Goal: Book appointment/travel/reservation

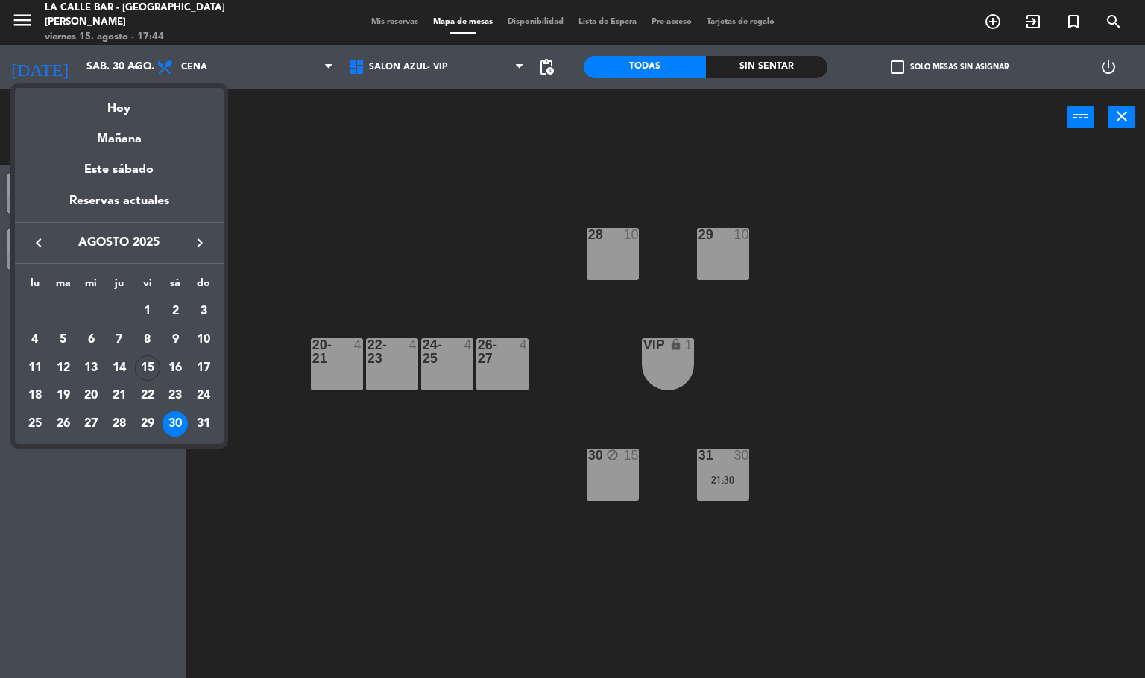
click at [385, 242] on div at bounding box center [572, 339] width 1145 height 678
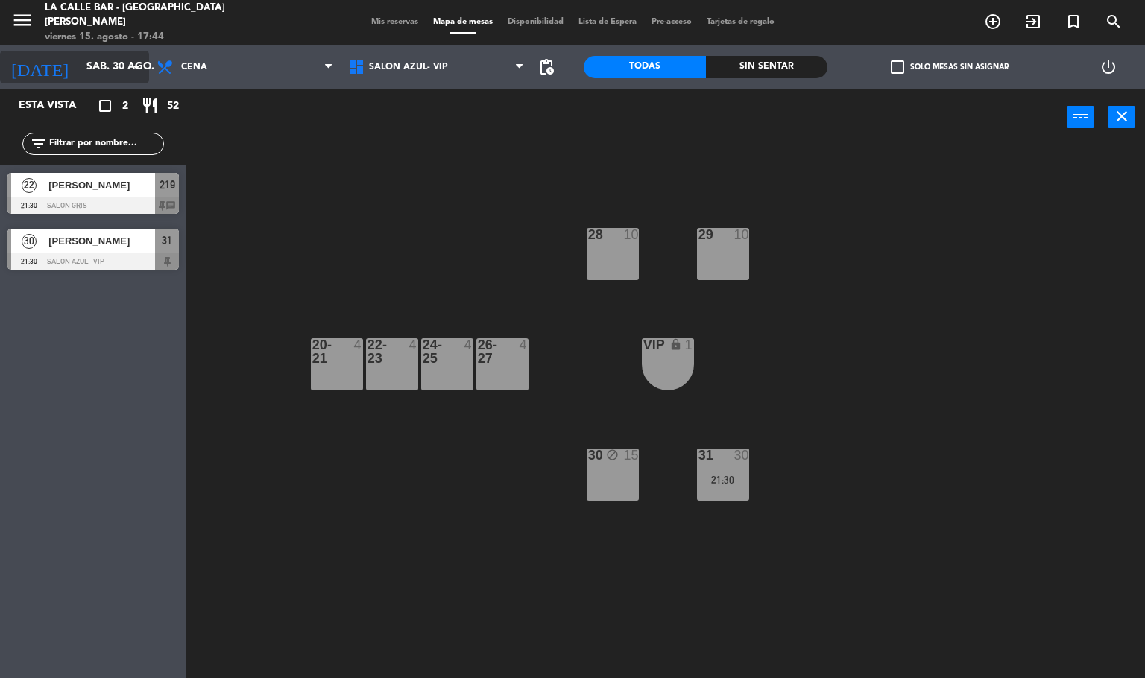
click at [101, 57] on input "sáb. 30 ago." at bounding box center [150, 67] width 142 height 27
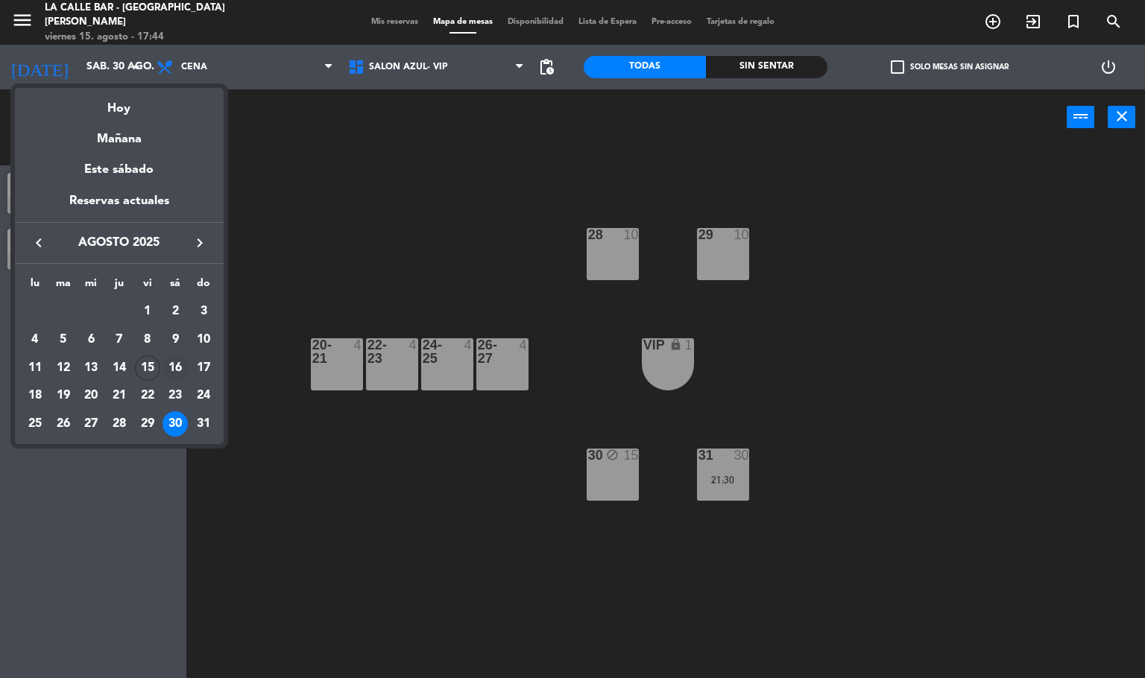
click at [174, 371] on div "16" at bounding box center [175, 368] width 25 height 25
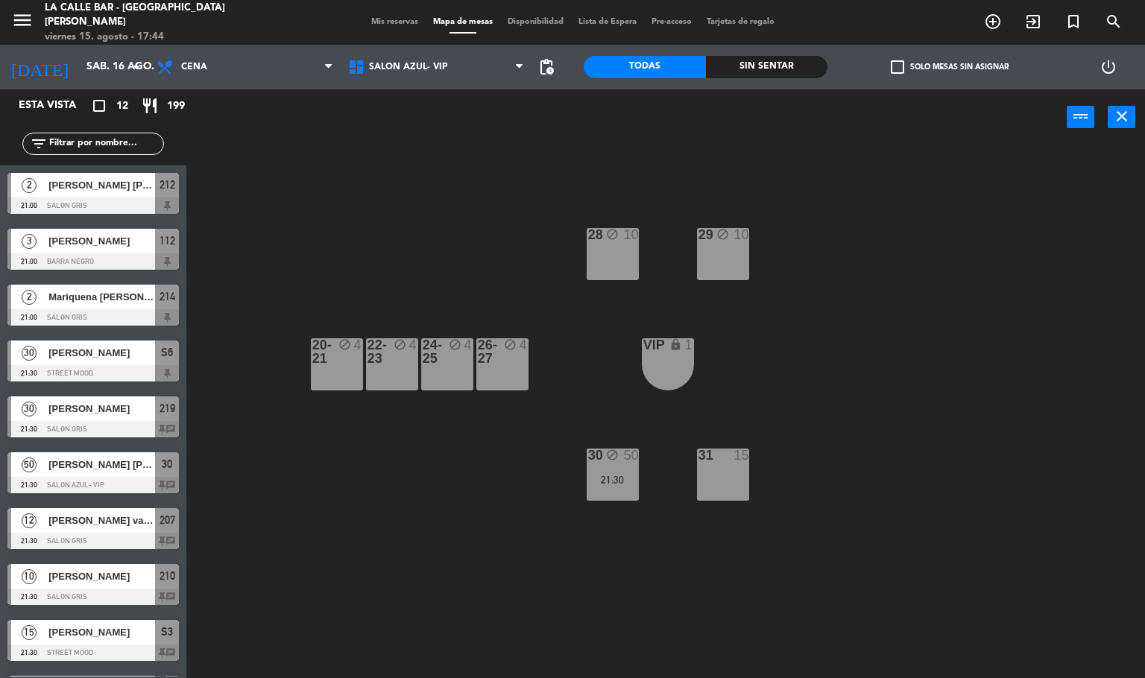
scroll to position [160, 0]
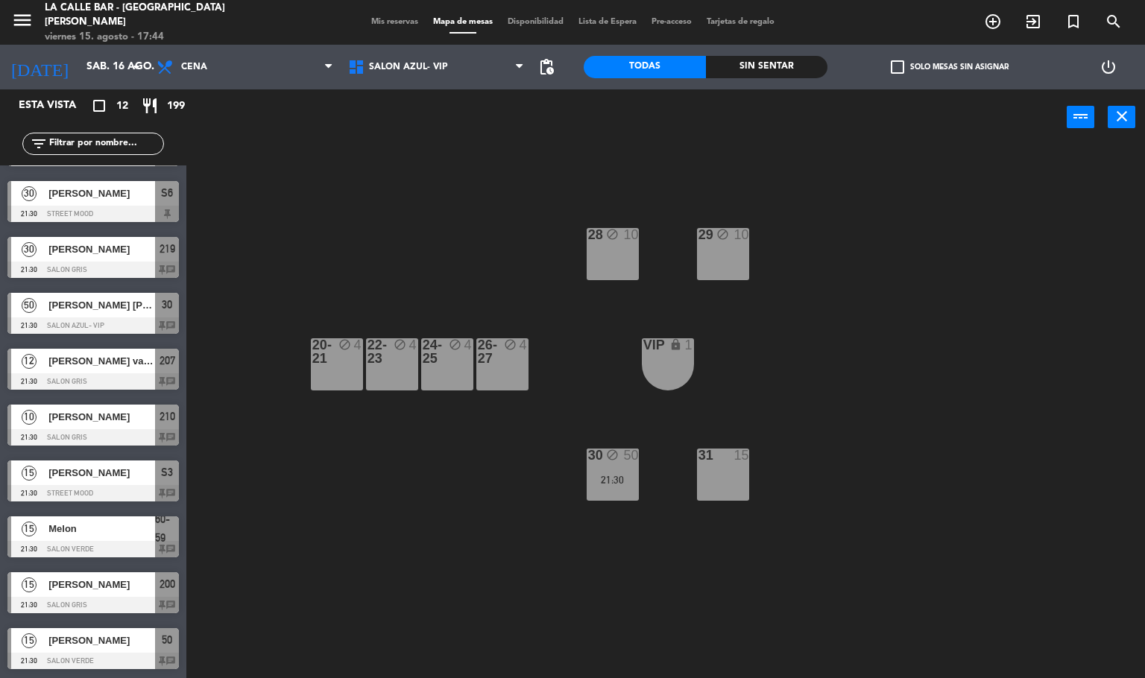
click at [116, 356] on span "[PERSON_NAME] vaintroib" at bounding box center [101, 361] width 107 height 16
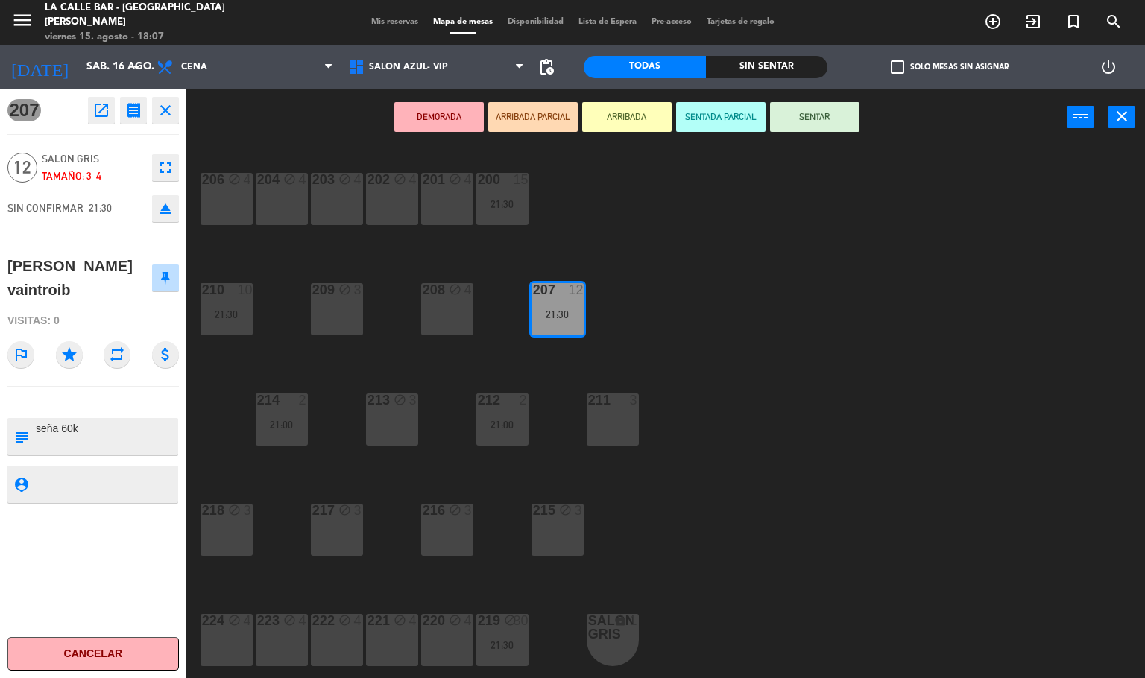
click at [803, 322] on div "206 block 4 204 block 4 203 block 4 202 block 4 201 block 4 200 15 21:30 210 10…" at bounding box center [672, 412] width 948 height 533
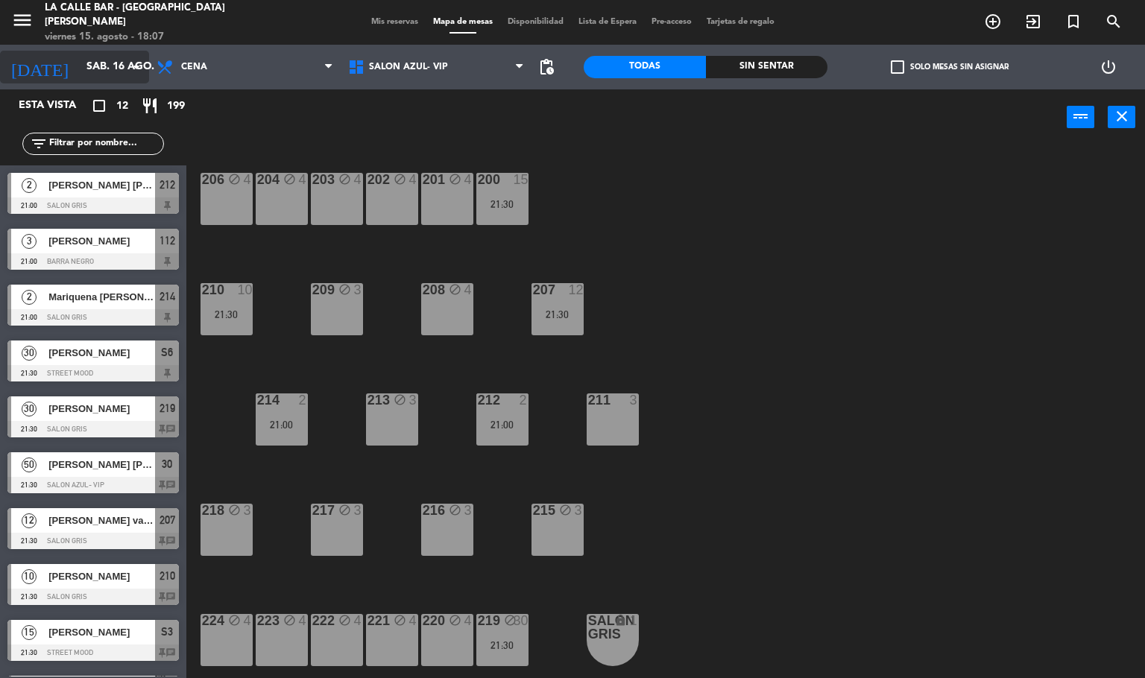
click at [79, 54] on input "sáb. 16 ago." at bounding box center [150, 67] width 142 height 27
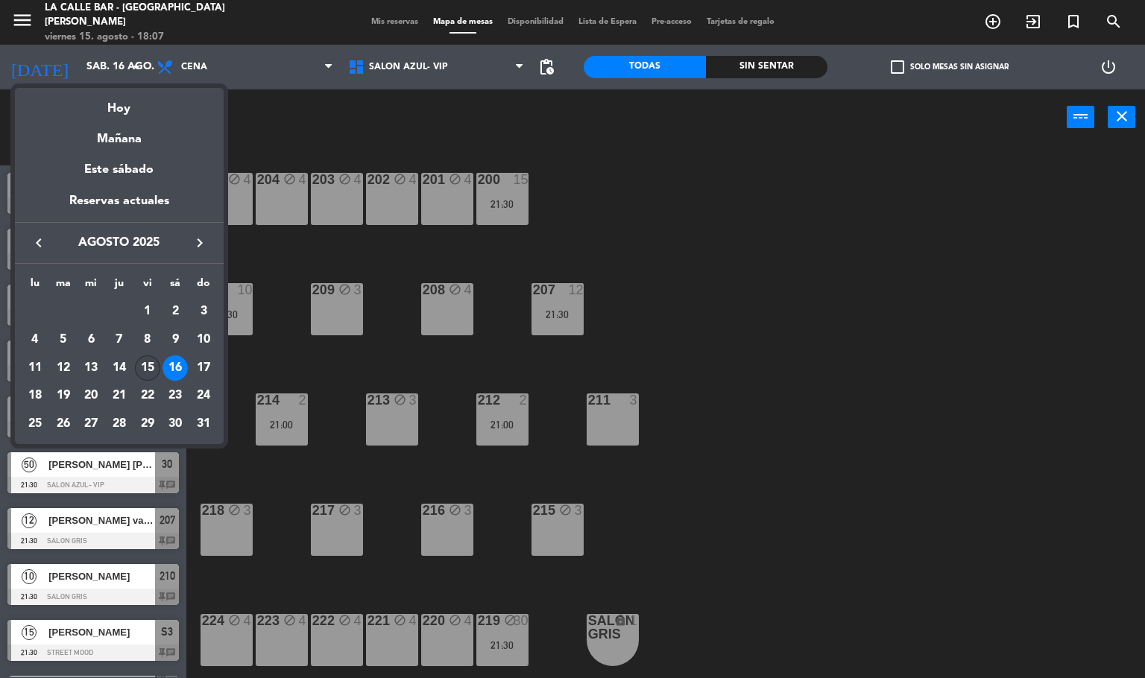
click at [143, 361] on div "15" at bounding box center [147, 368] width 25 height 25
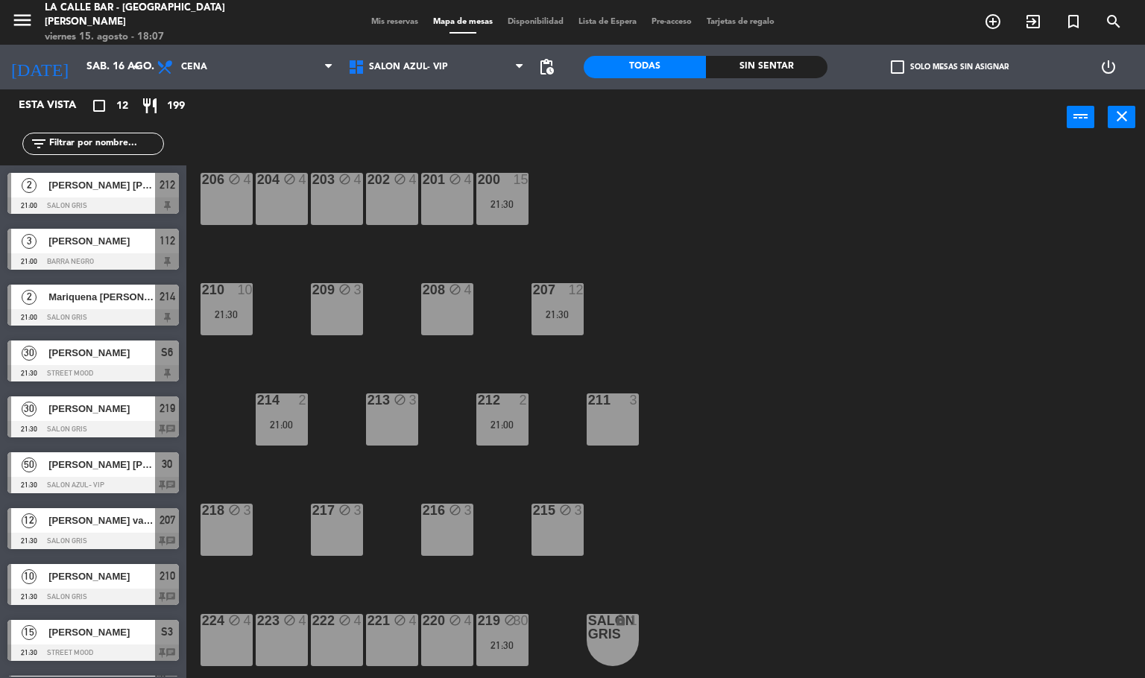
type input "vie. 15 ago."
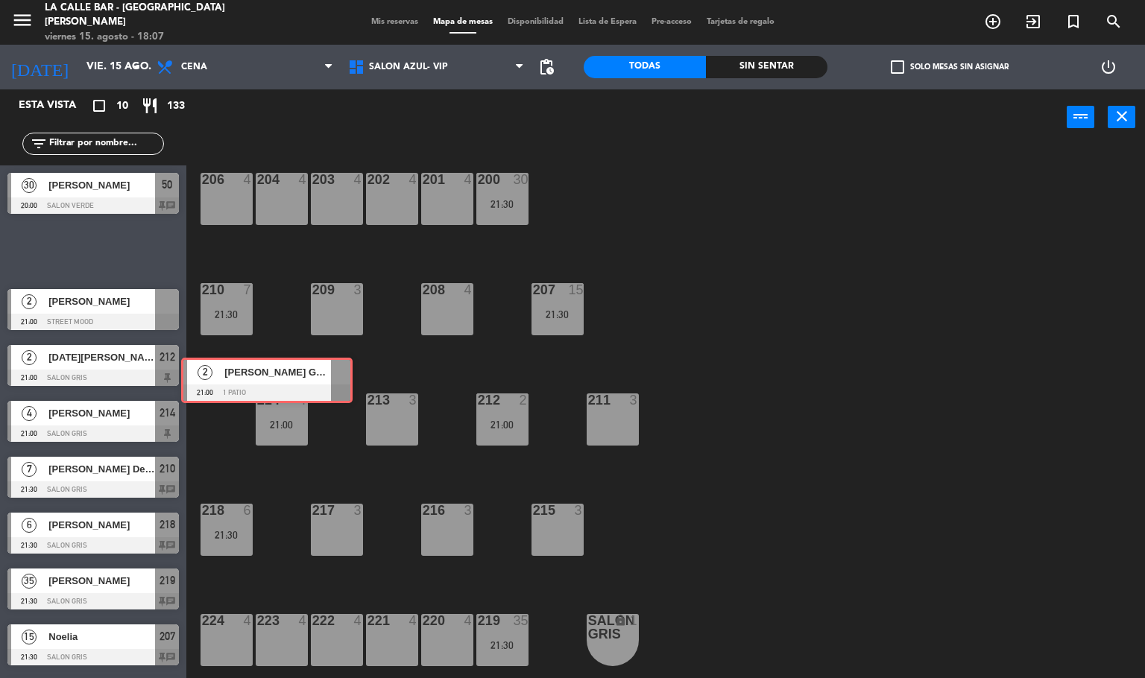
drag, startPoint x: 77, startPoint y: 249, endPoint x: 336, endPoint y: 420, distance: 311.0
click at [327, 421] on div "Esta vista crop_square 10 restaurant 133 filter_list 30 [PERSON_NAME] 20:00 SAL…" at bounding box center [572, 384] width 1145 height 590
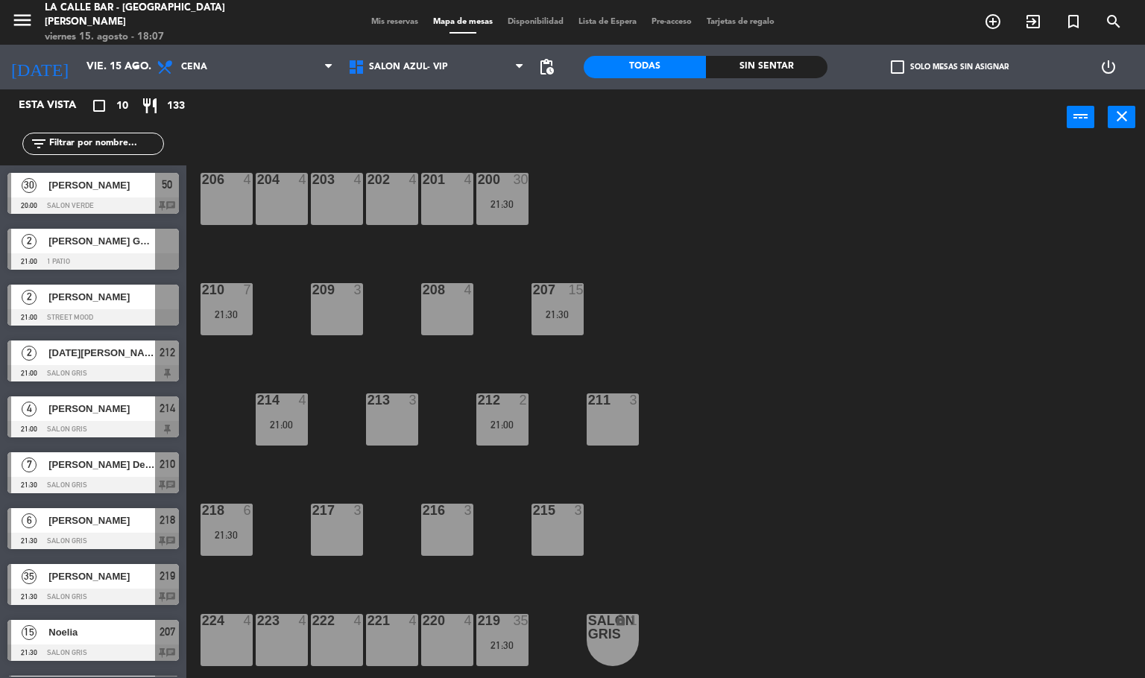
click at [376, 414] on div "213 3" at bounding box center [392, 420] width 52 height 52
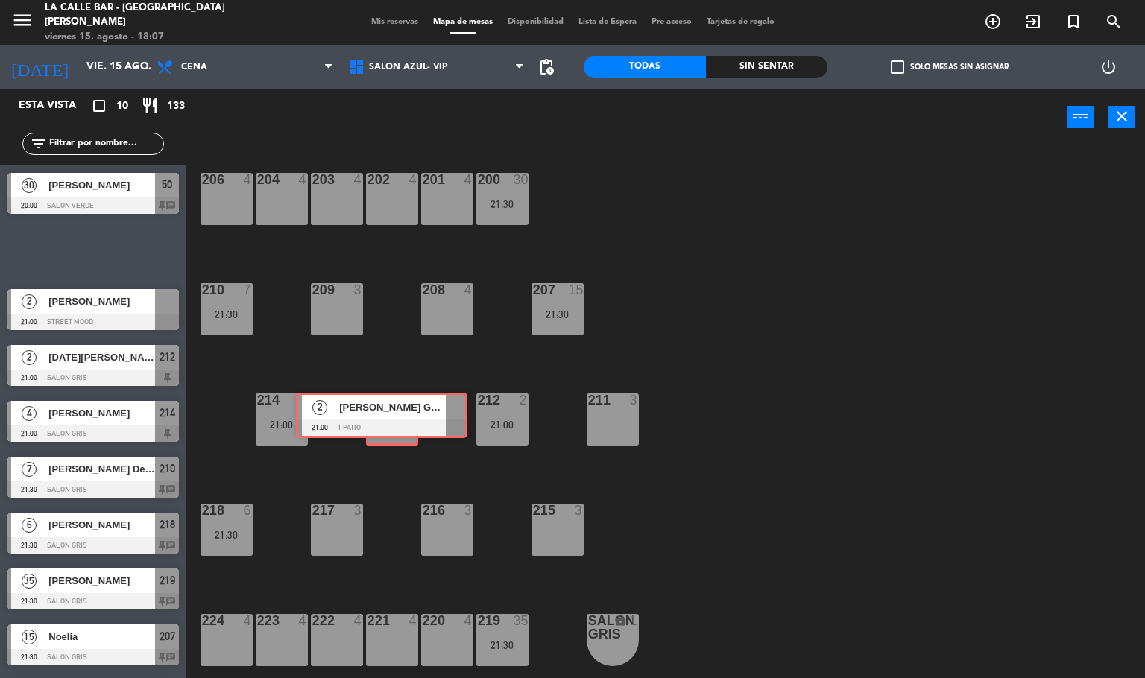
drag, startPoint x: 112, startPoint y: 248, endPoint x: 400, endPoint y: 412, distance: 331.9
click at [400, 412] on div "Esta vista crop_square 10 restaurant 133 filter_list 30 [PERSON_NAME] 20:00 SAL…" at bounding box center [572, 384] width 1145 height 590
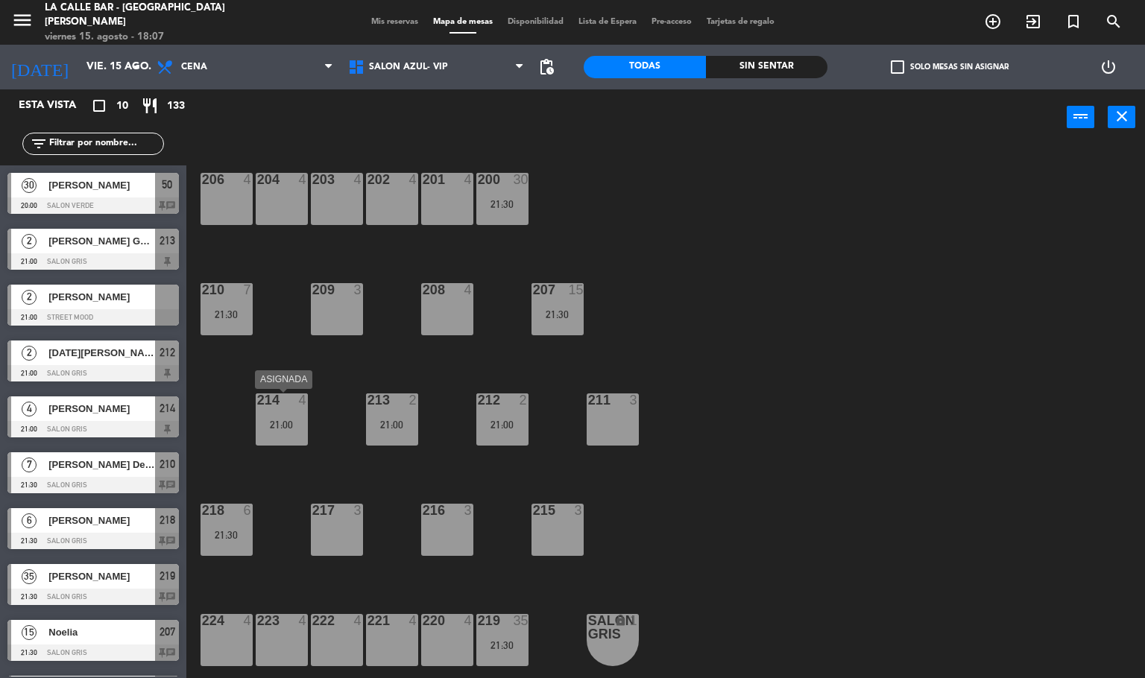
click at [515, 180] on div "30" at bounding box center [521, 179] width 15 height 13
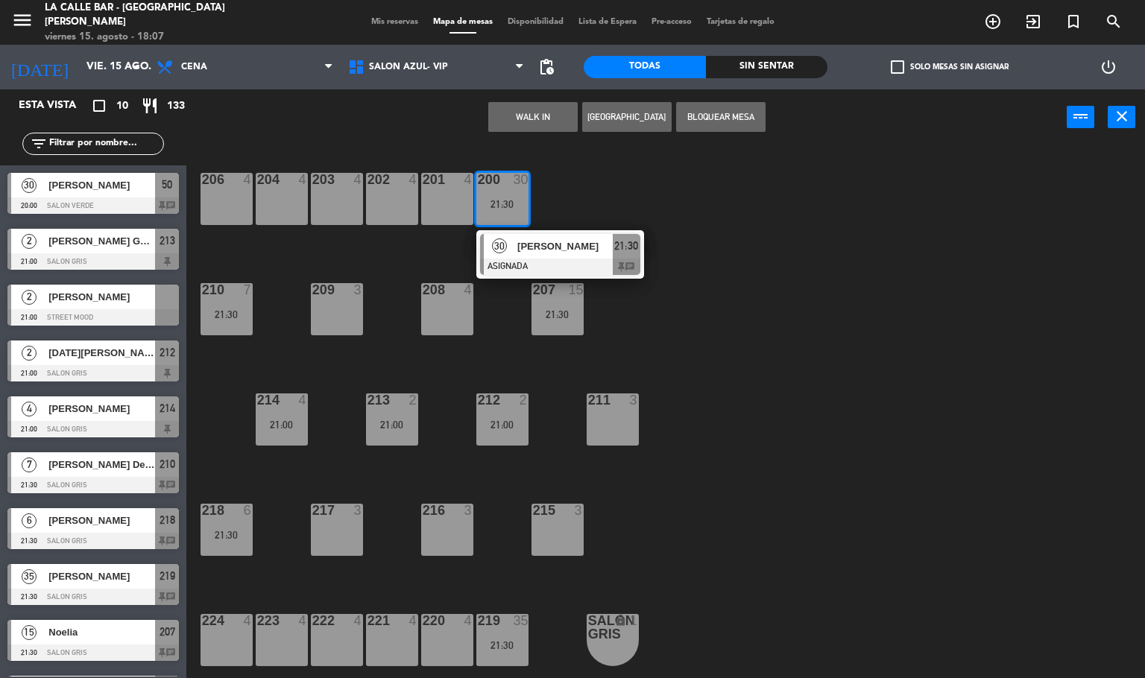
click at [491, 620] on div at bounding box center [502, 620] width 25 height 13
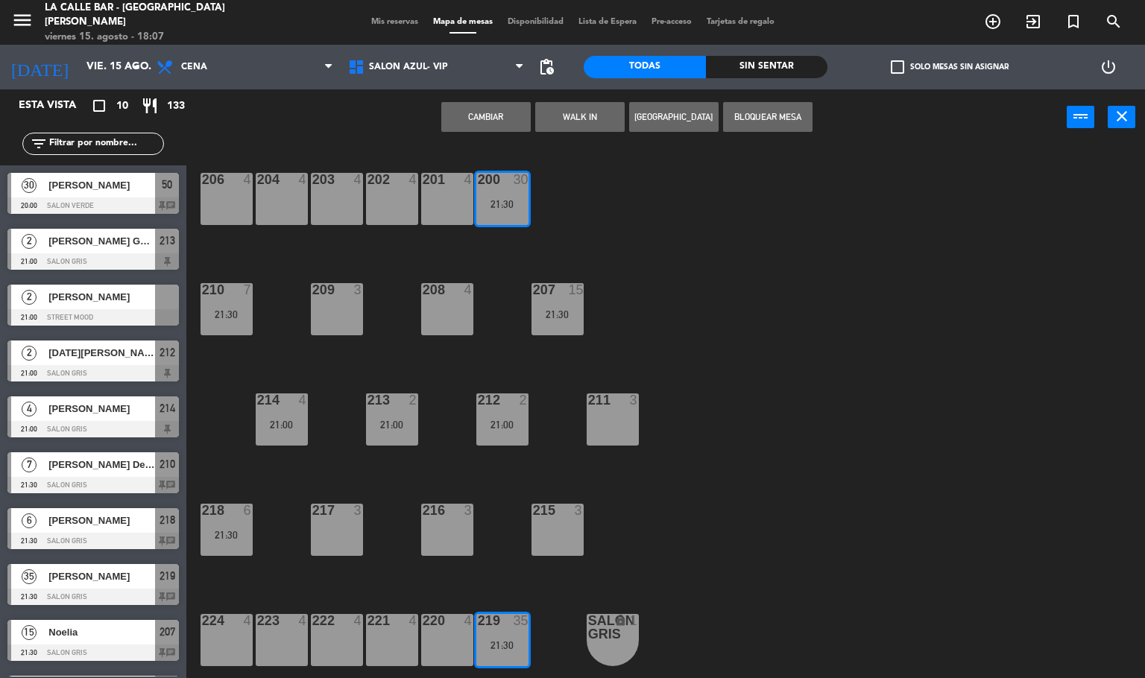
click at [861, 401] on div "206 4 204 4 203 4 202 4 201 4 200 30 21:30 210 7 21:30 209 3 208 4 207 15 21:30…" at bounding box center [672, 412] width 948 height 533
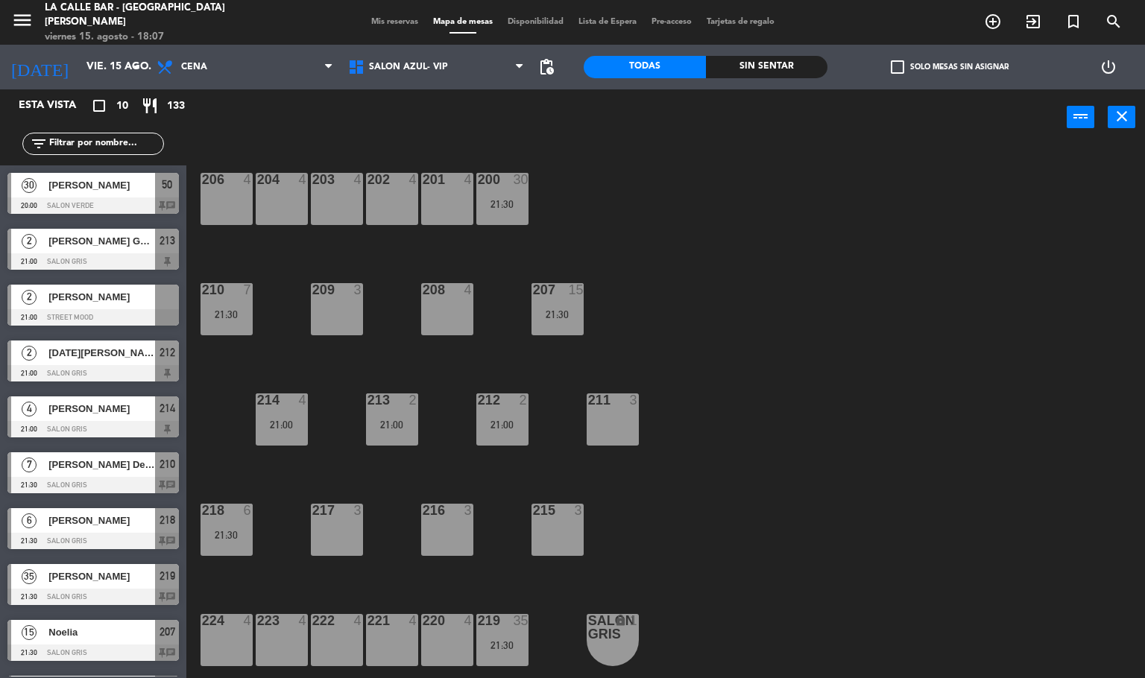
click at [502, 618] on div at bounding box center [502, 620] width 25 height 13
click at [510, 634] on div "219 35 21:30" at bounding box center [502, 640] width 52 height 52
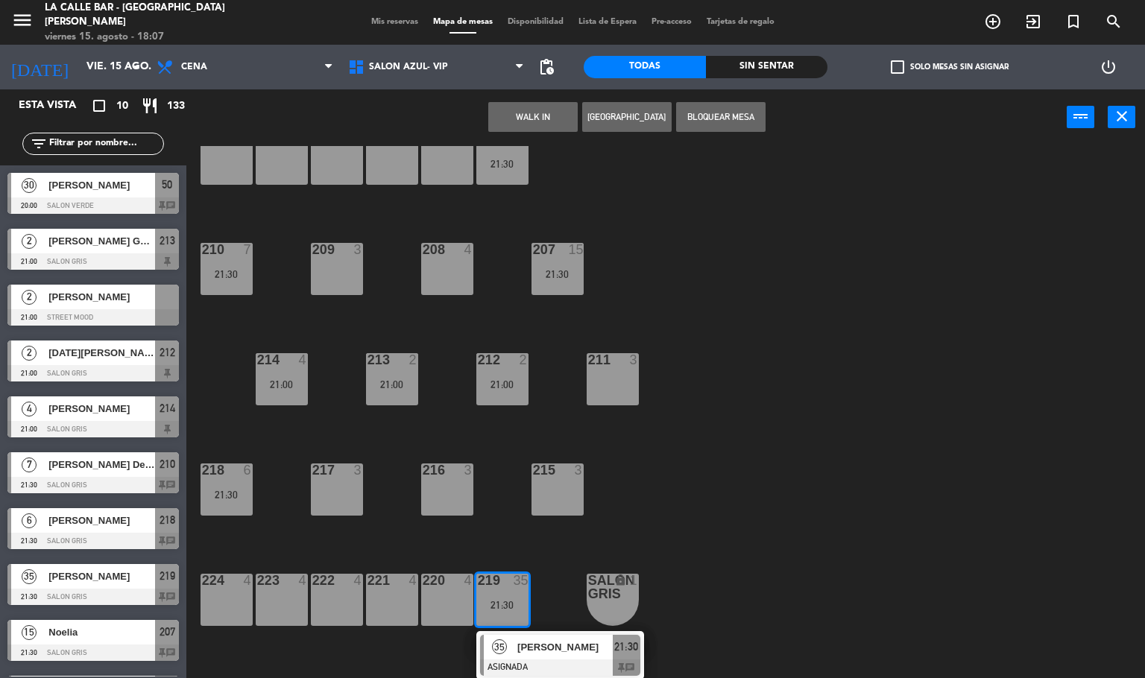
scroll to position [0, 0]
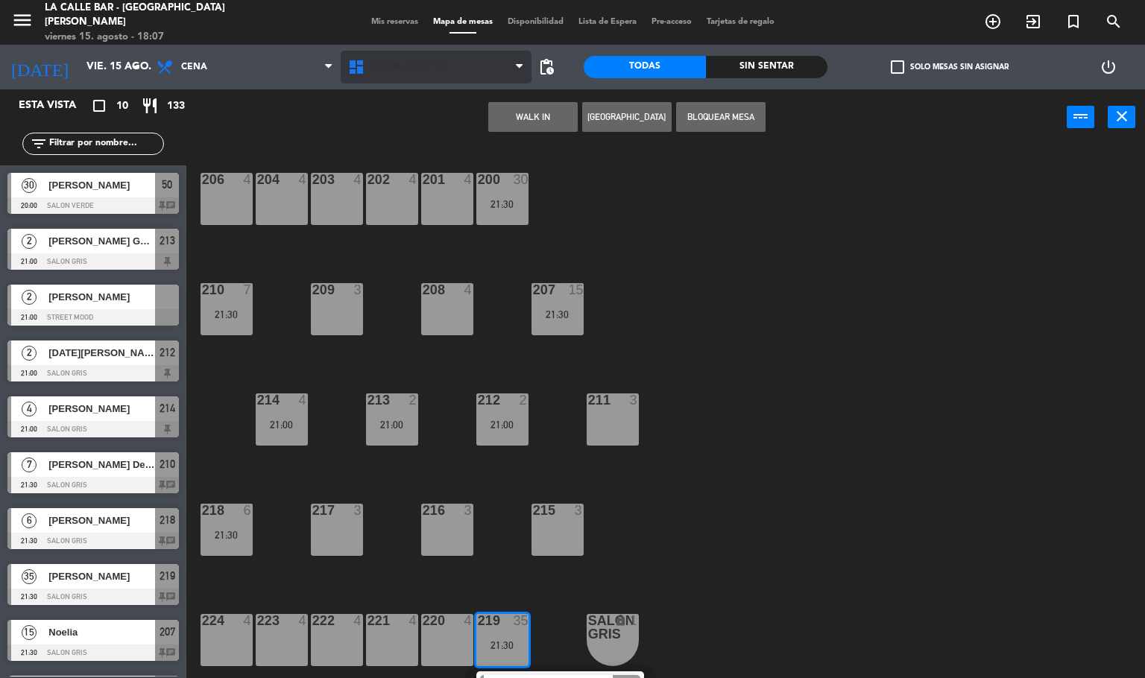
click at [408, 58] on span "SALON AZUL- VIP" at bounding box center [437, 67] width 192 height 33
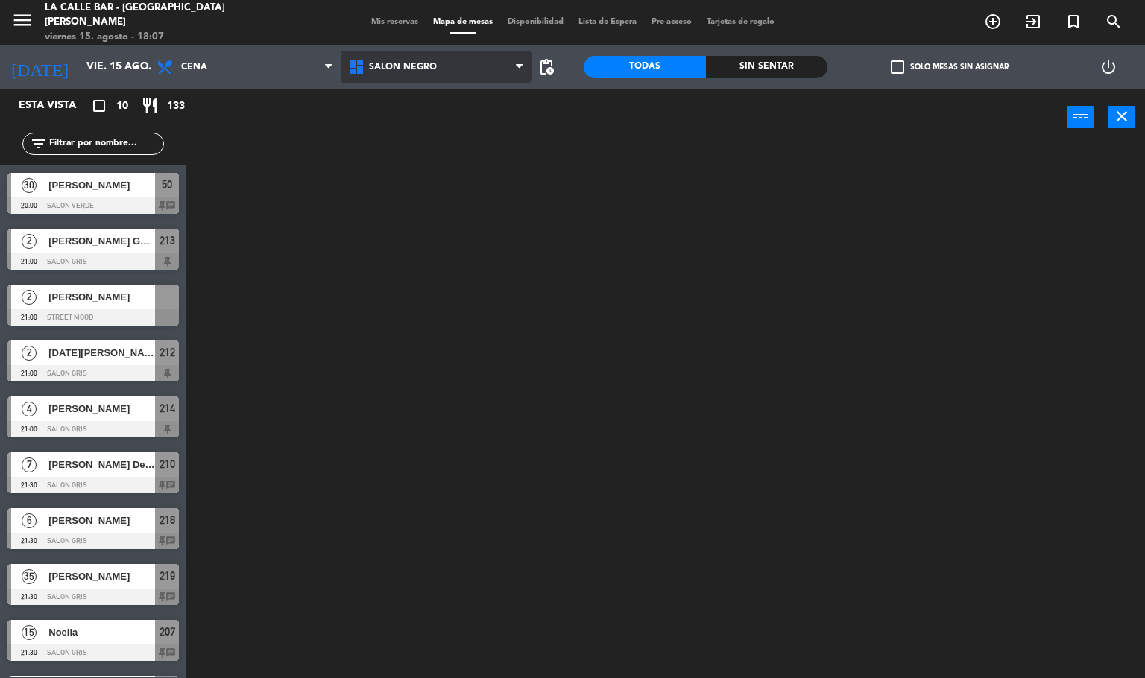
click at [459, 166] on ng-component "menu [GEOGRAPHIC_DATA] - [GEOGRAPHIC_DATA][PERSON_NAME] viernes 15. agosto - 18…" at bounding box center [572, 339] width 1145 height 679
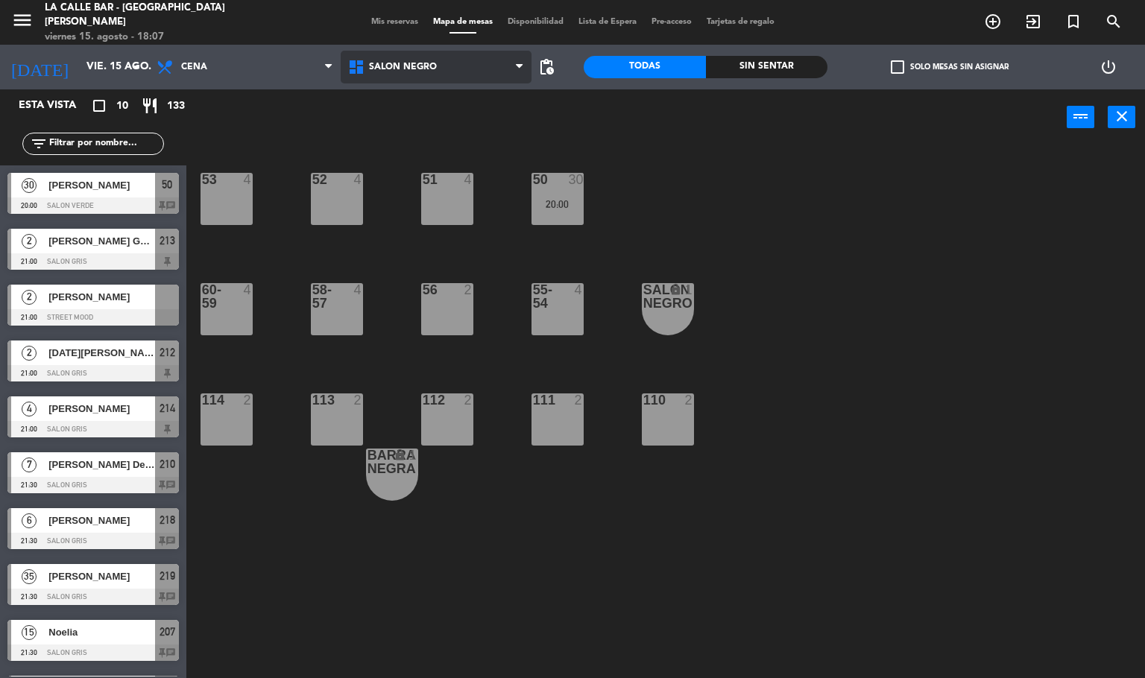
click at [412, 69] on span "SALON NEGRO" at bounding box center [403, 67] width 68 height 10
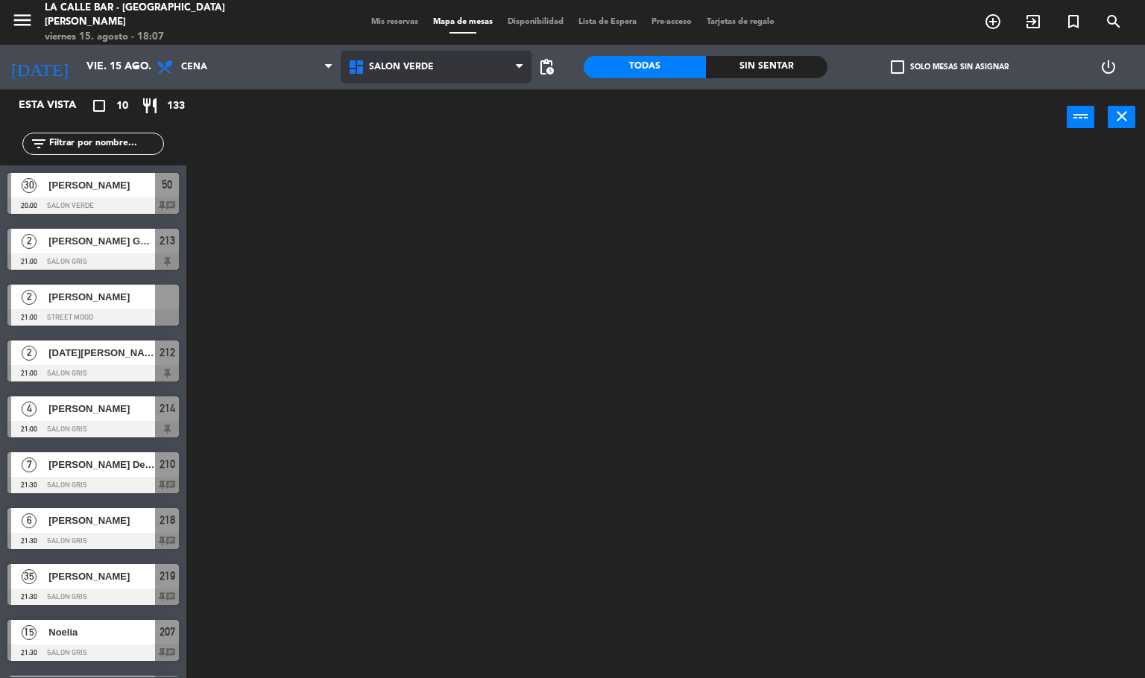
click at [459, 184] on ng-component "menu [GEOGRAPHIC_DATA] - [GEOGRAPHIC_DATA][PERSON_NAME] viernes 15. agosto - 18…" at bounding box center [572, 339] width 1145 height 679
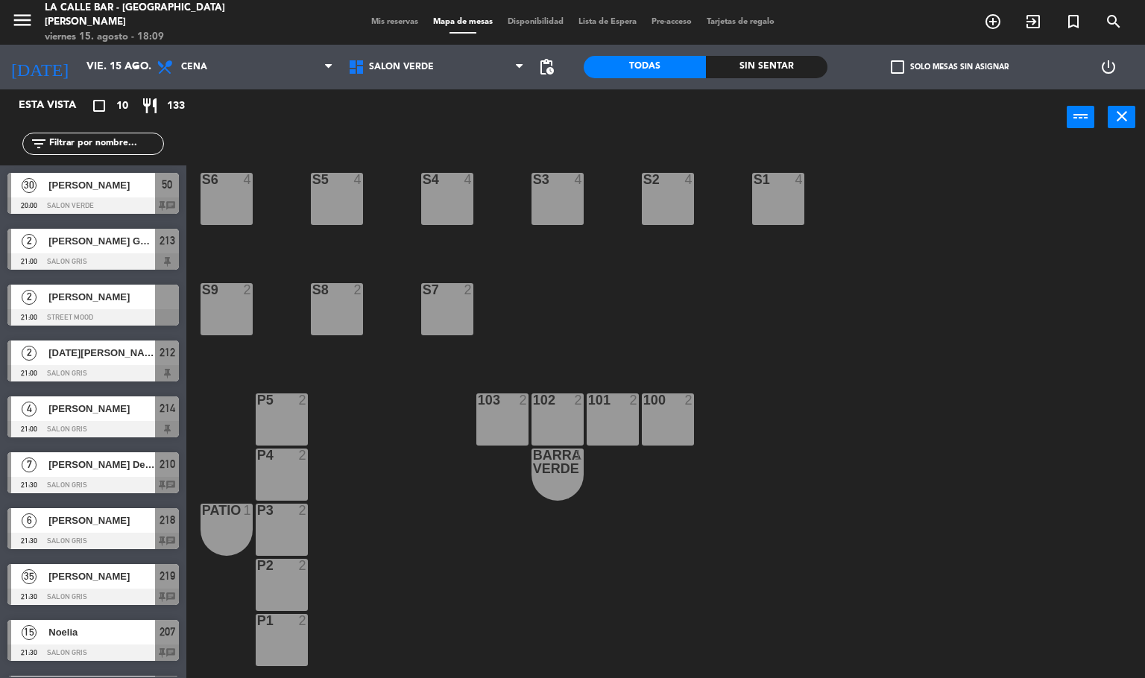
click at [34, 186] on span "30" at bounding box center [29, 185] width 15 height 15
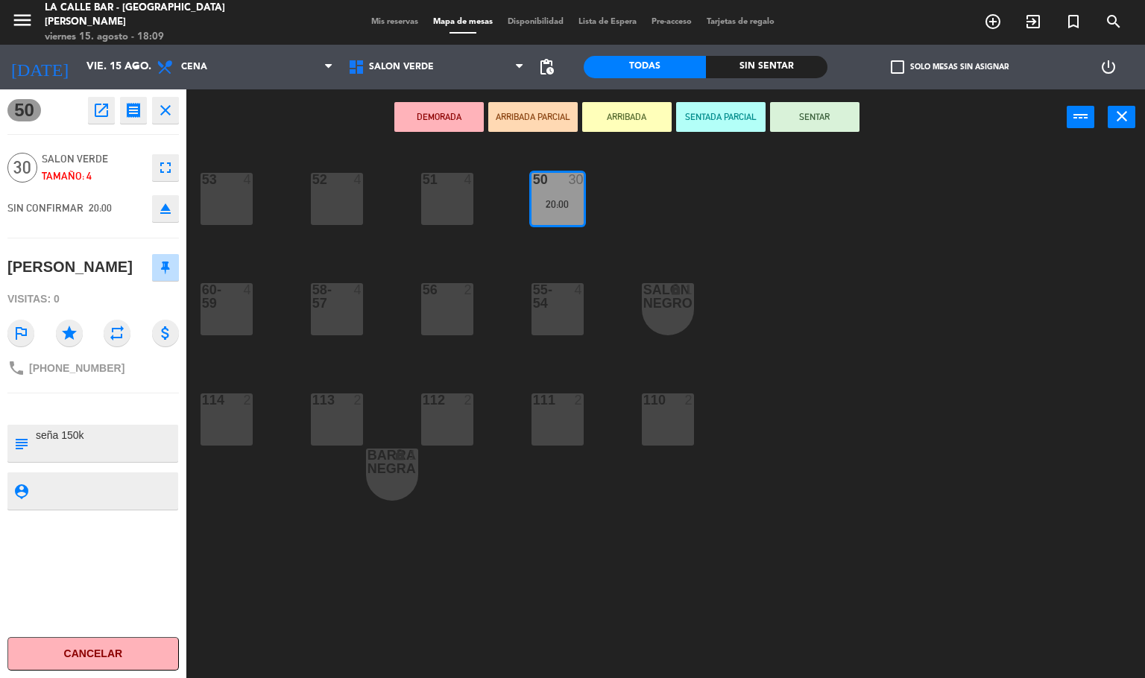
click at [96, 271] on div "[PERSON_NAME]" at bounding box center [69, 267] width 125 height 25
copy div "[PERSON_NAME]"
click at [336, 253] on div "53 4 52 4 51 4 50 30 20:00 60-59 4 58-57 4 56 2 55-54 4 SALON NEGRO lock 1 114 …" at bounding box center [672, 412] width 948 height 533
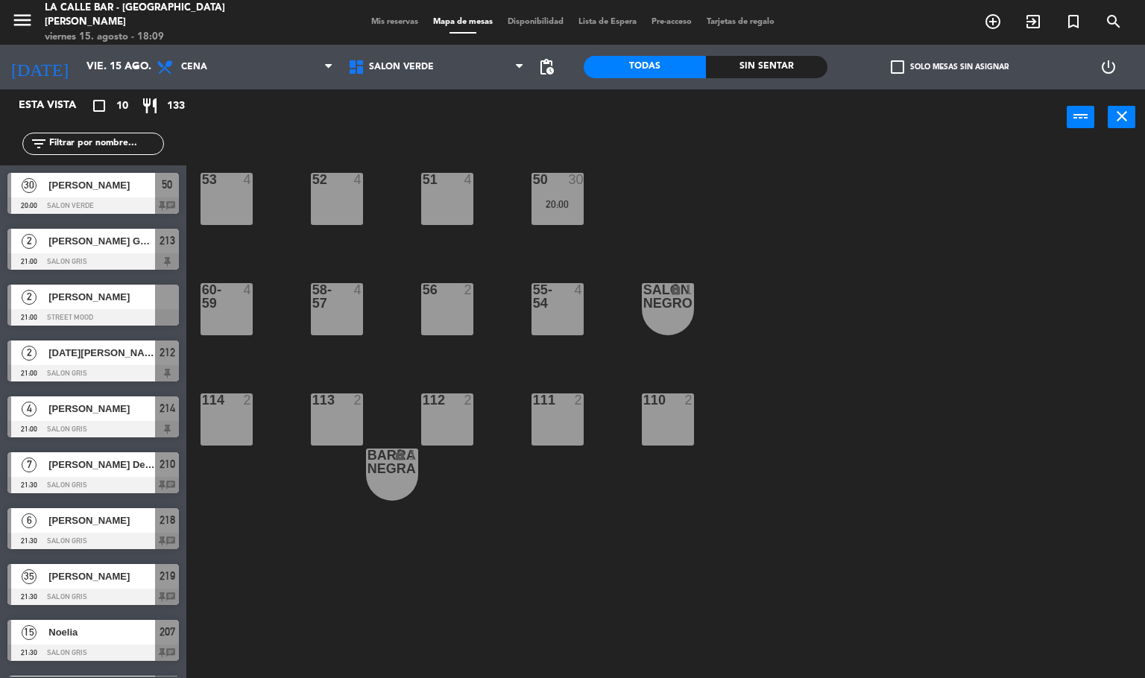
scroll to position [48, 0]
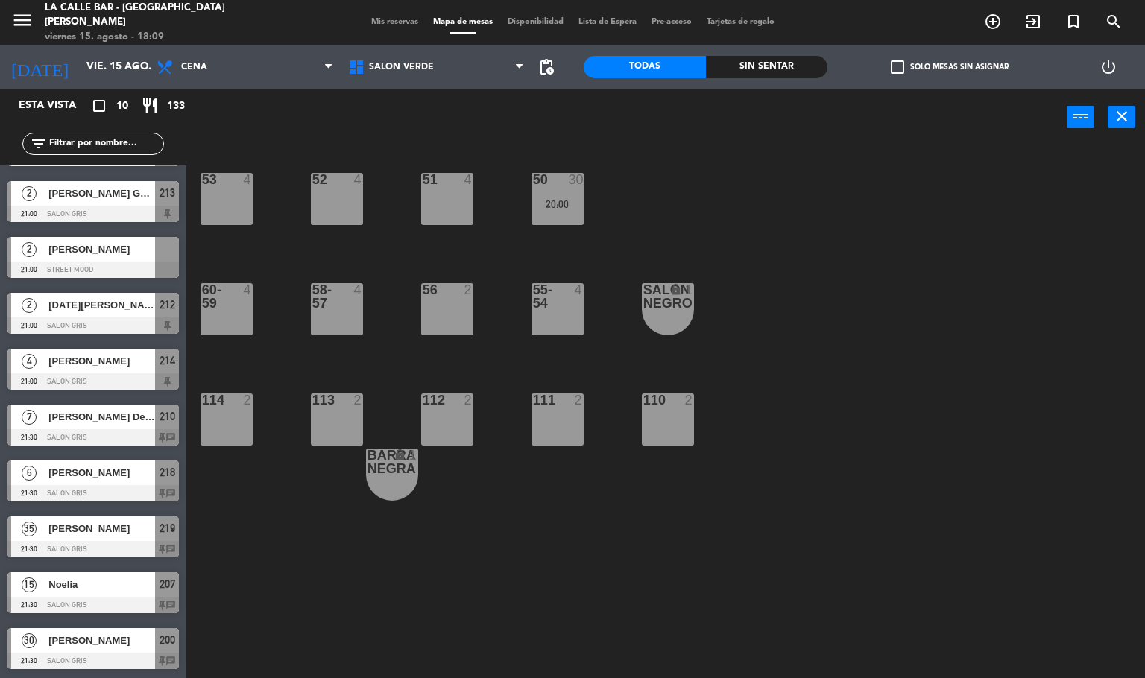
click at [74, 412] on span "[PERSON_NAME] De La [PERSON_NAME]" at bounding box center [101, 417] width 107 height 16
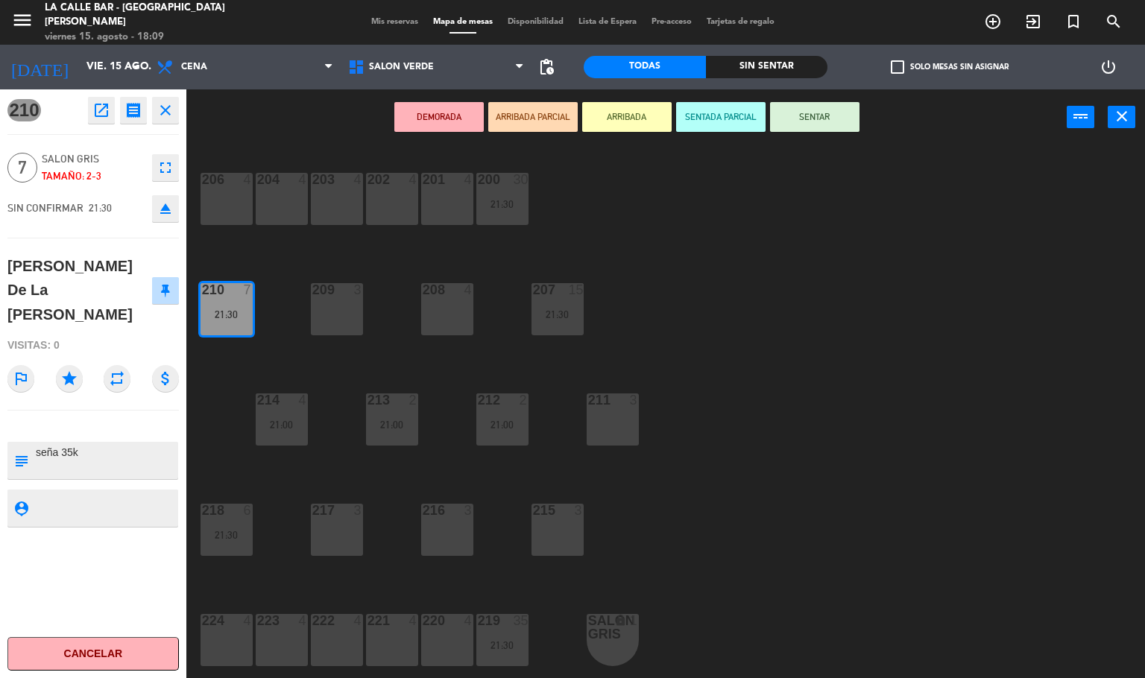
click at [257, 367] on div "206 4 204 4 203 4 202 4 201 4 200 30 21:30 210 7 21:30 209 3 208 4 207 15 21:30…" at bounding box center [672, 412] width 948 height 533
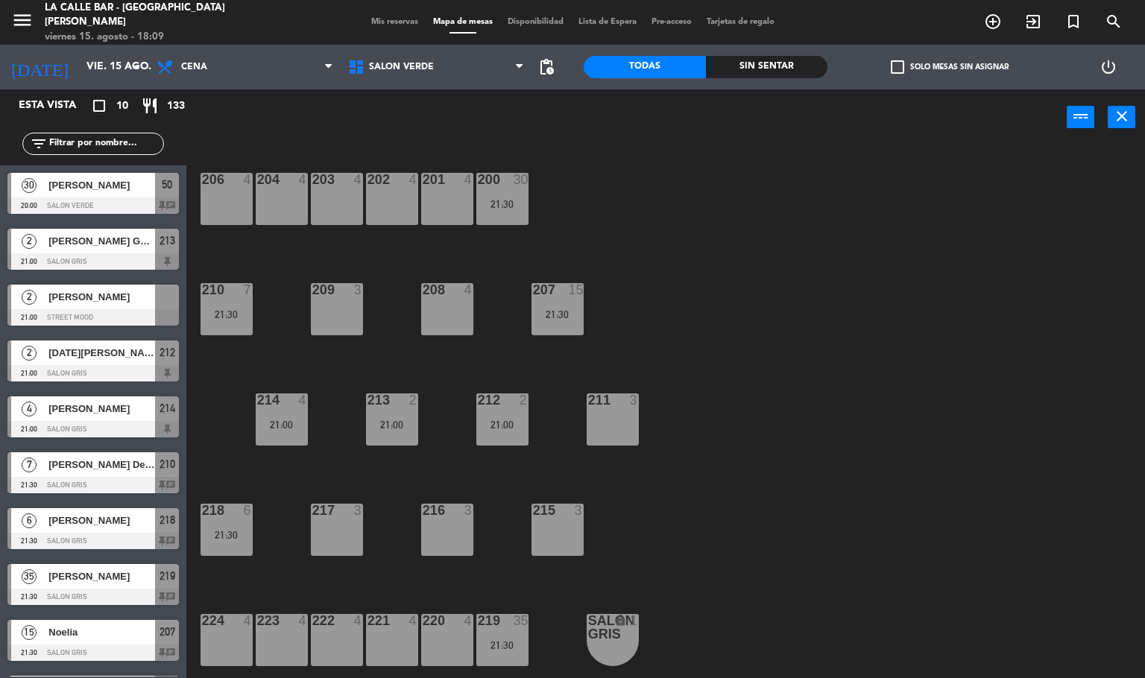
click at [88, 524] on span "[PERSON_NAME]" at bounding box center [101, 521] width 107 height 16
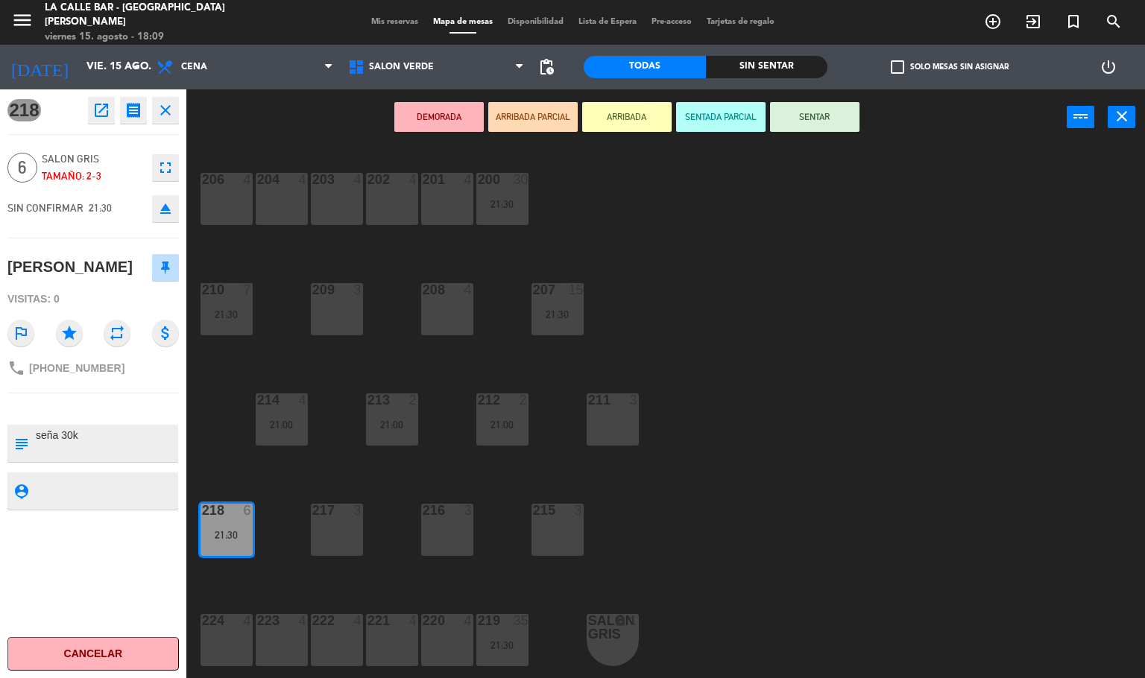
click at [338, 382] on div "206 4 204 4 203 4 202 4 201 4 200 30 21:30 210 7 21:30 209 3 208 4 207 15 21:30…" at bounding box center [672, 412] width 948 height 533
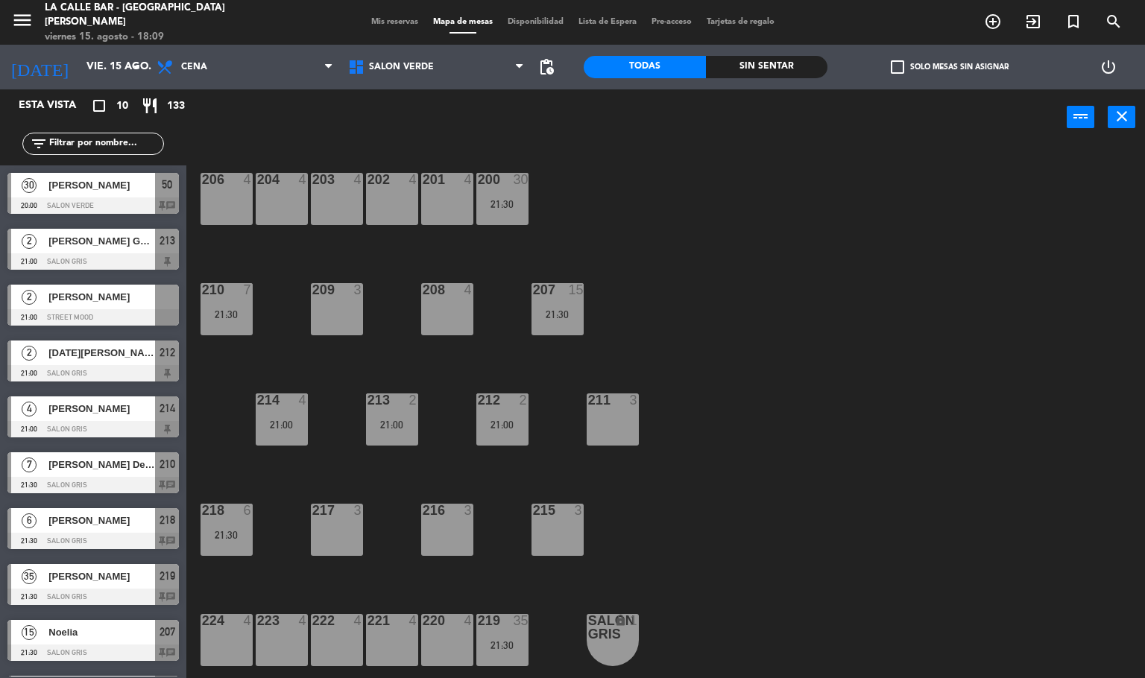
click at [113, 587] on div "[PERSON_NAME]" at bounding box center [101, 576] width 108 height 25
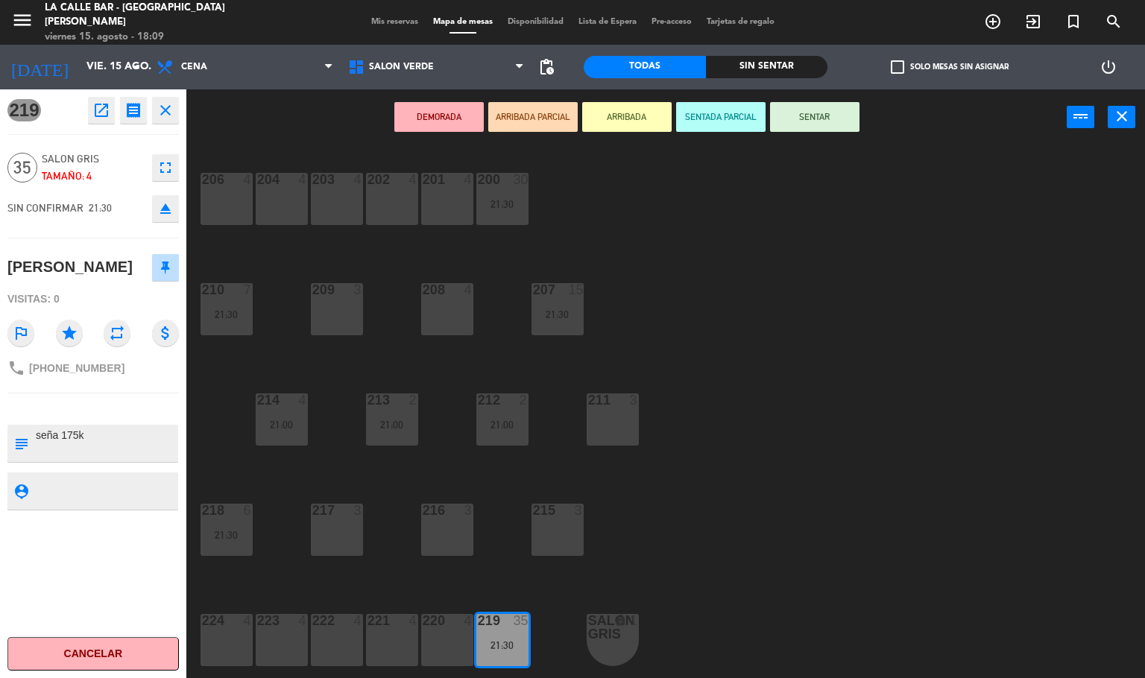
click at [371, 492] on div "206 4 204 4 203 4 202 4 201 4 200 30 21:30 210 7 21:30 209 3 208 4 207 15 21:30…" at bounding box center [672, 412] width 948 height 533
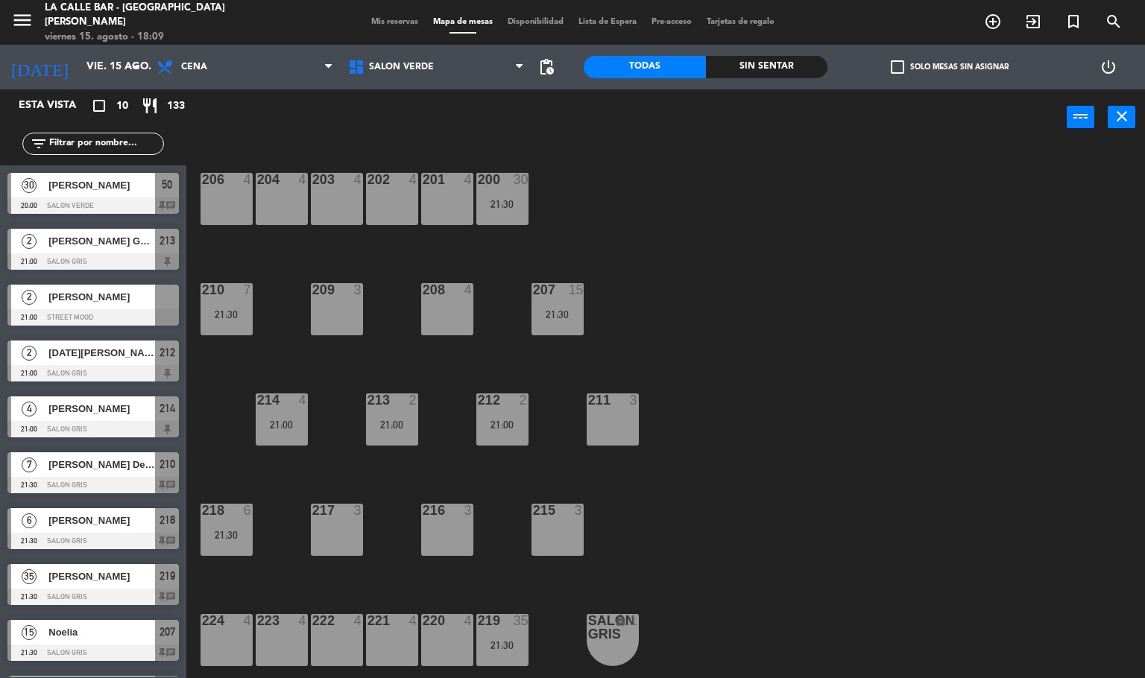
scroll to position [34, 0]
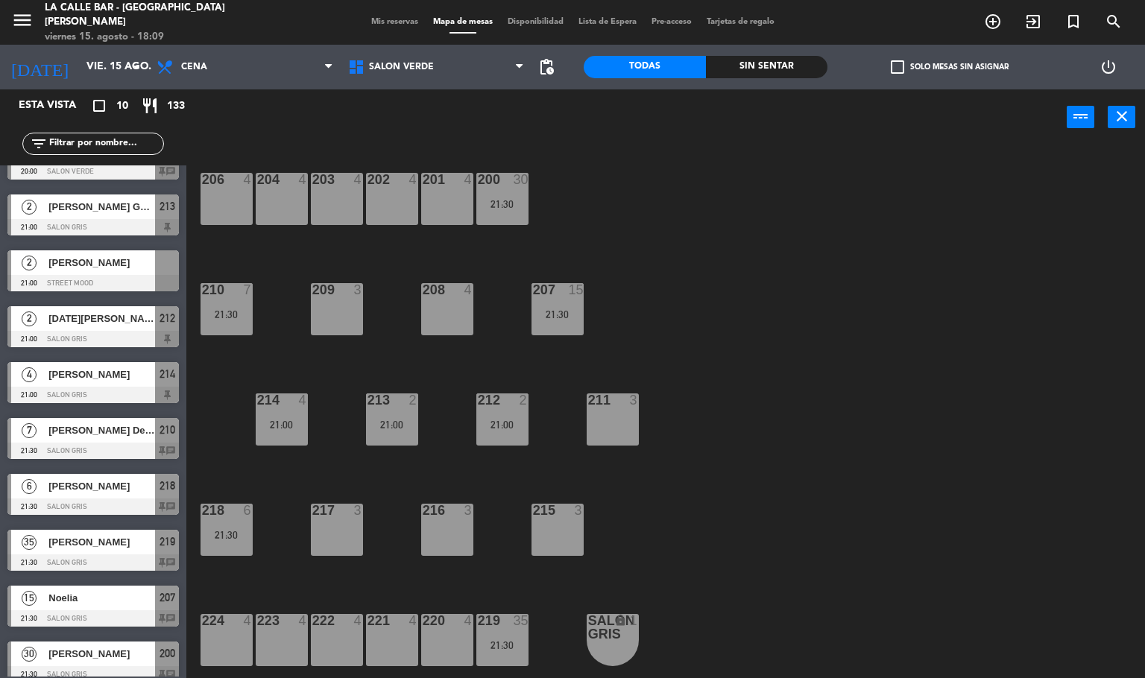
click at [72, 600] on span "Noelia" at bounding box center [101, 598] width 107 height 16
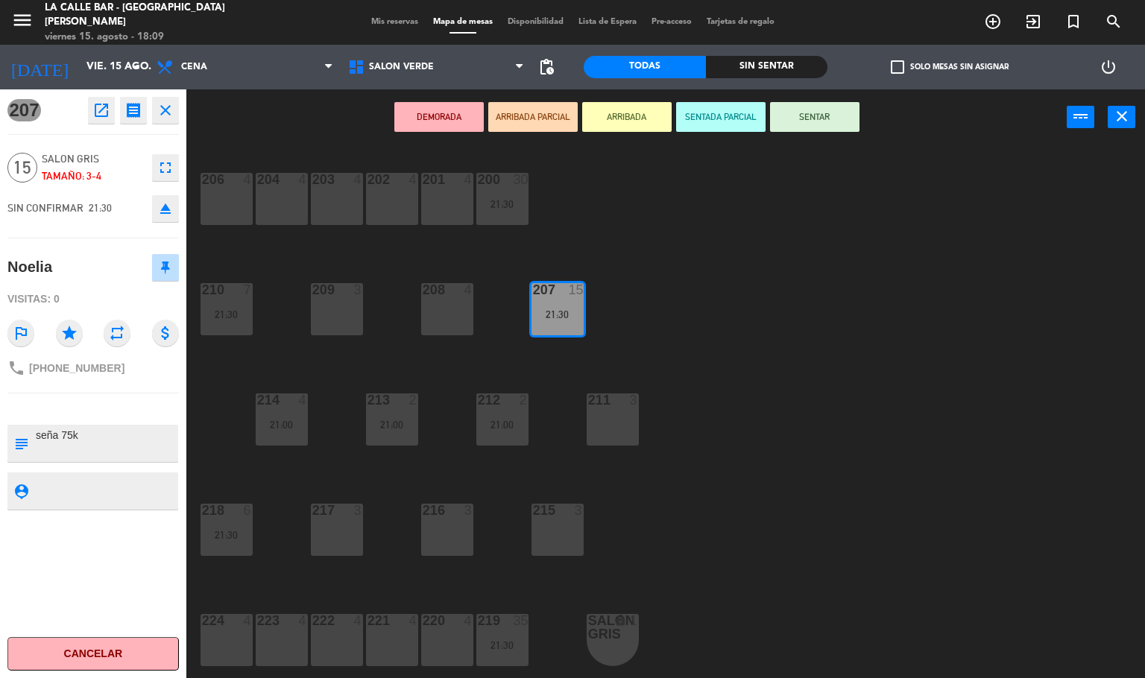
click at [313, 485] on div "206 4 204 4 203 4 202 4 201 4 200 30 21:30 210 7 21:30 209 3 208 4 207 15 21:30…" at bounding box center [672, 412] width 948 height 533
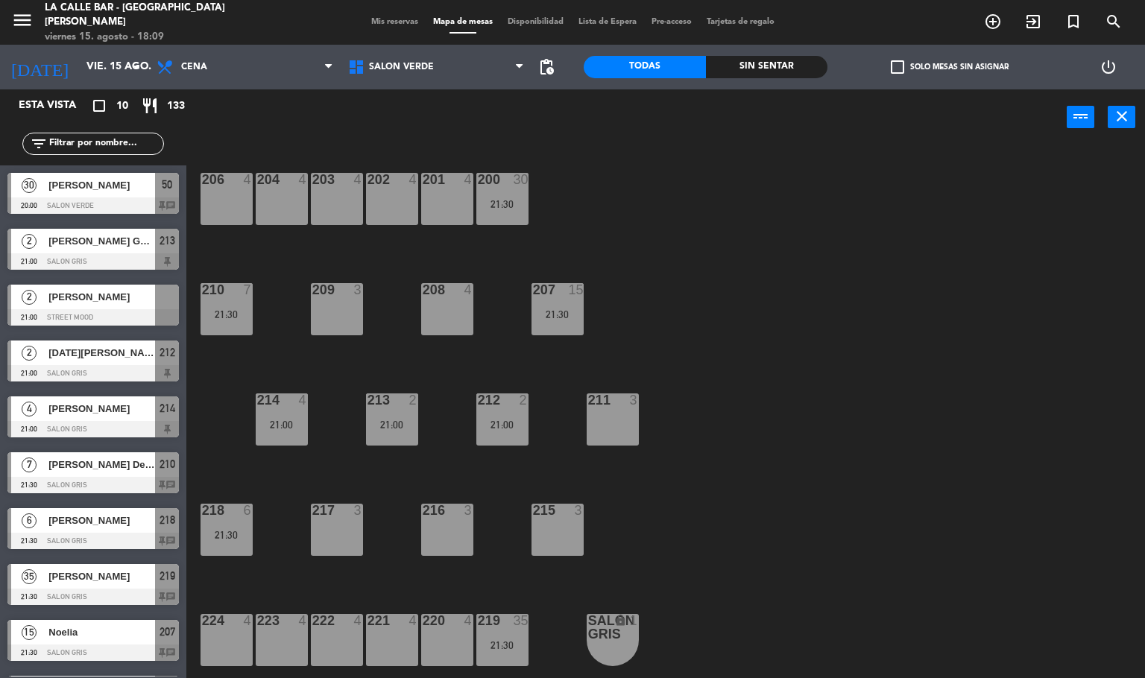
scroll to position [48, 0]
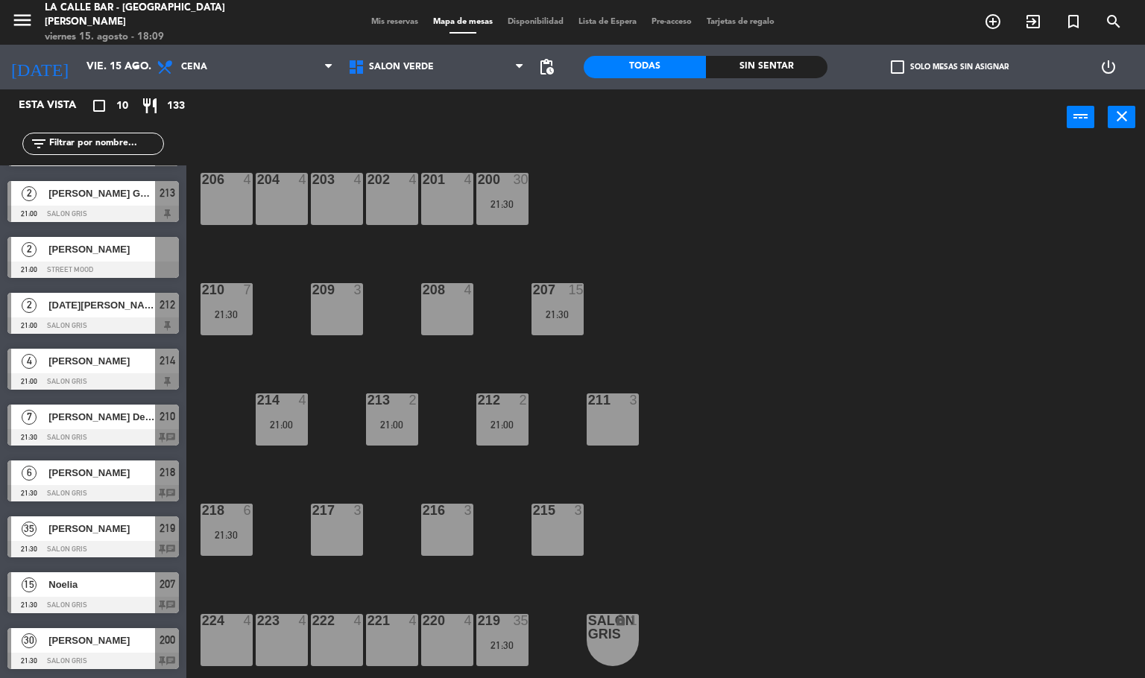
drag, startPoint x: 99, startPoint y: 634, endPoint x: 152, endPoint y: 591, distance: 67.9
click at [101, 634] on div "30 [PERSON_NAME] 21:30 SALON GRIS 200 chat" at bounding box center [93, 649] width 186 height 56
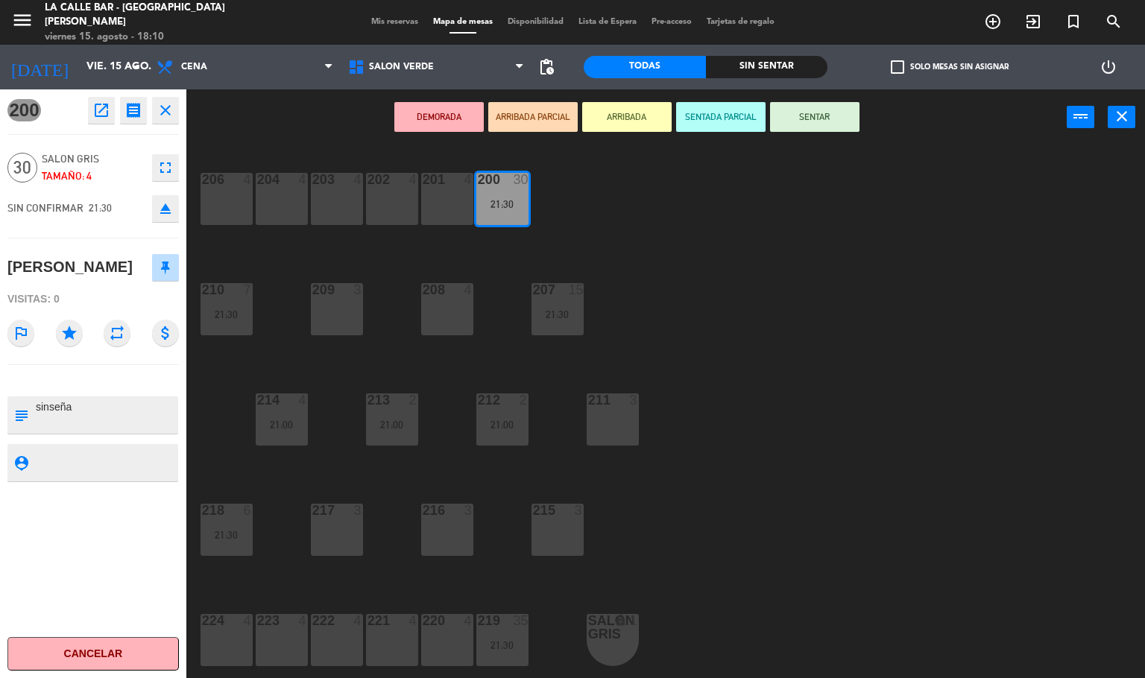
click at [652, 267] on div "206 4 204 4 203 4 202 4 201 4 200 30 21:30 210 7 21:30 209 3 208 4 207 15 21:30…" at bounding box center [672, 412] width 948 height 533
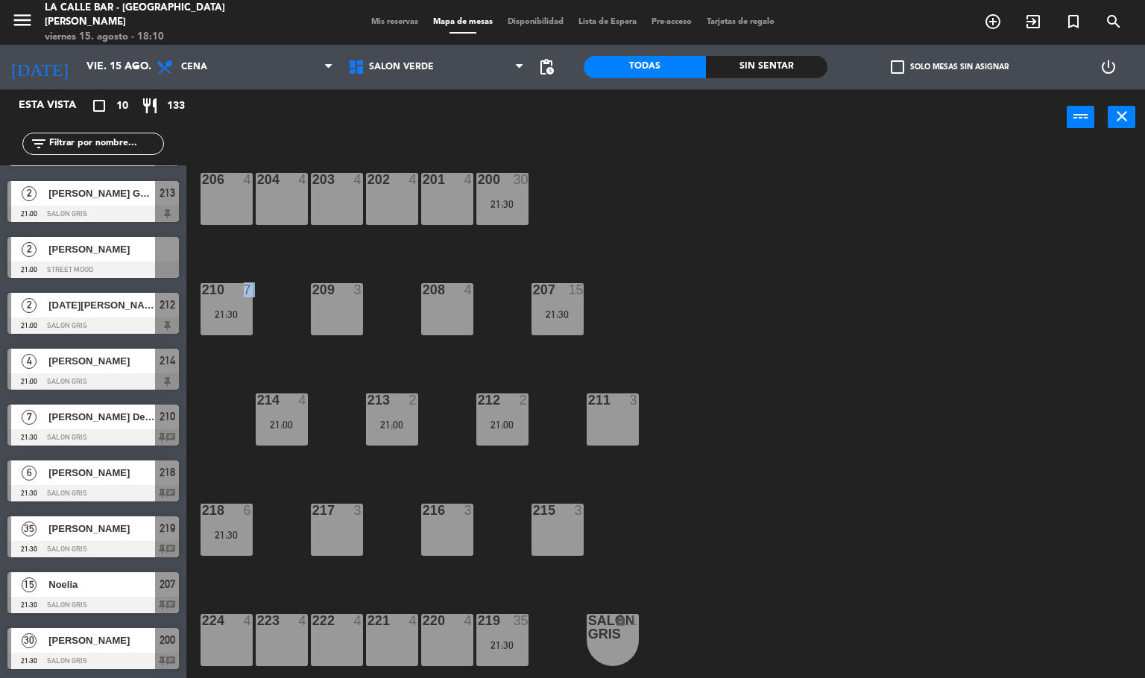
click at [233, 287] on div "206 4 204 4 203 4 202 4 201 4 200 30 21:30 210 7 21:30 209 3 208 4 207 15 21:30…" at bounding box center [672, 412] width 948 height 533
click at [747, 253] on div "206 4 204 4 203 4 202 4 201 4 200 30 21:30 210 7 21:30 209 3 208 4 207 15 21:30…" at bounding box center [672, 412] width 948 height 533
click at [416, 77] on span "SALON VERDE" at bounding box center [437, 67] width 192 height 33
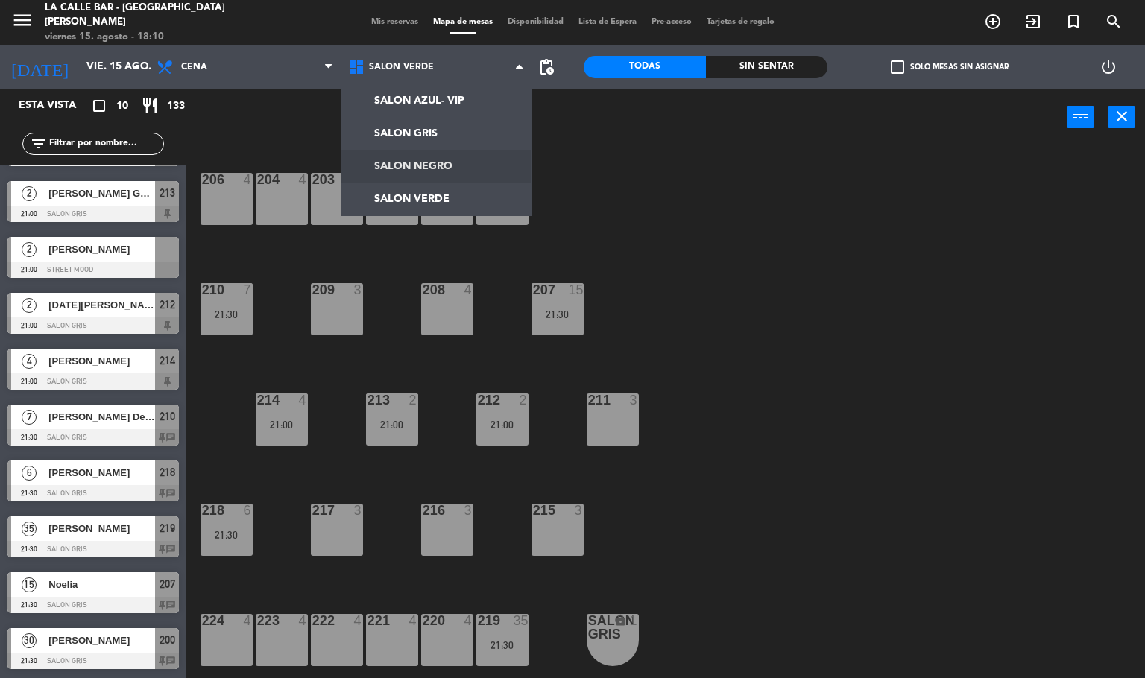
click at [432, 163] on ng-component "menu [GEOGRAPHIC_DATA] - [GEOGRAPHIC_DATA][PERSON_NAME] viernes 15. agosto - 18…" at bounding box center [572, 339] width 1145 height 679
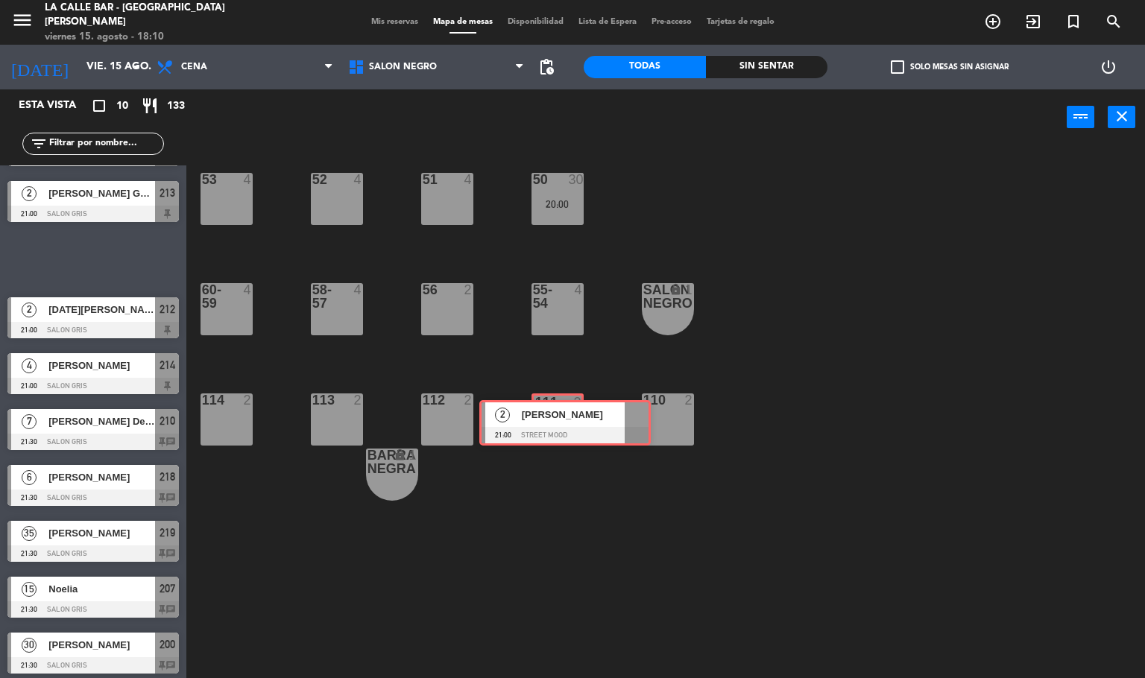
drag, startPoint x: 92, startPoint y: 257, endPoint x: 564, endPoint y: 421, distance: 499.6
click at [564, 421] on div "Esta vista crop_square 10 restaurant 133 filter_list 30 [PERSON_NAME] 20:00 SAL…" at bounding box center [572, 384] width 1145 height 590
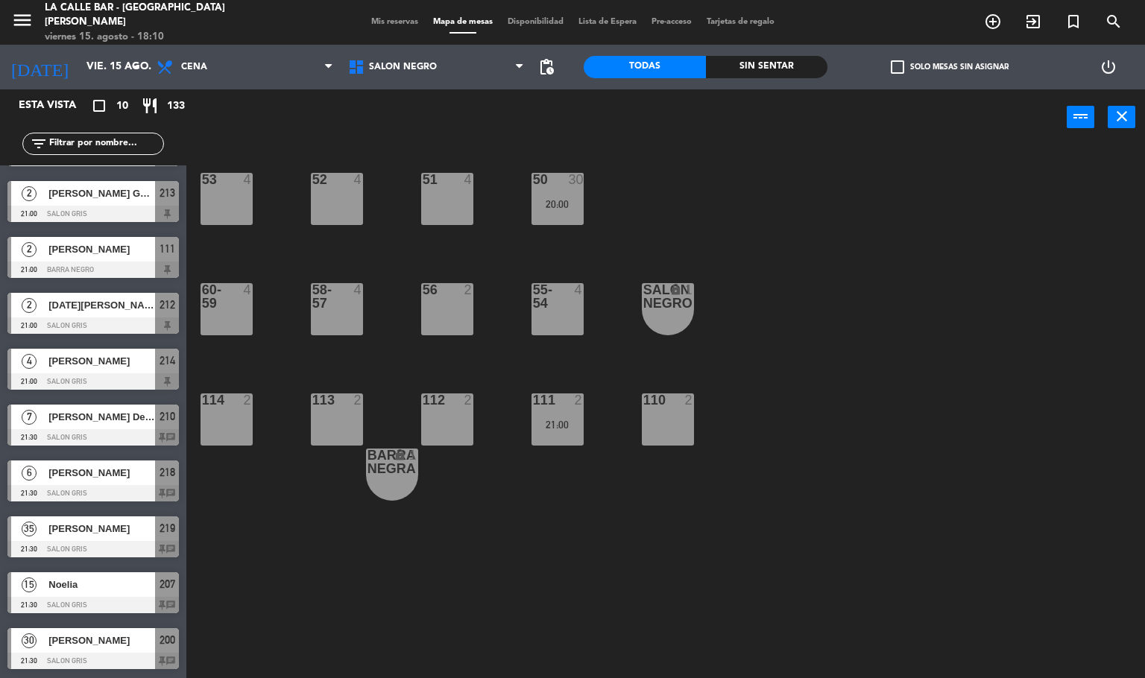
click at [104, 645] on span "[PERSON_NAME]" at bounding box center [101, 641] width 107 height 16
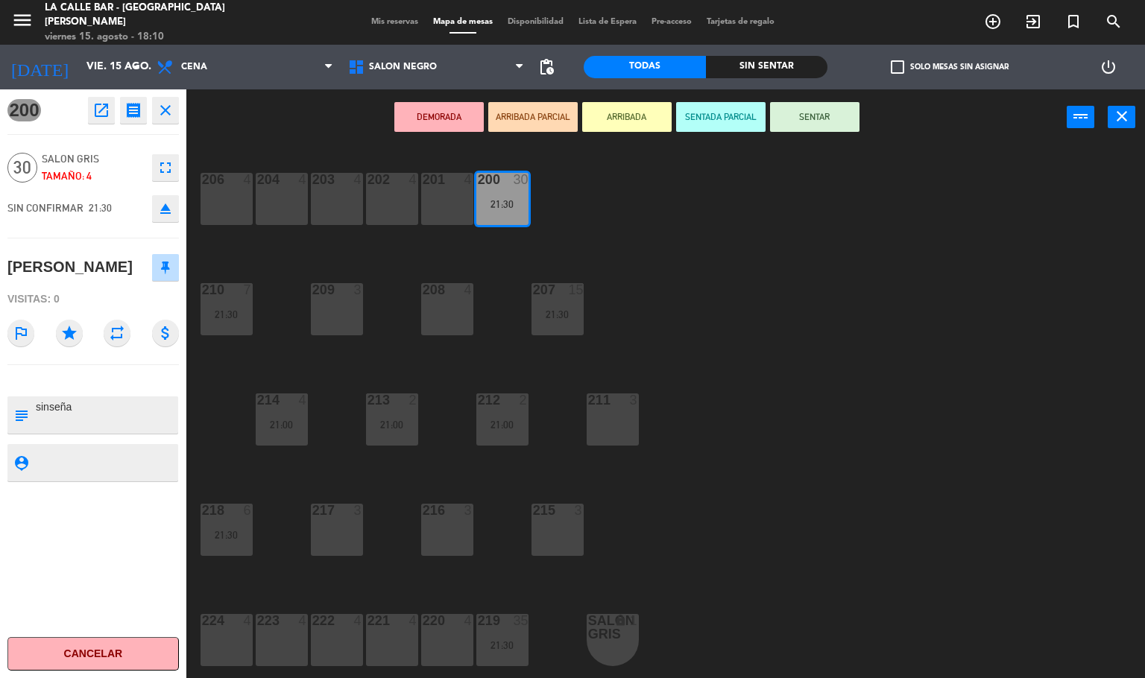
click at [368, 569] on div "206 4 204 4 203 4 202 4 201 4 200 30 21:30 210 7 21:30 209 3 208 4 207 15 21:30…" at bounding box center [672, 412] width 948 height 533
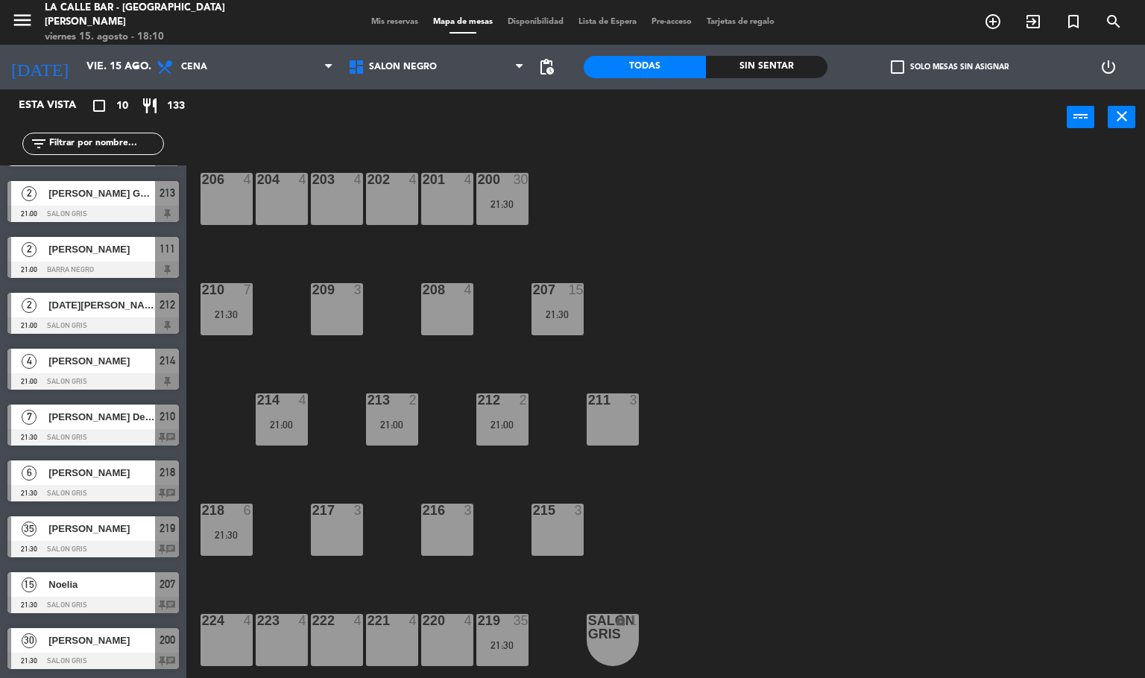
click at [108, 595] on div "Noelia" at bounding box center [101, 585] width 108 height 25
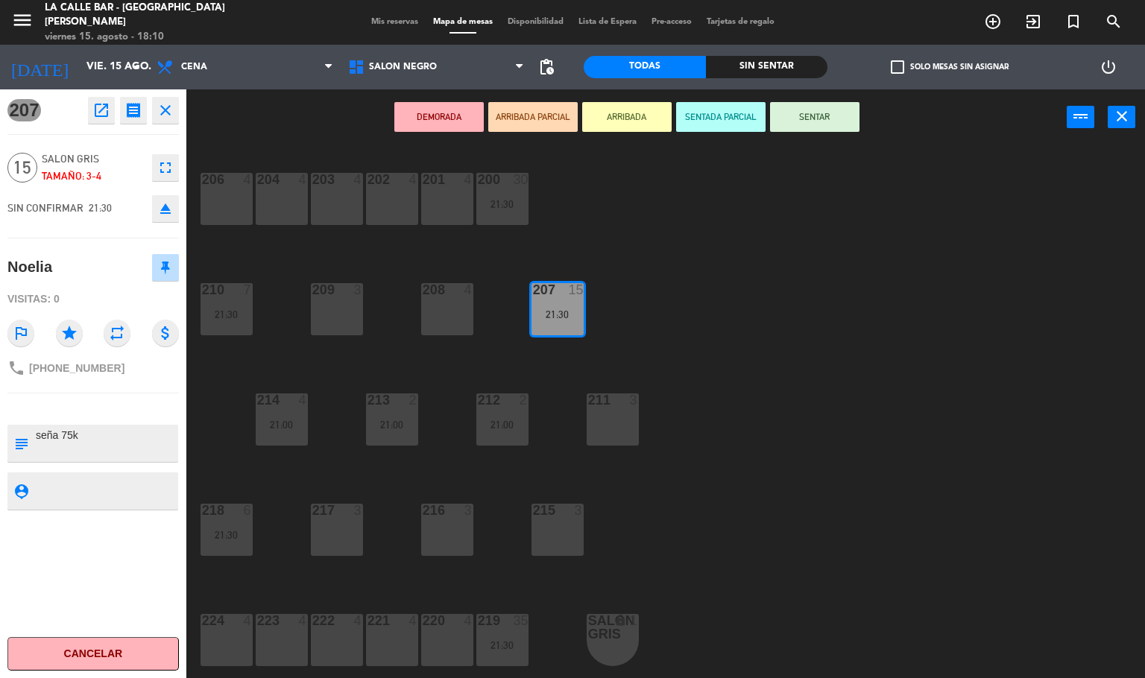
click at [69, 360] on div "phone [PHONE_NUMBER]" at bounding box center [65, 368] width 117 height 18
click at [70, 365] on span "[PHONE_NUMBER]" at bounding box center [76, 368] width 95 height 12
copy div "phone"
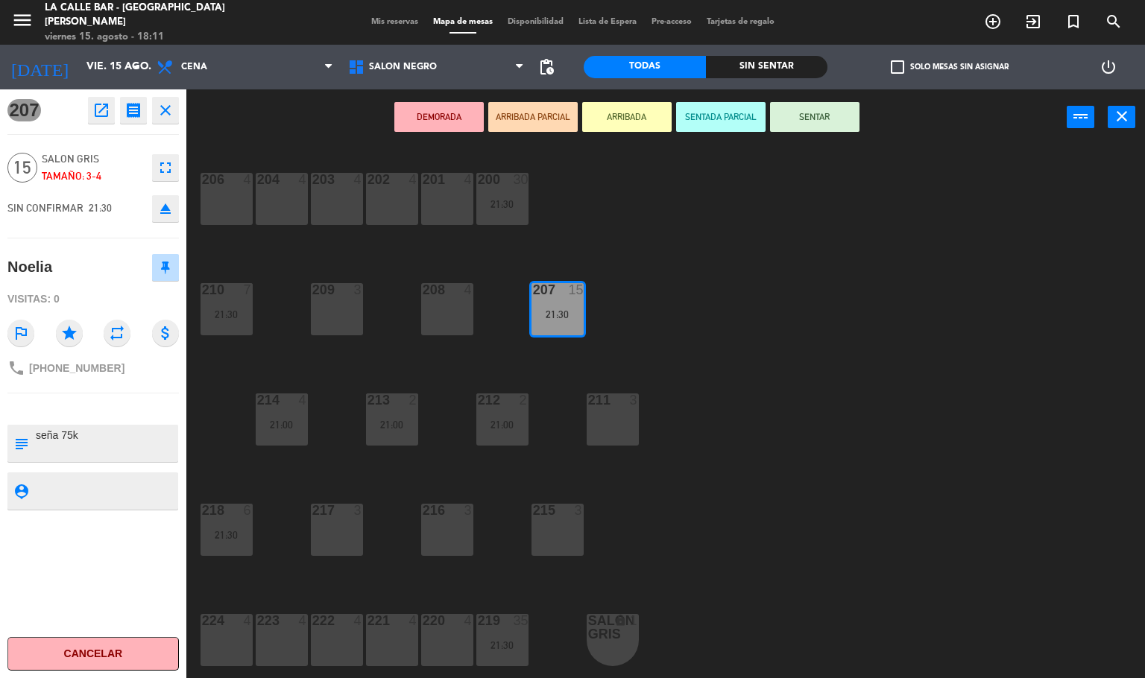
click at [676, 334] on div "206 4 204 4 203 4 202 4 201 4 200 30 21:30 210 7 21:30 209 3 208 4 207 15 21:30…" at bounding box center [672, 412] width 948 height 533
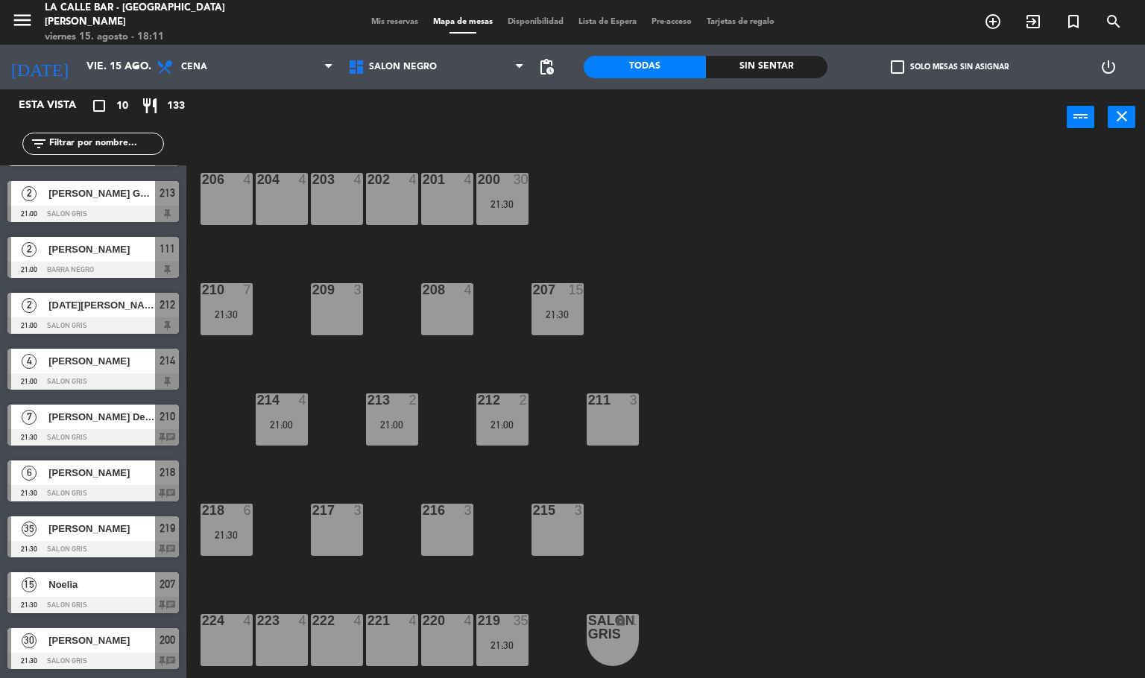
click at [210, 298] on div "210 7 21:30" at bounding box center [227, 309] width 52 height 52
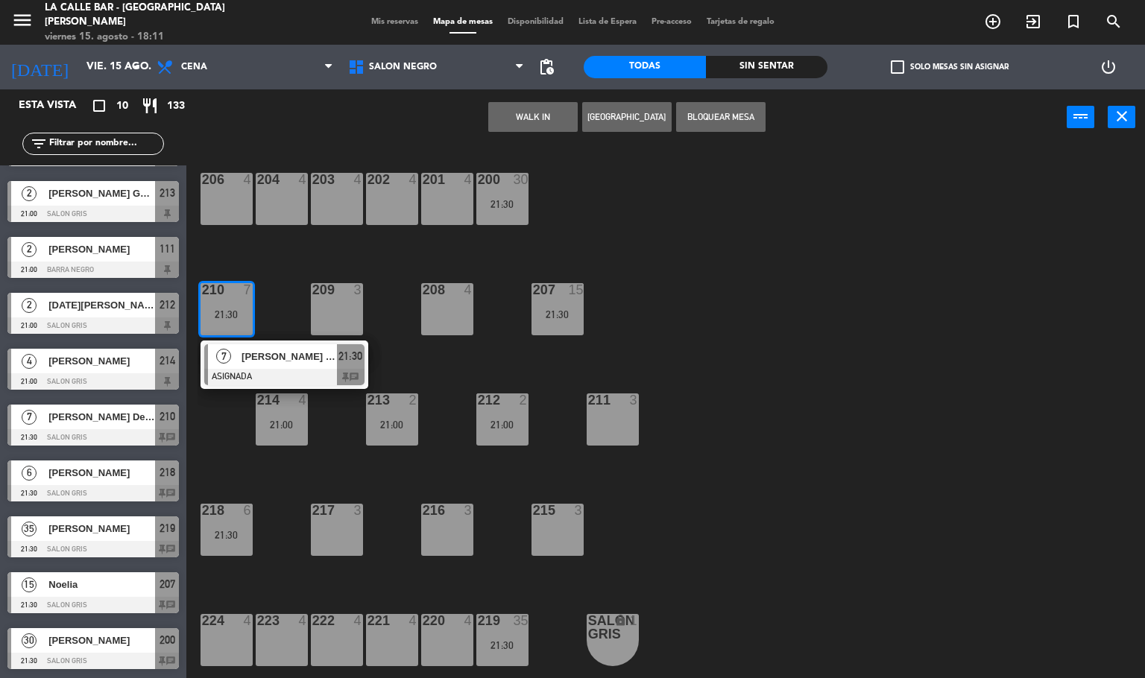
click at [280, 365] on div "[PERSON_NAME] De La [PERSON_NAME]" at bounding box center [288, 356] width 97 height 25
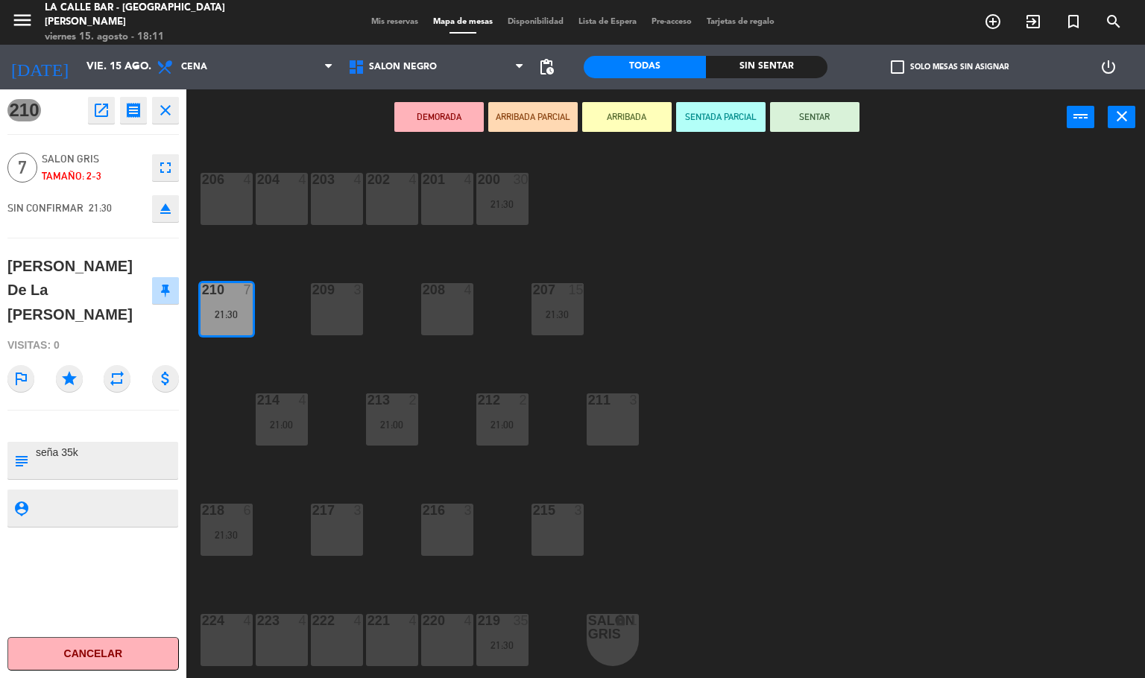
click at [76, 264] on div "[PERSON_NAME] De La [PERSON_NAME]" at bounding box center [79, 290] width 145 height 73
copy div "[PERSON_NAME] De La [PERSON_NAME]"
click at [756, 287] on div "206 4 204 4 203 4 202 4 201 4 200 30 21:30 210 7 21:30 209 3 208 4 207 15 21:30…" at bounding box center [672, 412] width 948 height 533
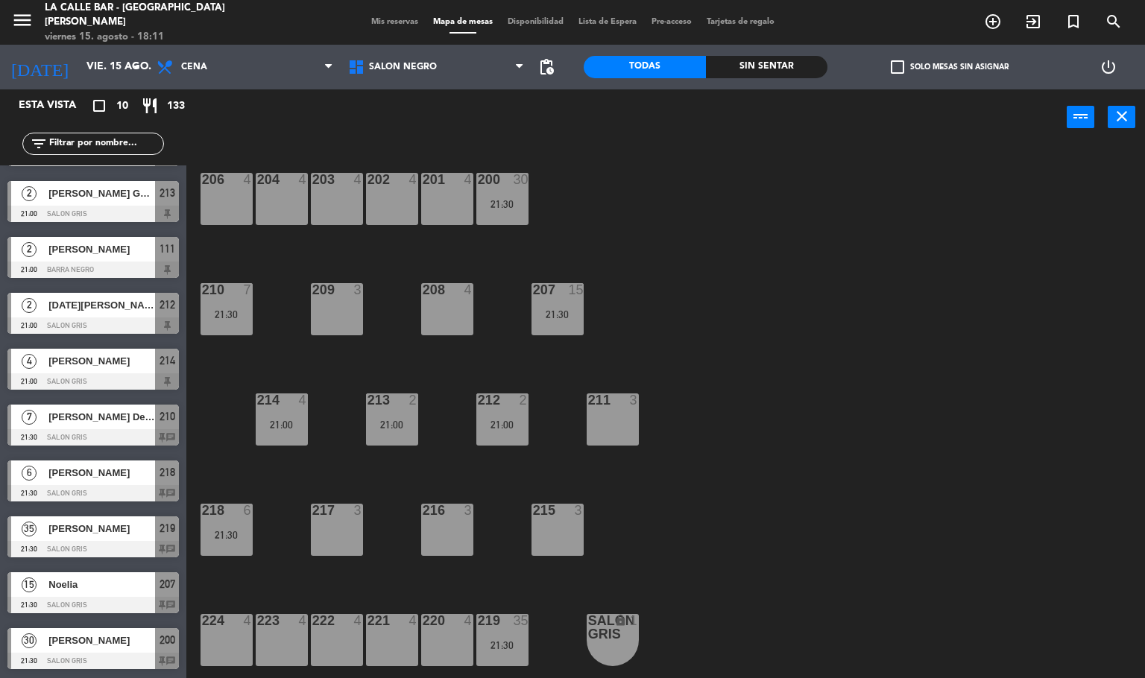
click at [99, 477] on span "[PERSON_NAME]" at bounding box center [101, 473] width 107 height 16
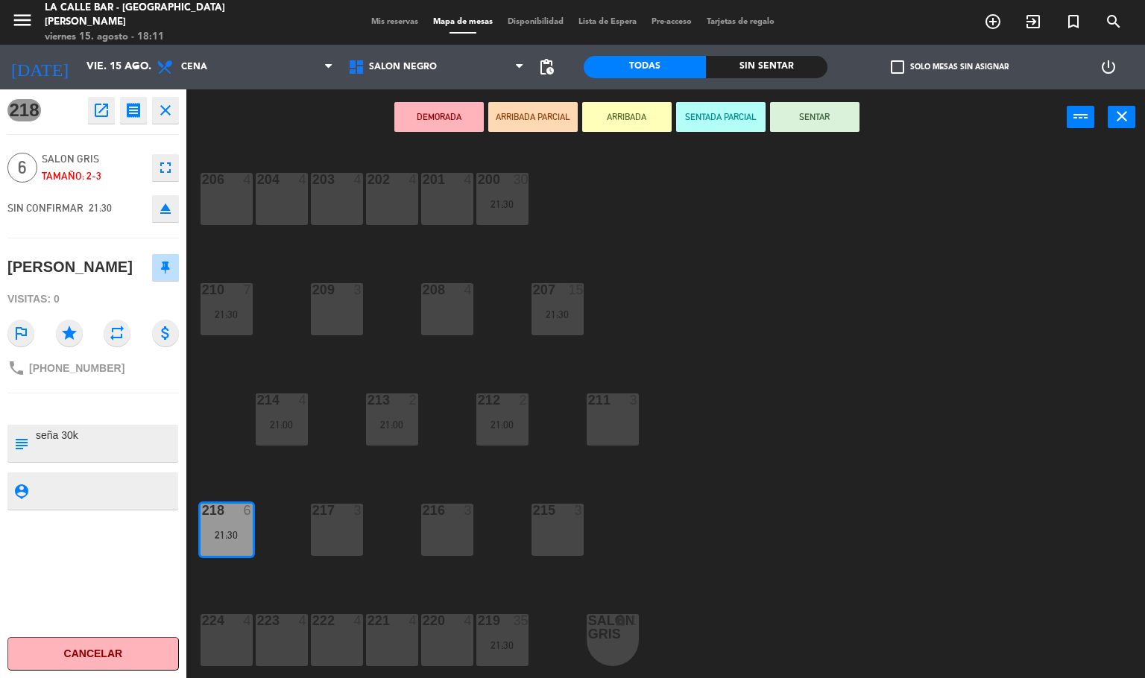
click at [81, 370] on span "[PHONE_NUMBER]" at bounding box center [76, 368] width 95 height 12
copy div "phone"
click at [233, 391] on div "206 4 204 4 203 4 202 4 201 4 200 30 21:30 210 7 21:30 209 3 208 4 207 15 21:30…" at bounding box center [672, 412] width 948 height 533
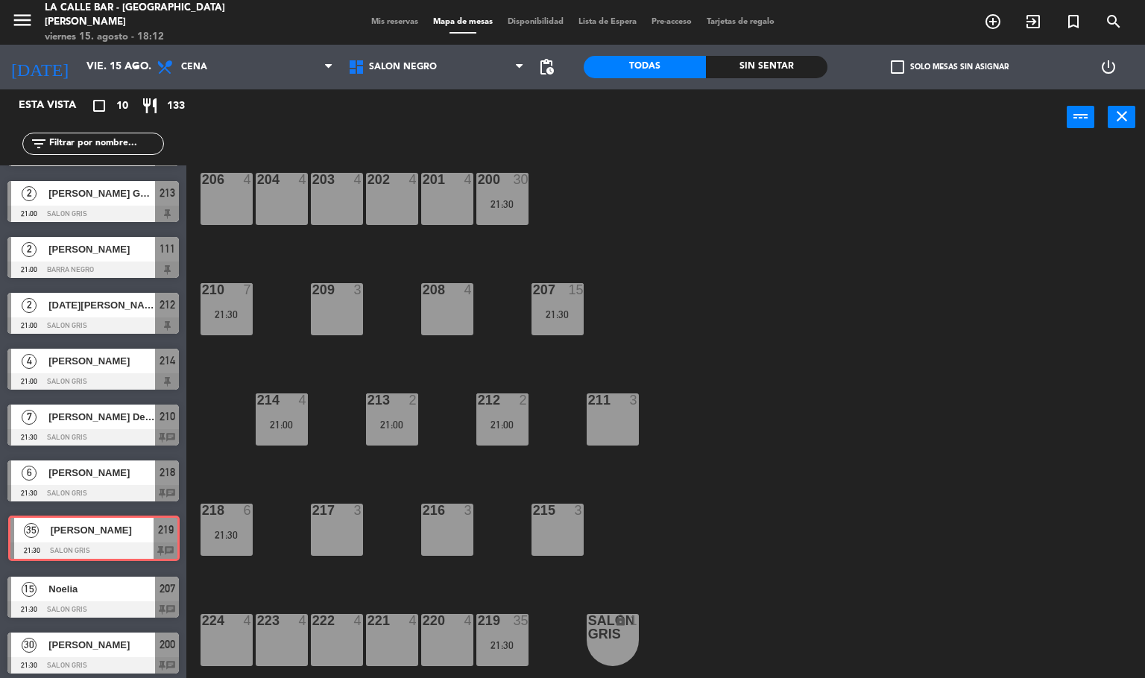
click at [88, 540] on div "35 [PERSON_NAME] 21:30 SALON GRIS 219 chat 35 [PERSON_NAME] 21:30 SALON GRIS 21…" at bounding box center [93, 539] width 186 height 60
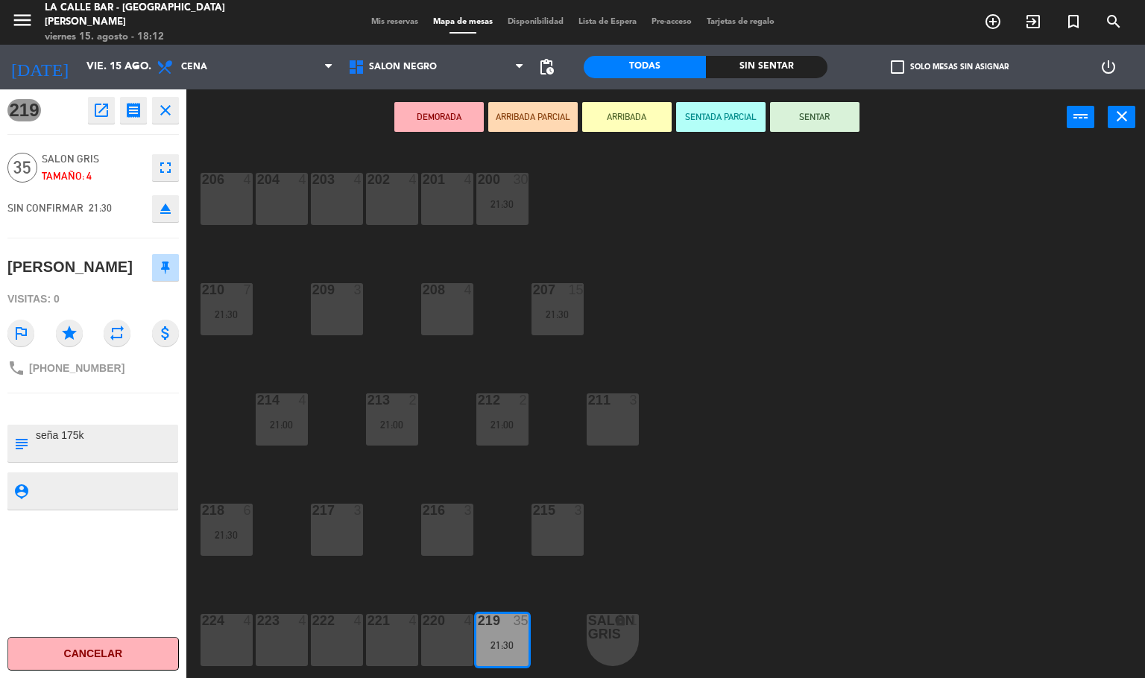
click at [857, 473] on div "206 4 204 4 203 4 202 4 201 4 200 30 21:30 210 7 21:30 209 3 208 4 207 15 21:30…" at bounding box center [672, 412] width 948 height 533
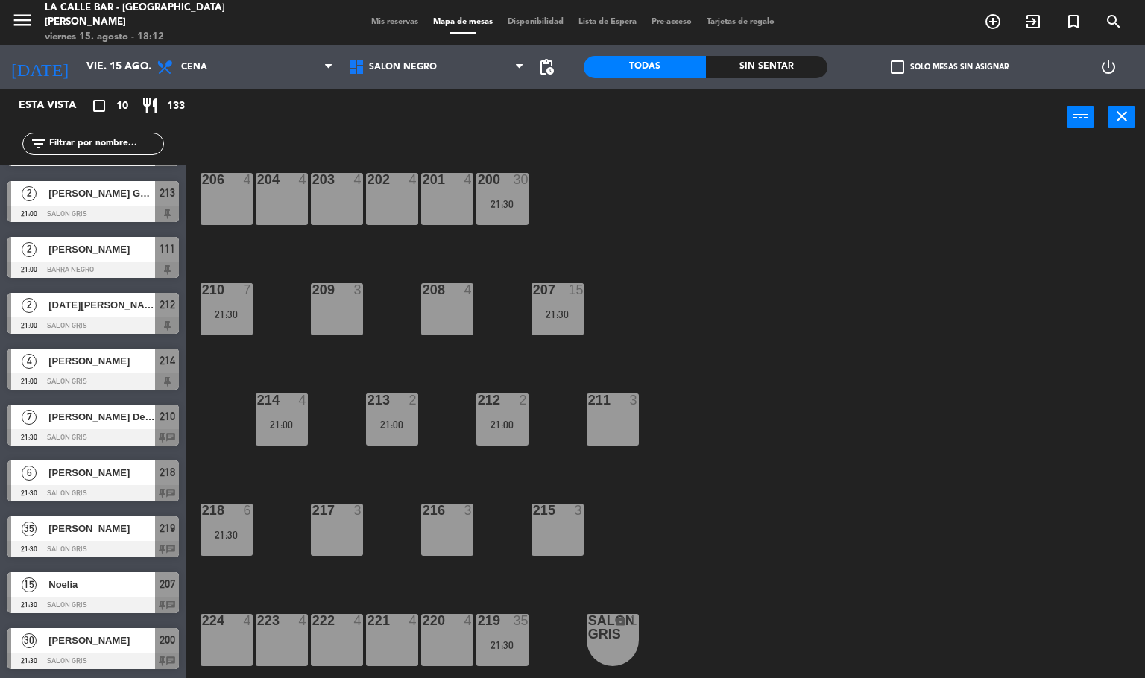
click at [101, 595] on div "Noelia" at bounding box center [101, 585] width 108 height 25
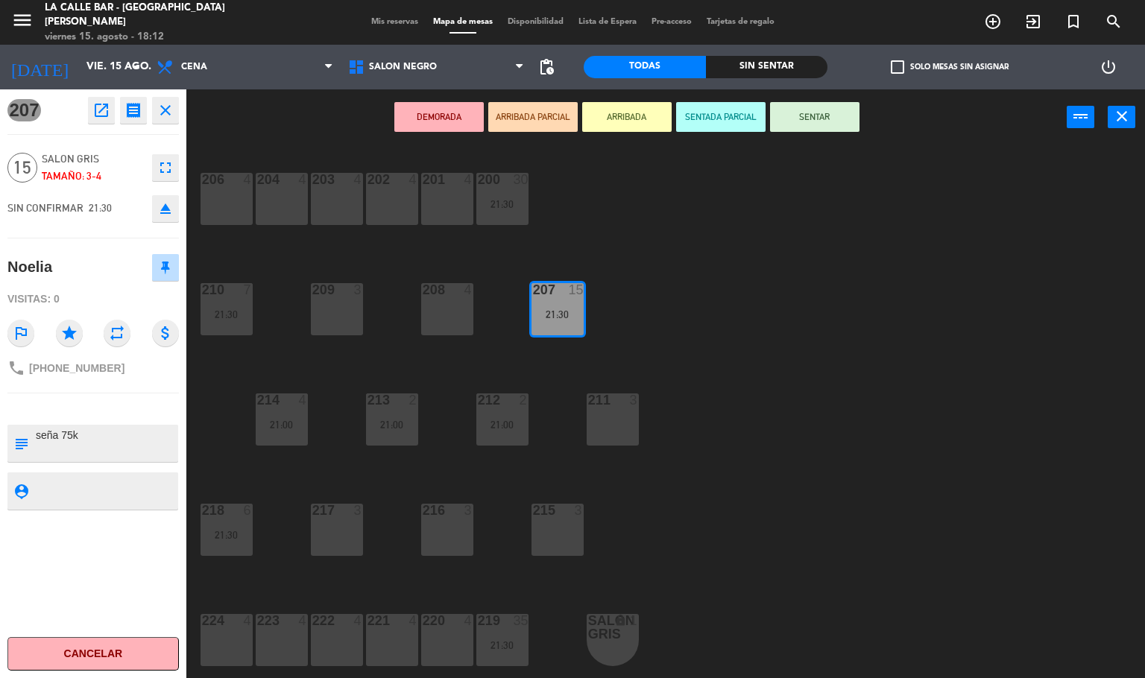
click at [69, 367] on span "[PHONE_NUMBER]" at bounding box center [76, 368] width 95 height 12
copy div "phone"
click at [737, 304] on div "206 4 204 4 203 4 202 4 201 4 200 30 21:30 210 7 21:30 209 3 208 4 207 15 21:30…" at bounding box center [672, 412] width 948 height 533
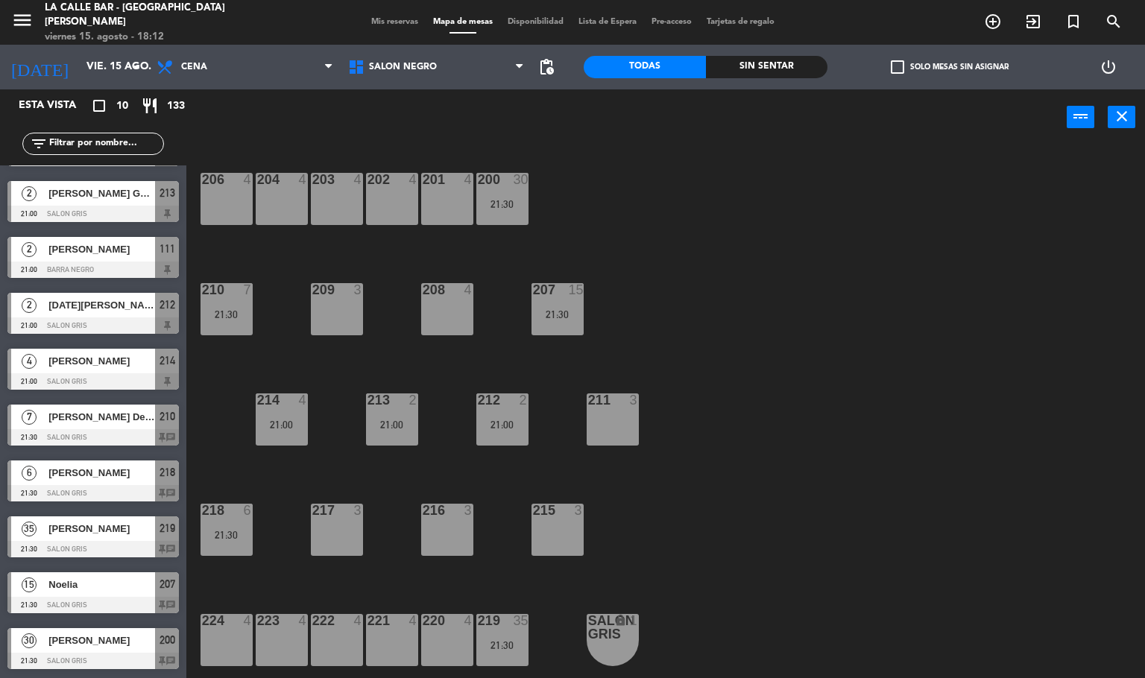
click at [105, 643] on span "[PERSON_NAME]" at bounding box center [101, 641] width 107 height 16
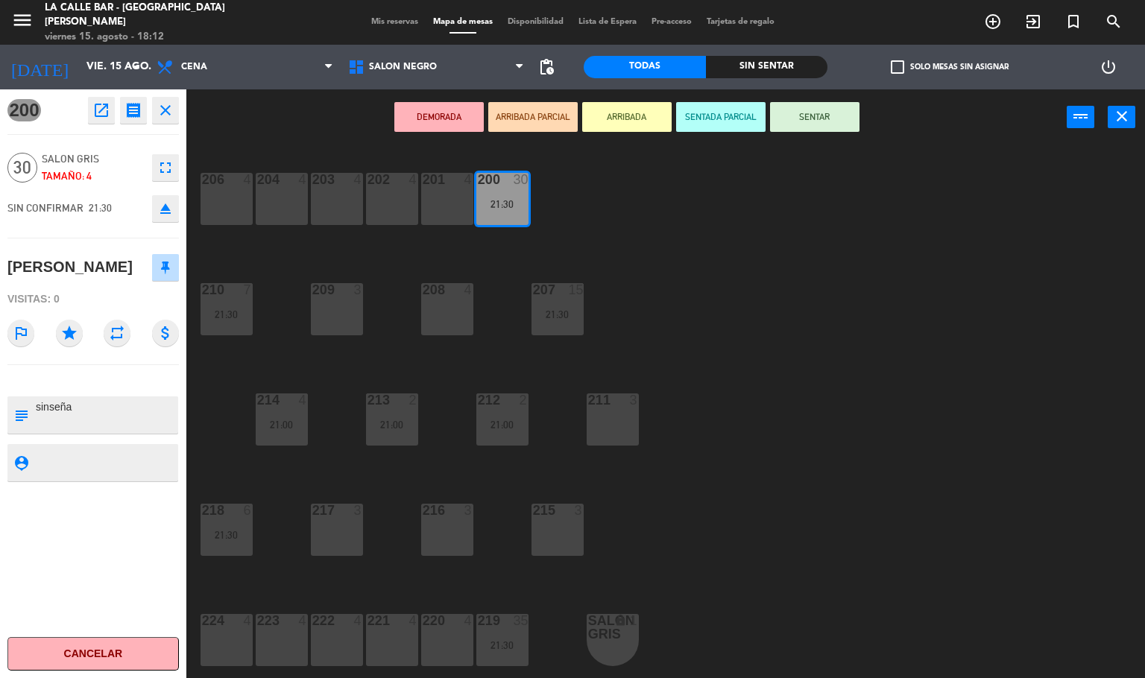
click at [828, 506] on div "206 4 204 4 203 4 202 4 201 4 200 30 21:30 210 7 21:30 209 3 208 4 207 15 21:30…" at bounding box center [672, 412] width 948 height 533
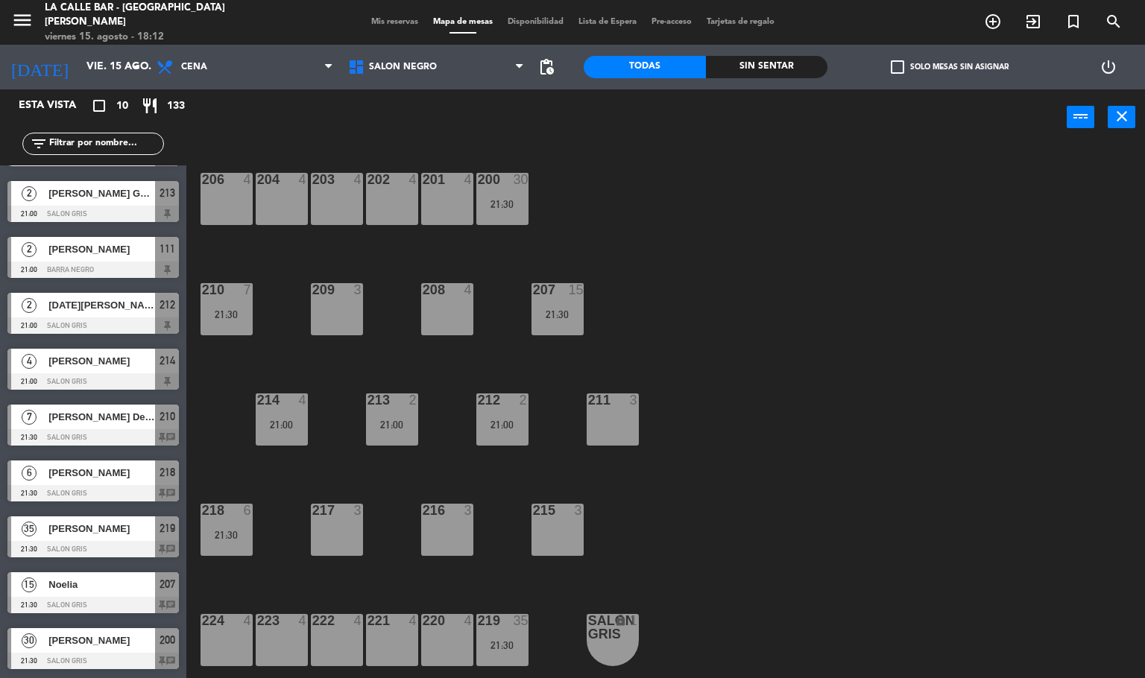
scroll to position [0, 0]
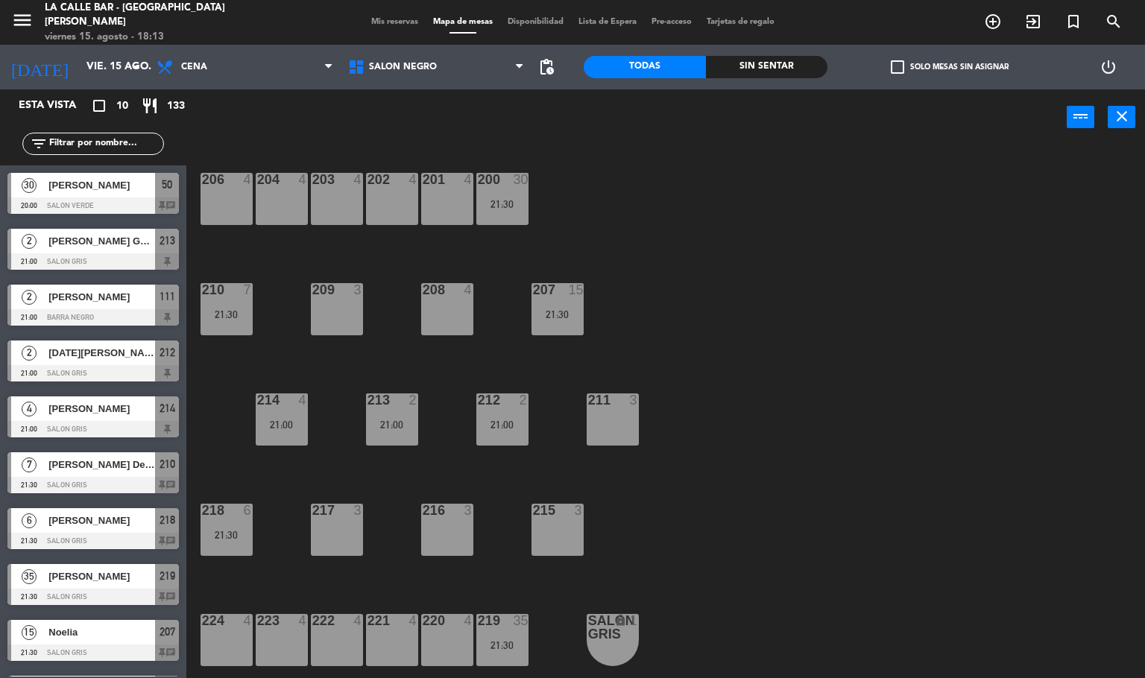
click at [492, 195] on div "200 30 21:30" at bounding box center [502, 199] width 52 height 52
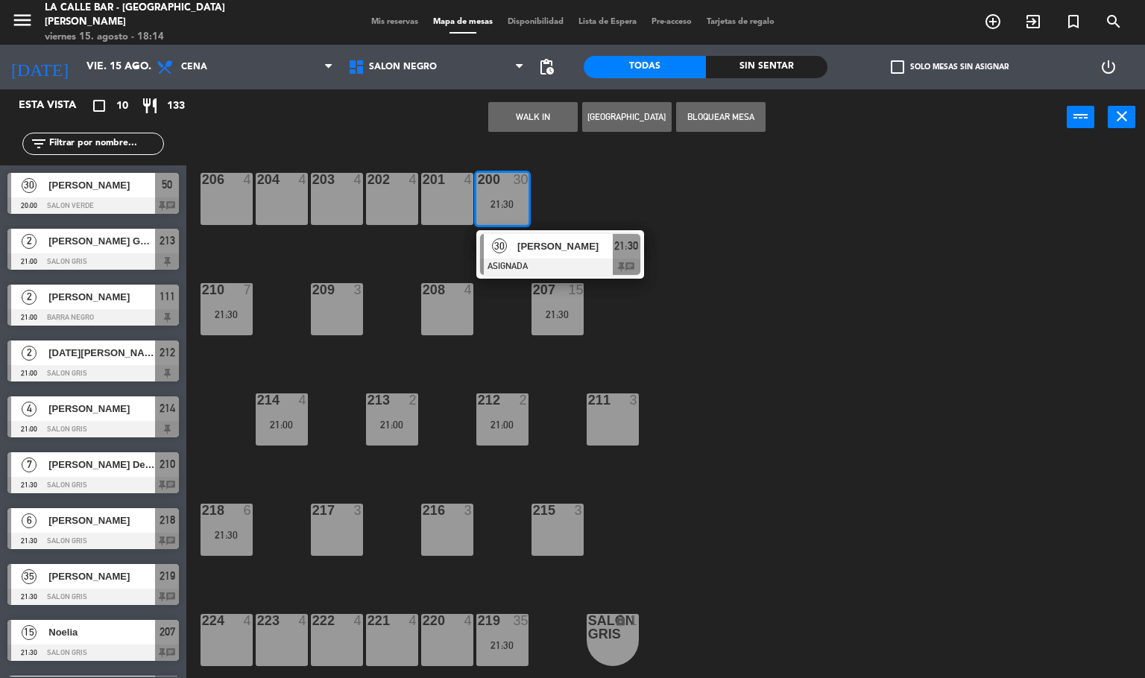
click at [499, 191] on div "200 30 21:30" at bounding box center [502, 199] width 52 height 52
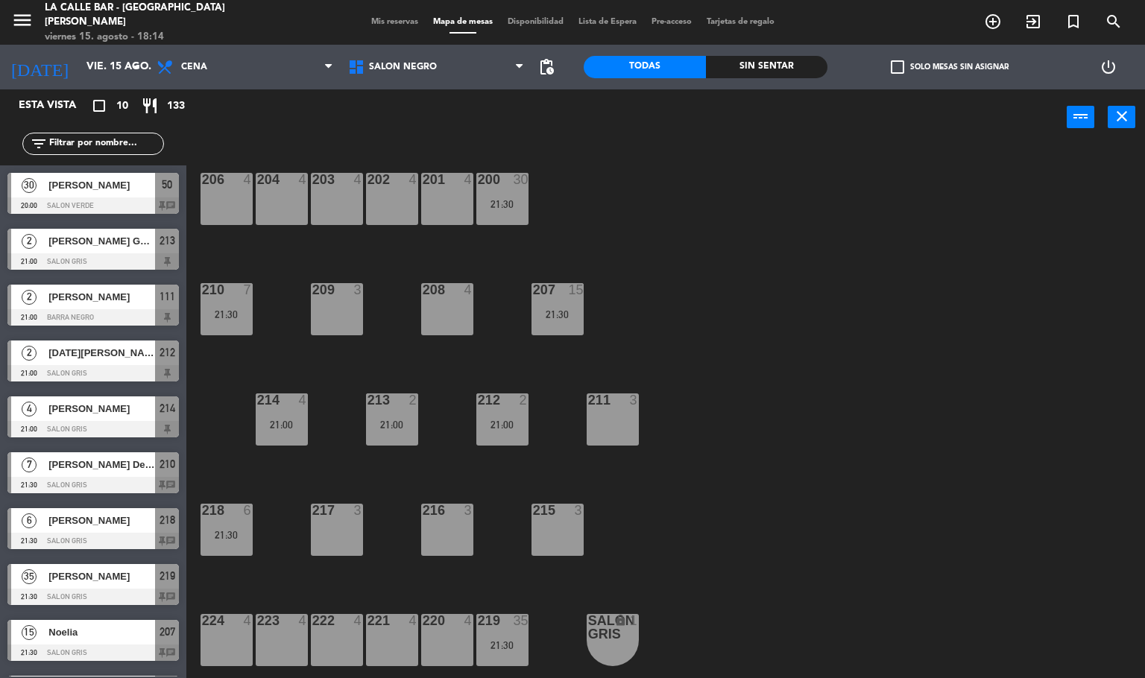
click at [546, 296] on div at bounding box center [557, 289] width 25 height 13
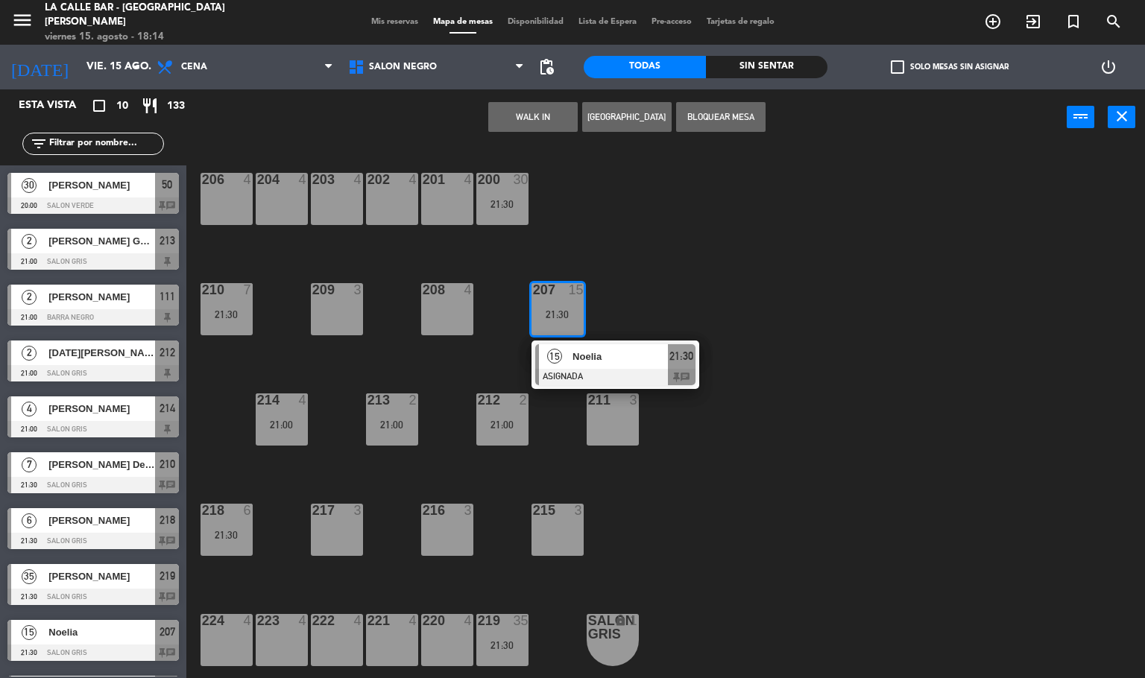
click at [560, 303] on div "207 15 21:30" at bounding box center [558, 309] width 52 height 52
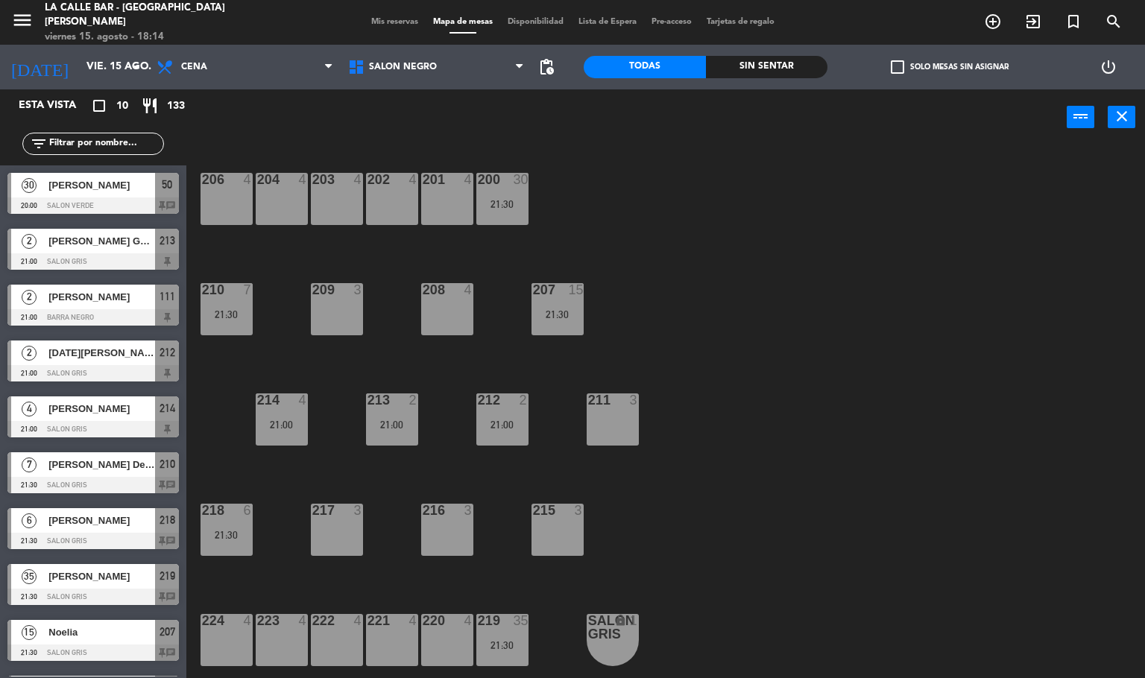
click at [488, 425] on div "21:00" at bounding box center [502, 425] width 52 height 10
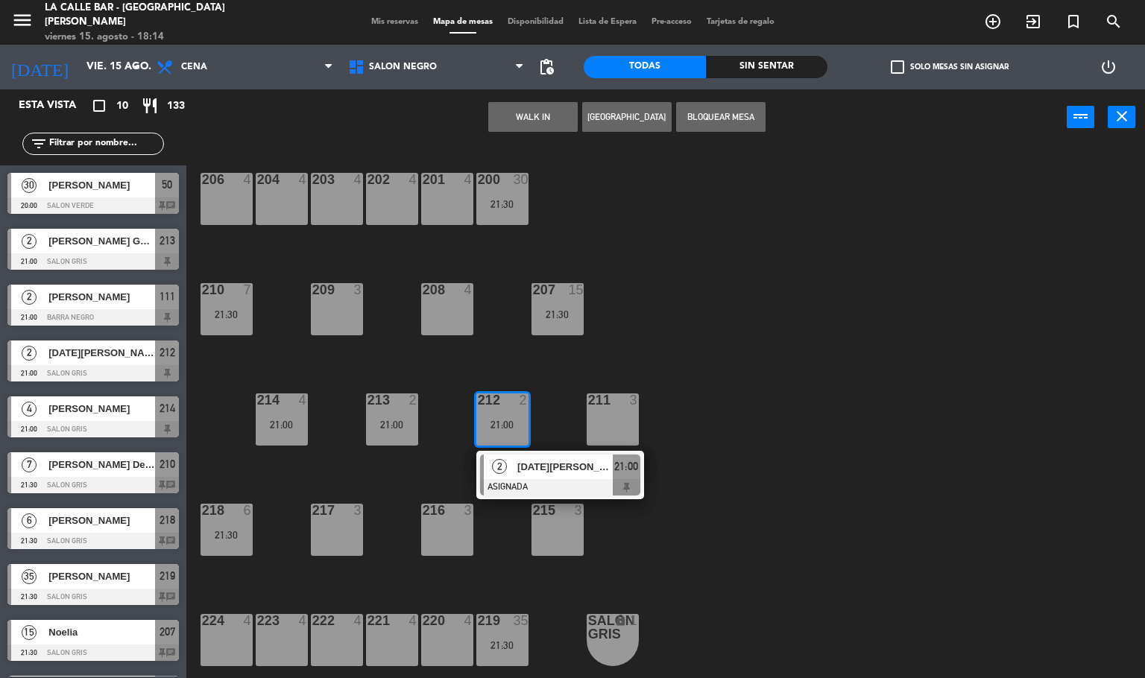
click at [513, 399] on div at bounding box center [502, 400] width 25 height 13
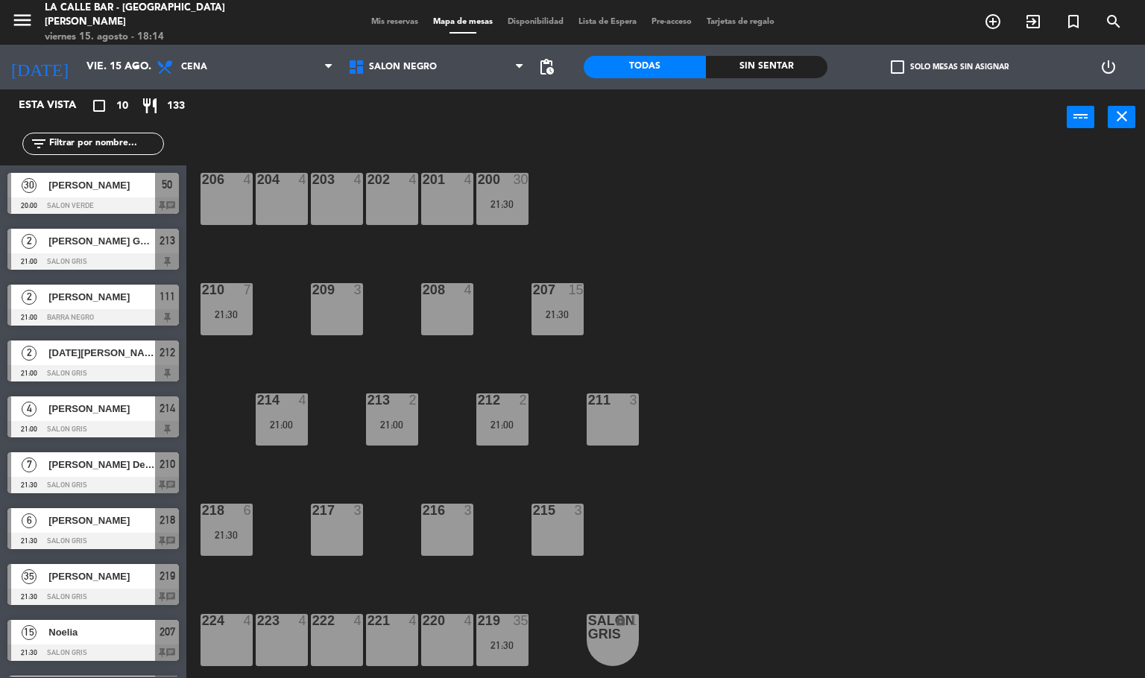
click at [226, 307] on div "210 7 21:30" at bounding box center [227, 309] width 52 height 52
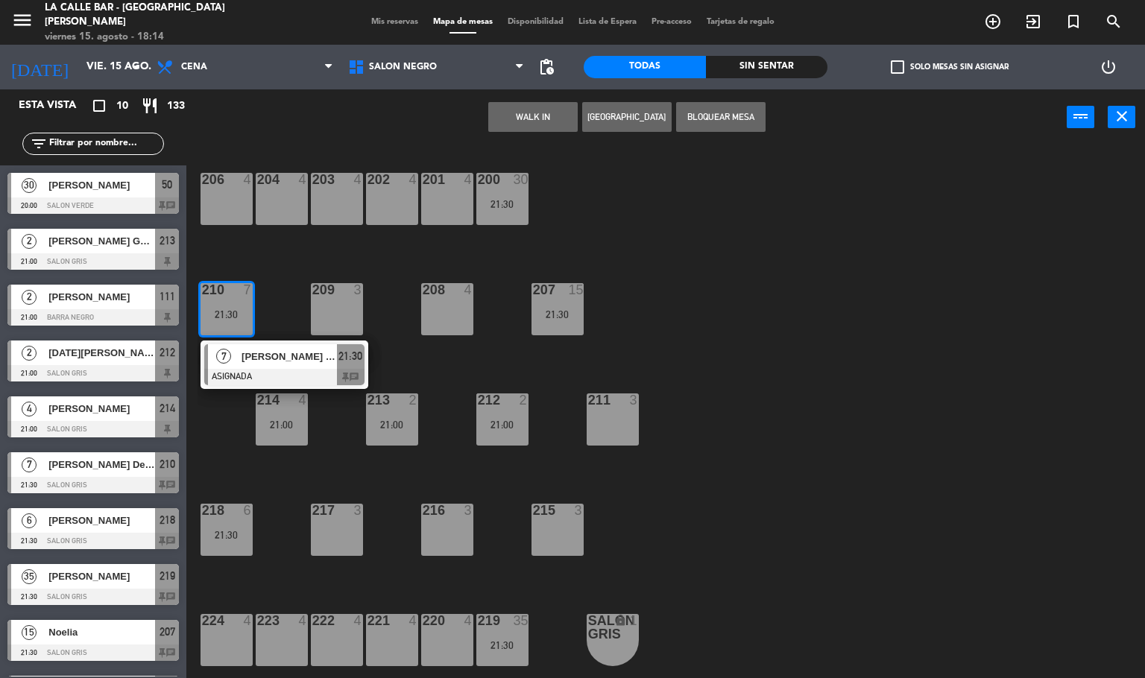
click at [217, 296] on div at bounding box center [226, 289] width 25 height 13
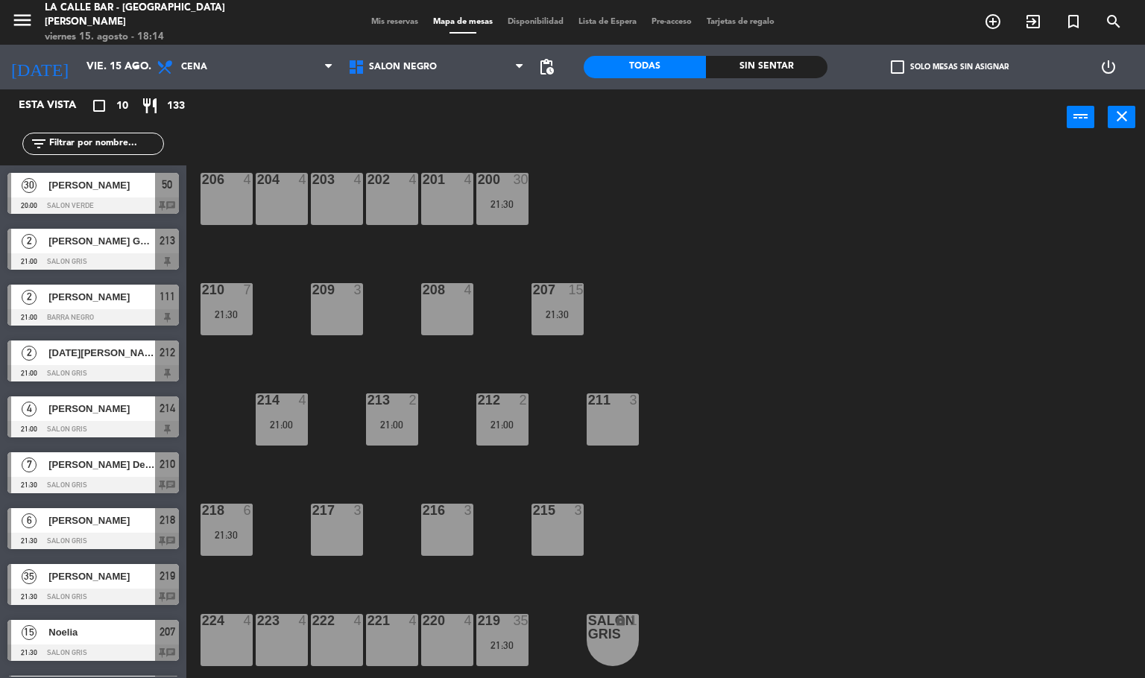
click at [228, 523] on div "218 6 21:30" at bounding box center [227, 530] width 52 height 52
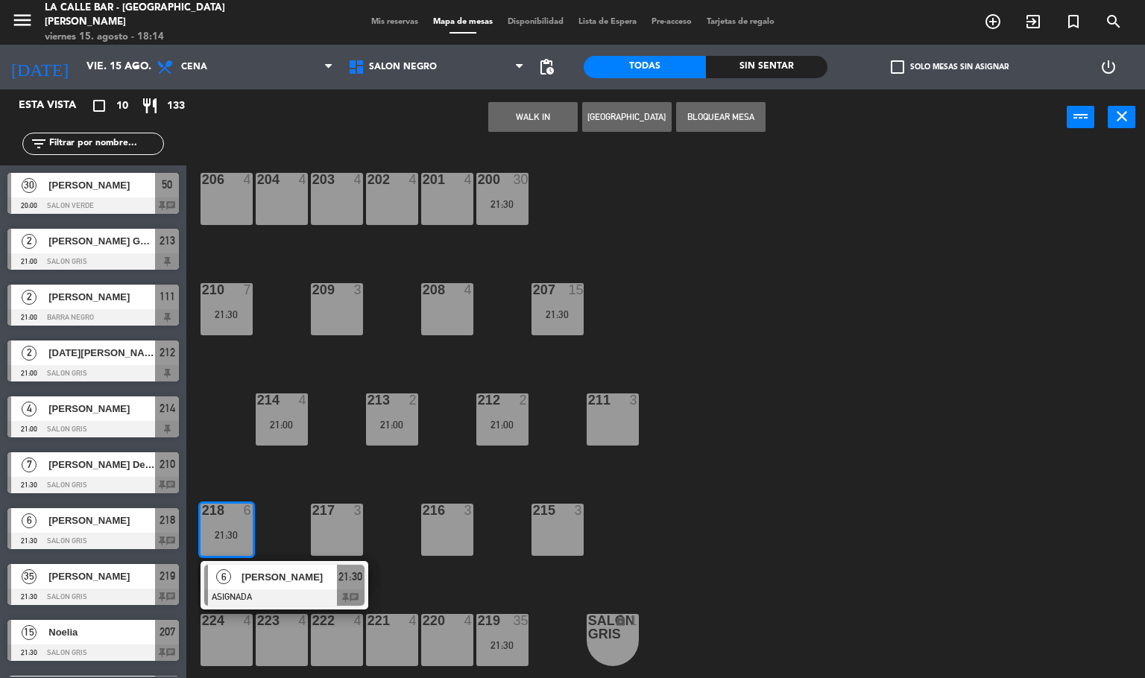
click at [236, 526] on div "218 6 21:30" at bounding box center [227, 530] width 52 height 52
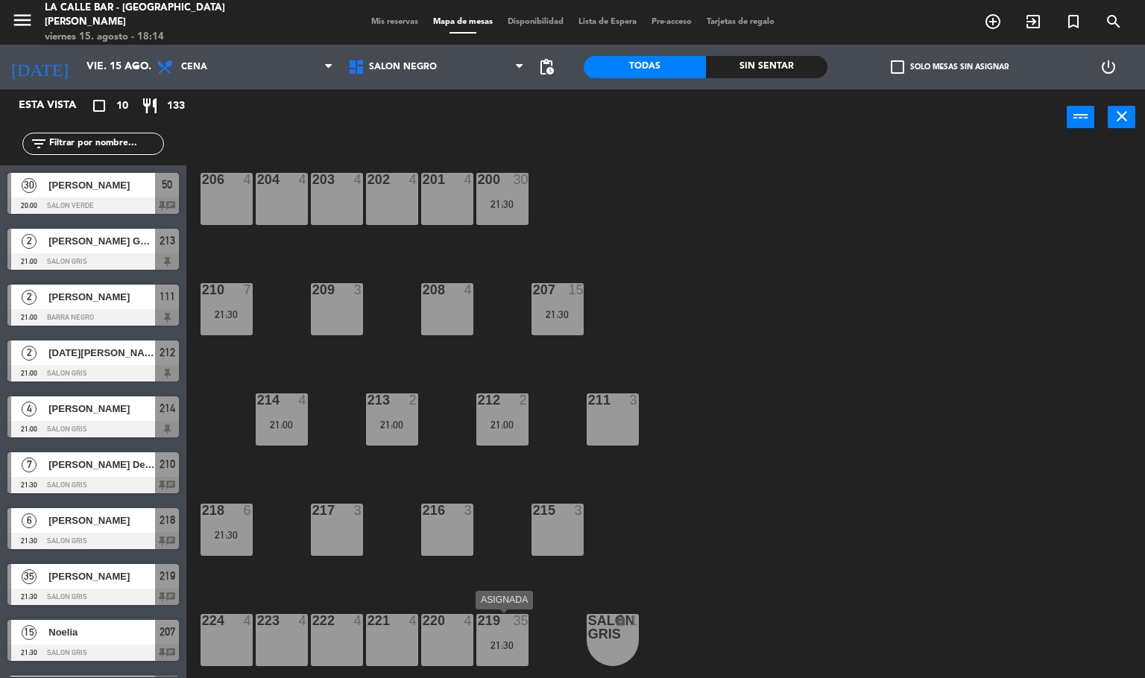
click at [544, 315] on div "21:30" at bounding box center [558, 314] width 52 height 10
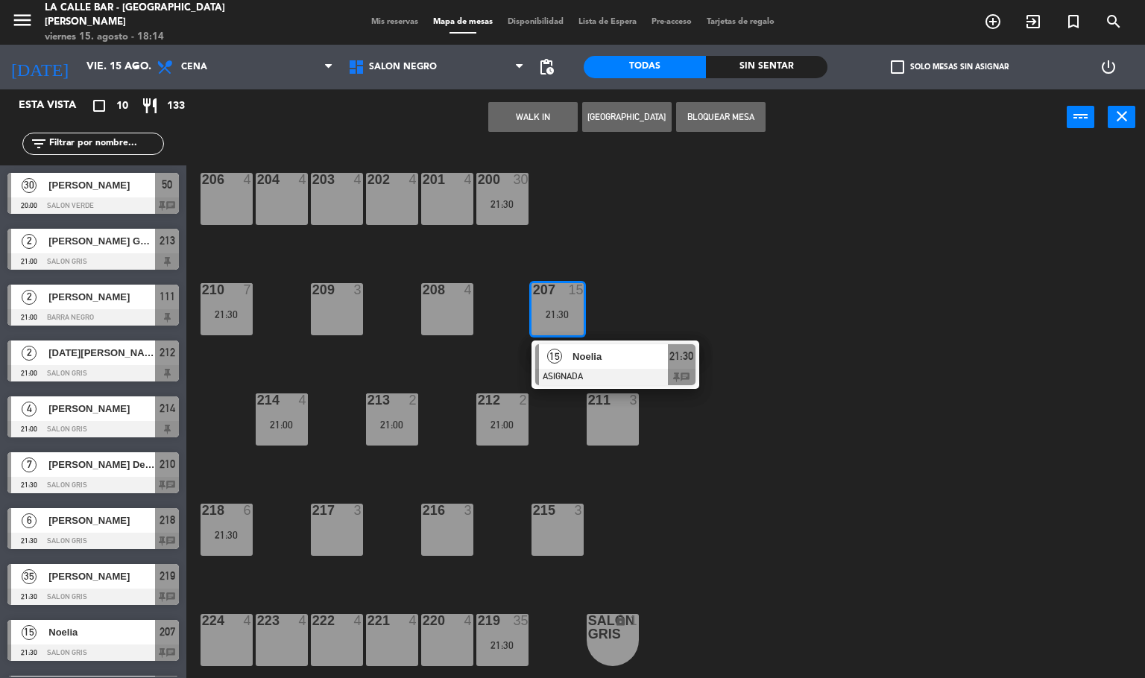
click at [550, 306] on div "207 15 21:30" at bounding box center [558, 309] width 52 height 52
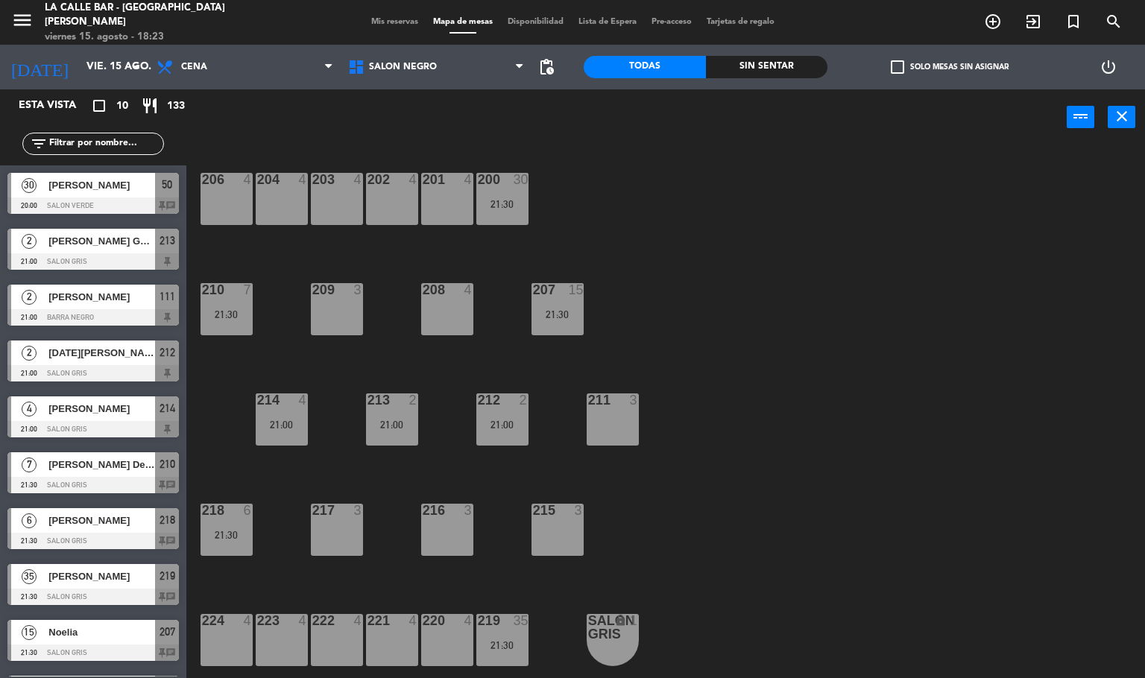
click at [508, 400] on div at bounding box center [502, 400] width 25 height 13
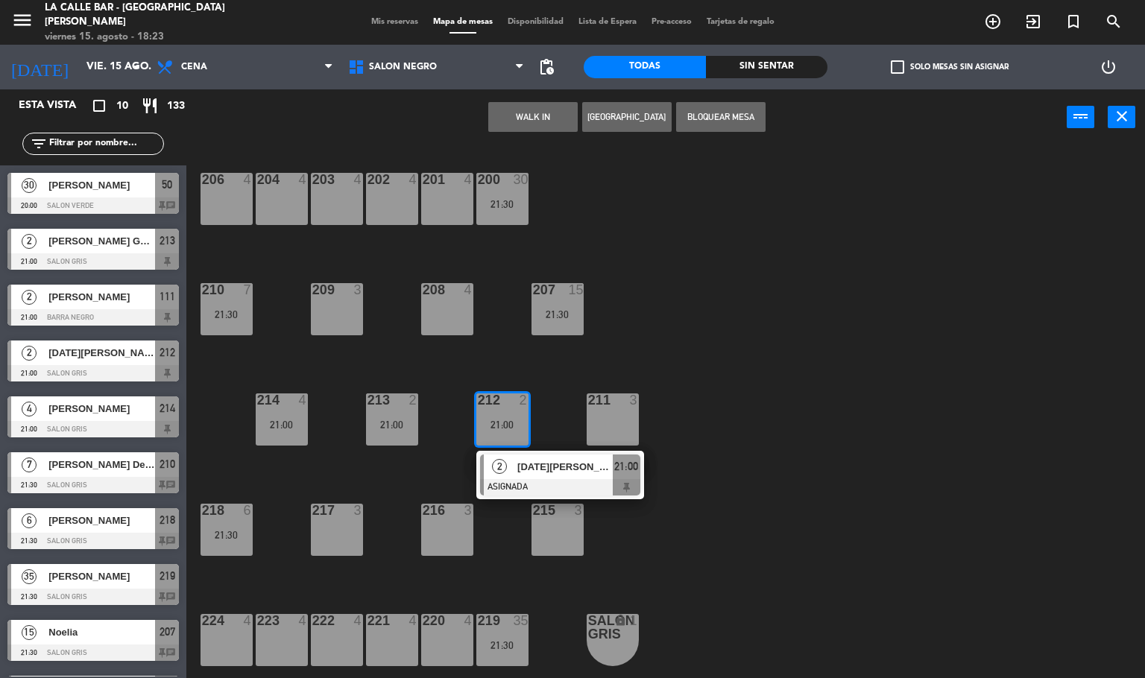
click at [405, 399] on div "2" at bounding box center [417, 400] width 25 height 13
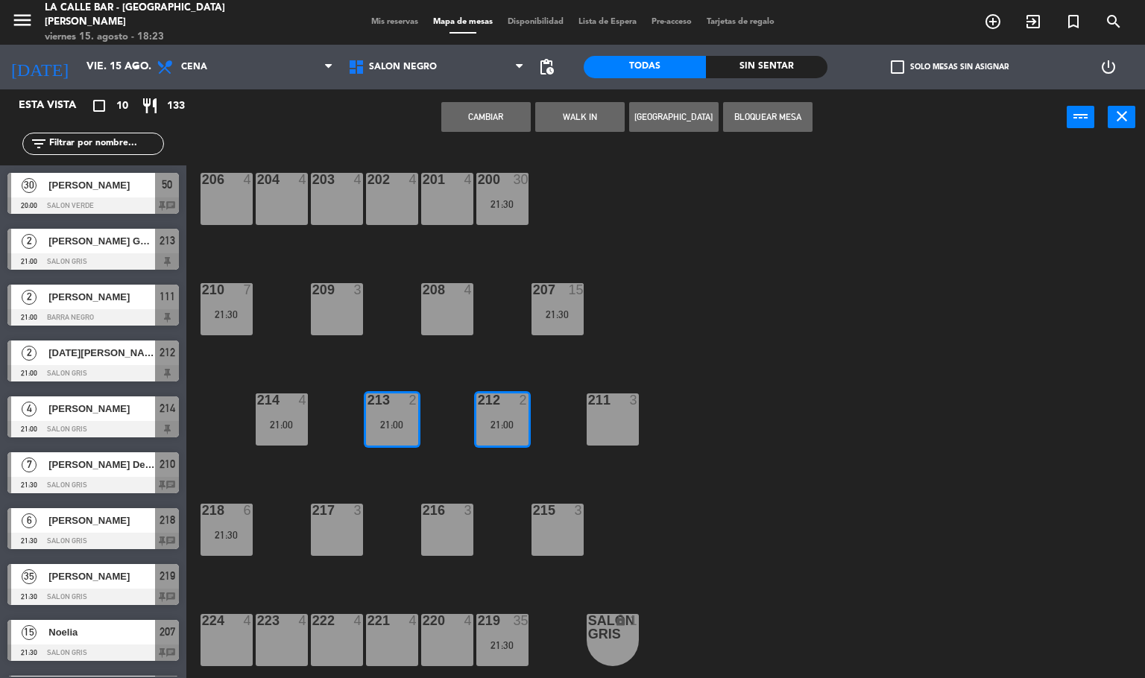
click at [399, 412] on div "213 2 21:00" at bounding box center [392, 420] width 52 height 52
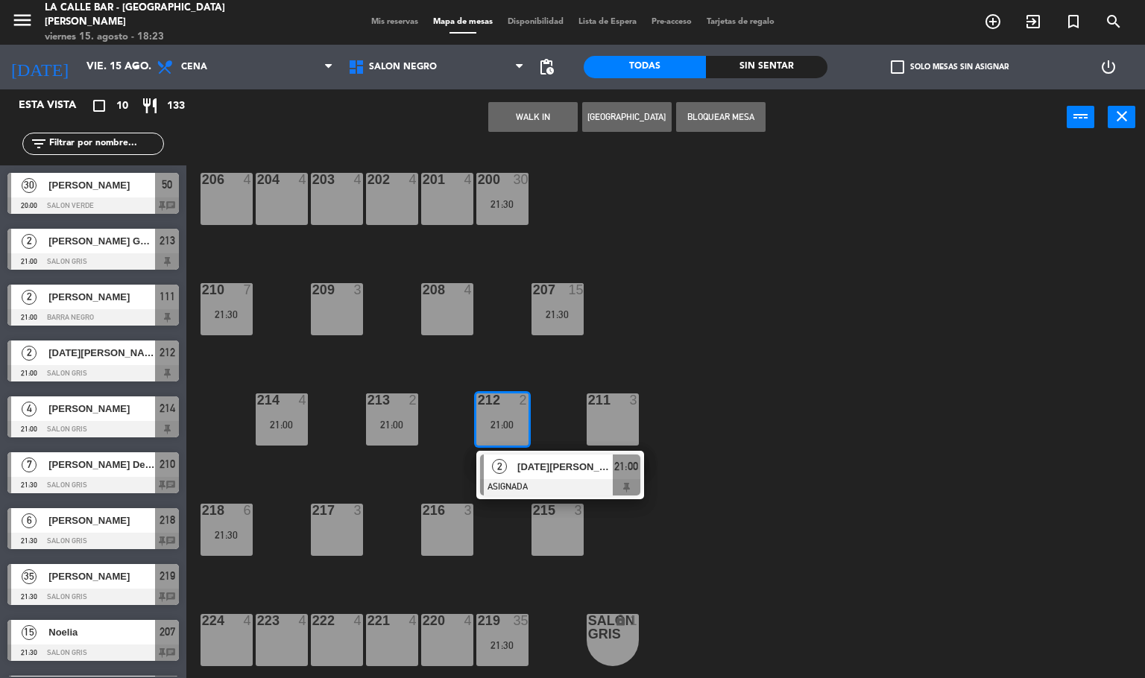
click at [479, 399] on div "212" at bounding box center [478, 400] width 1 height 13
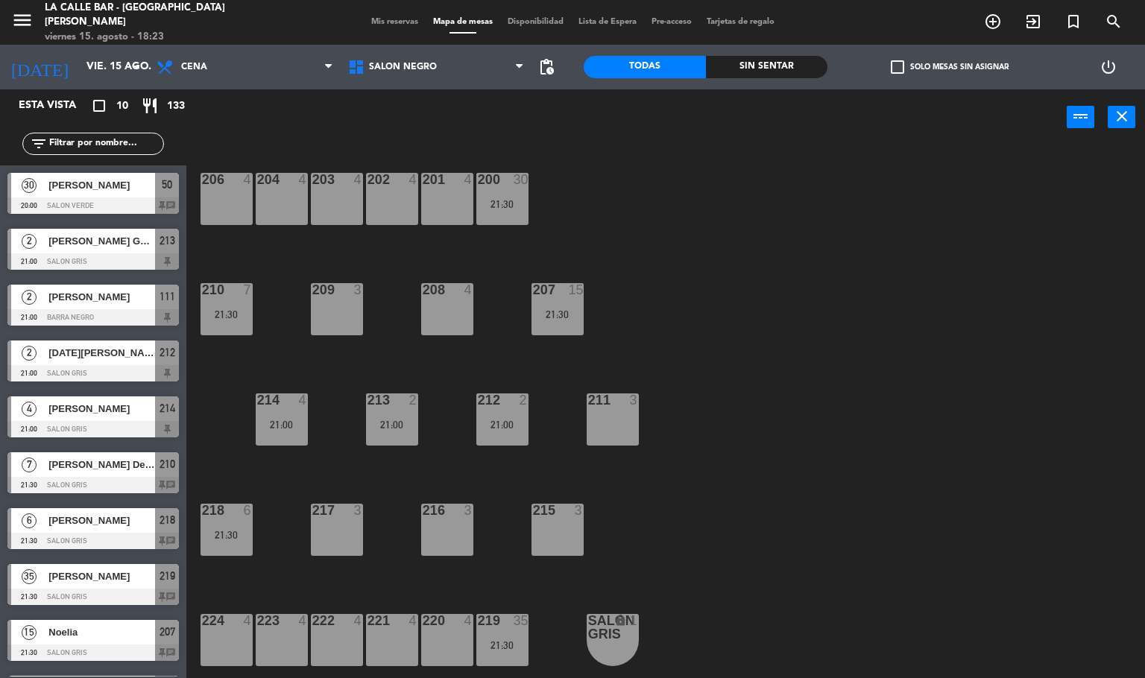
click at [414, 419] on div "21:00" at bounding box center [392, 424] width 52 height 11
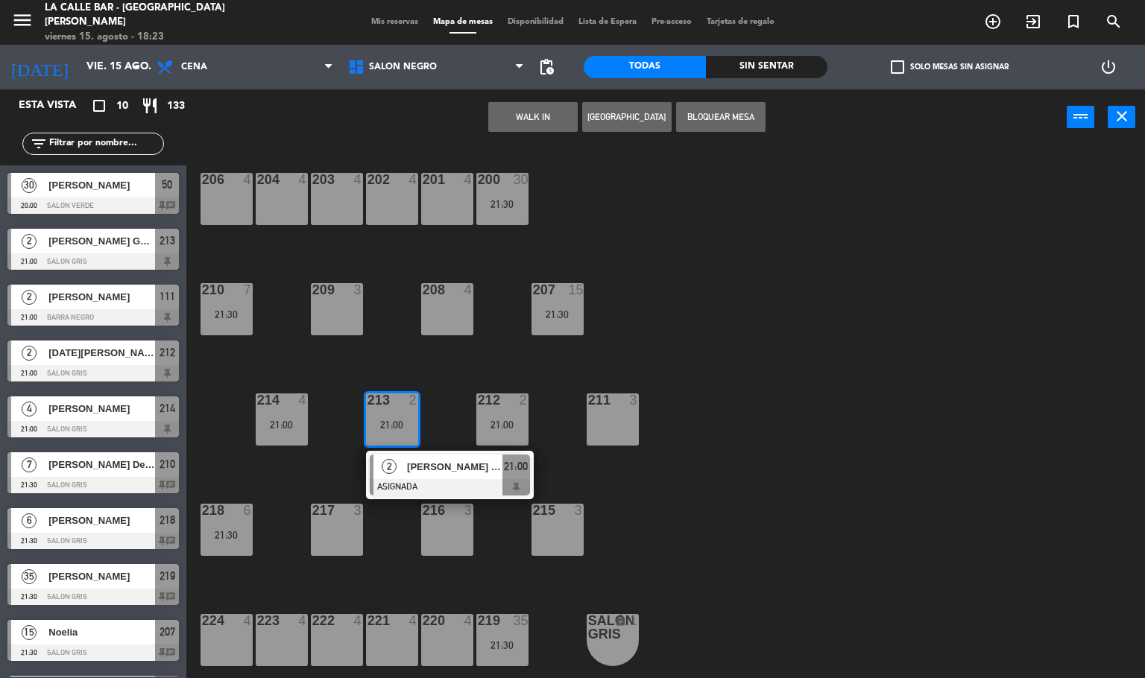
click at [399, 406] on div at bounding box center [391, 400] width 25 height 13
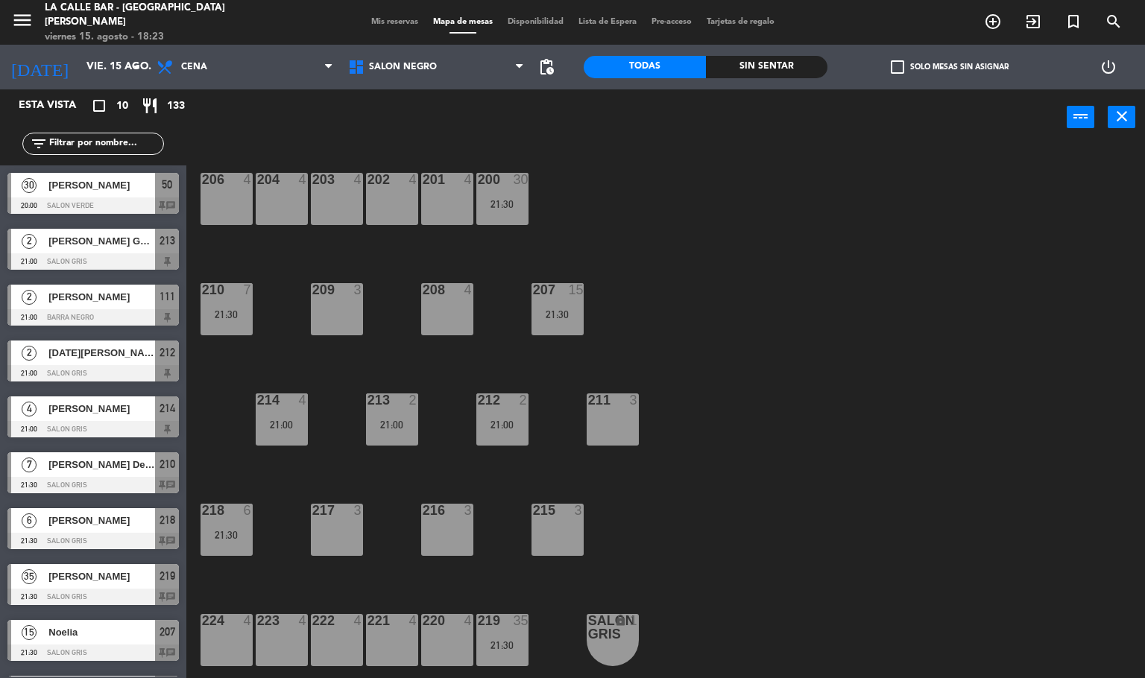
click at [289, 412] on div "214 4 21:00" at bounding box center [282, 420] width 52 height 52
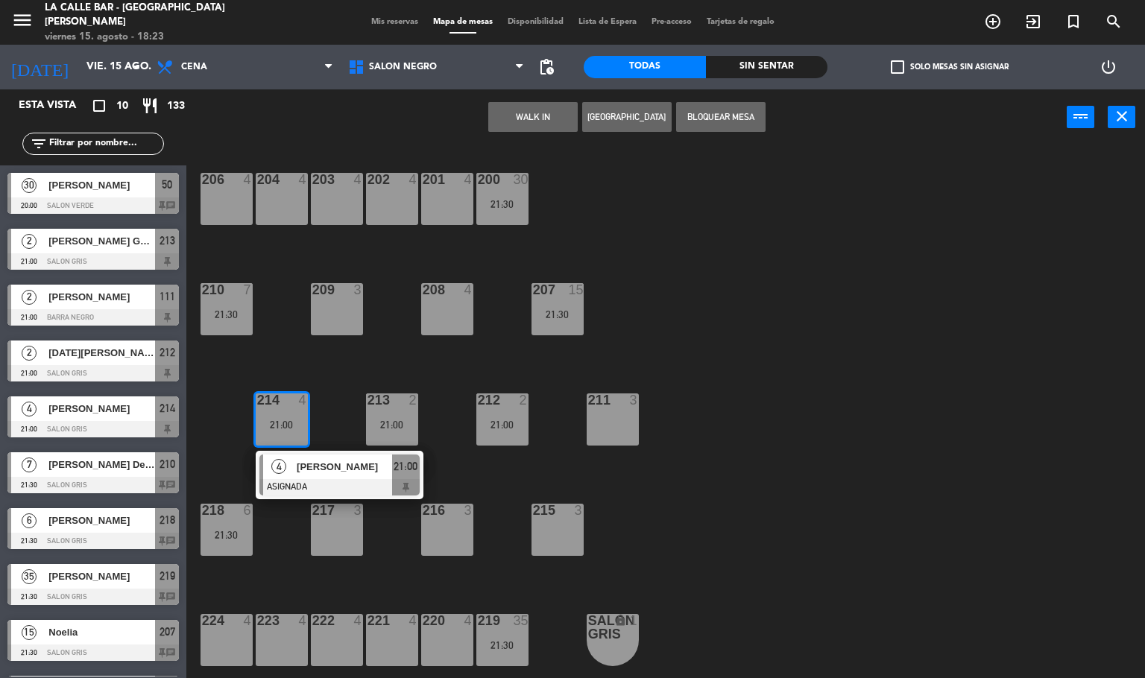
click at [280, 406] on div at bounding box center [281, 400] width 25 height 13
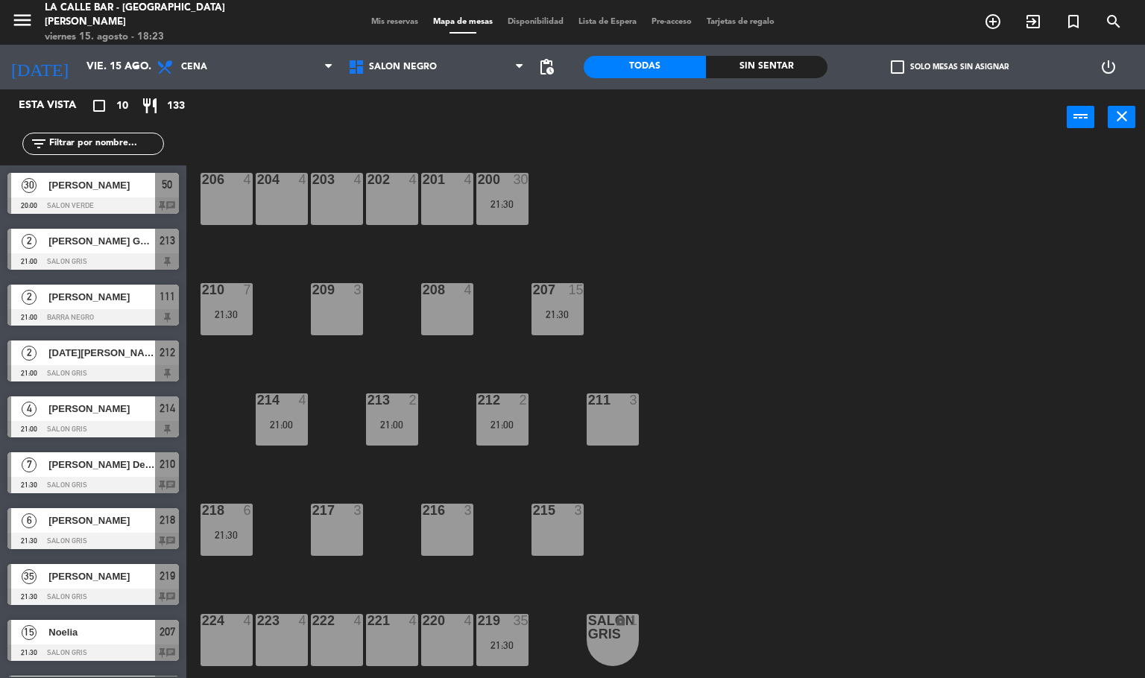
click at [562, 311] on div "21:30" at bounding box center [558, 314] width 52 height 10
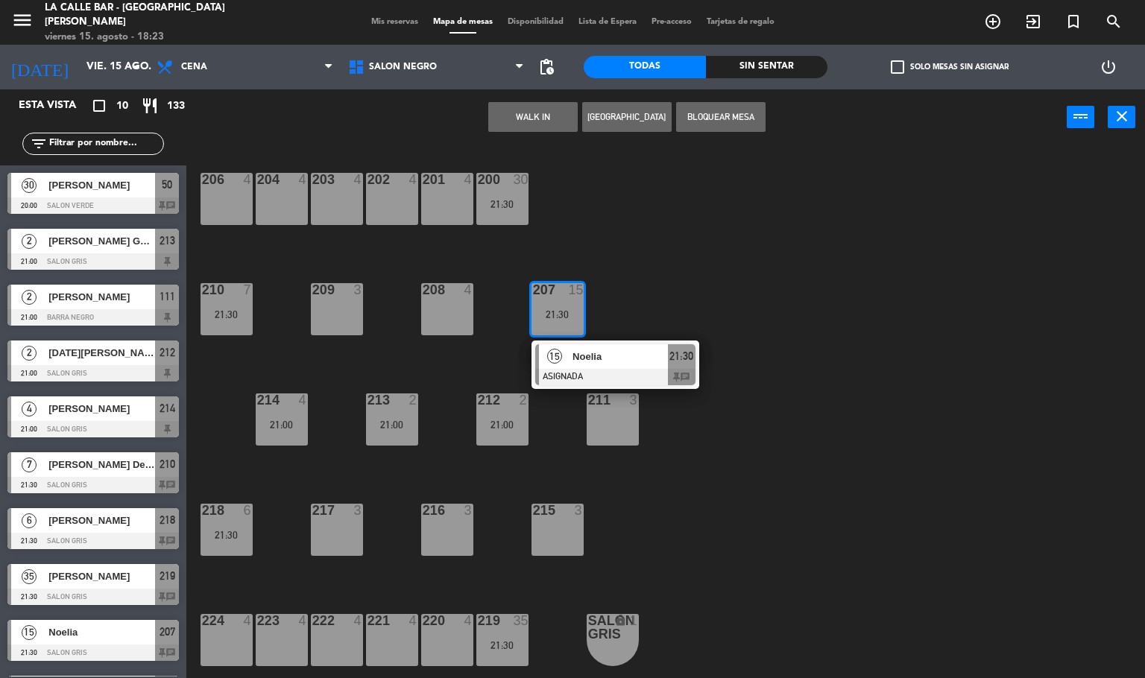
click at [533, 289] on div "207" at bounding box center [533, 289] width 1 height 13
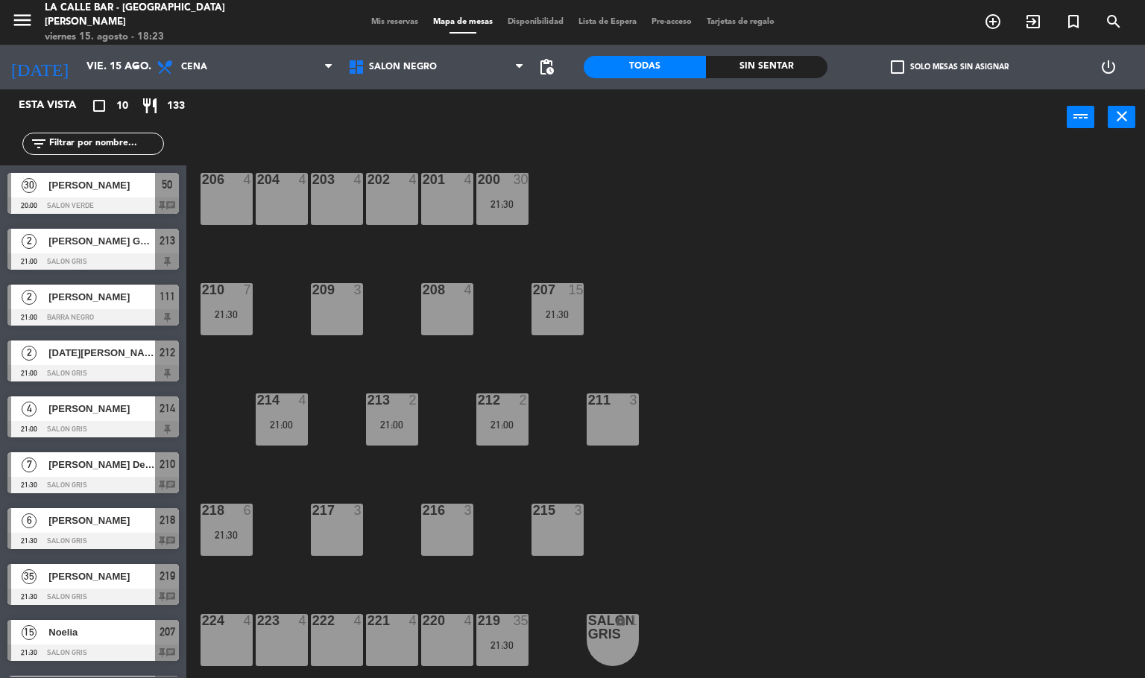
click at [497, 403] on div at bounding box center [502, 400] width 25 height 13
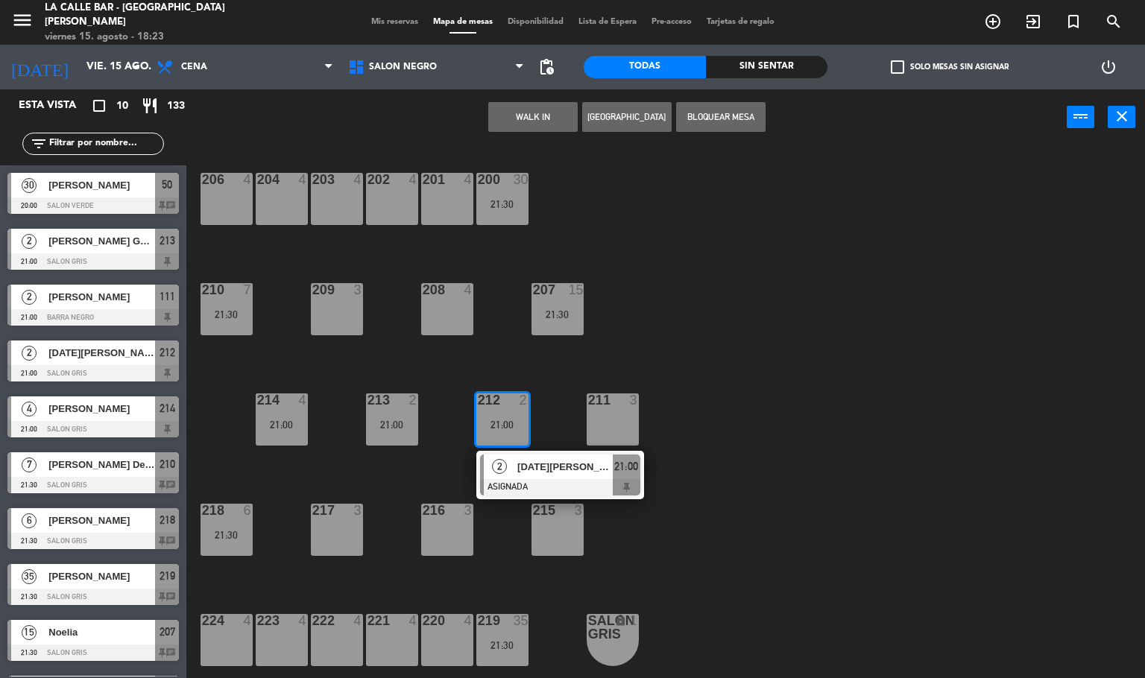
click at [492, 399] on div at bounding box center [502, 400] width 25 height 13
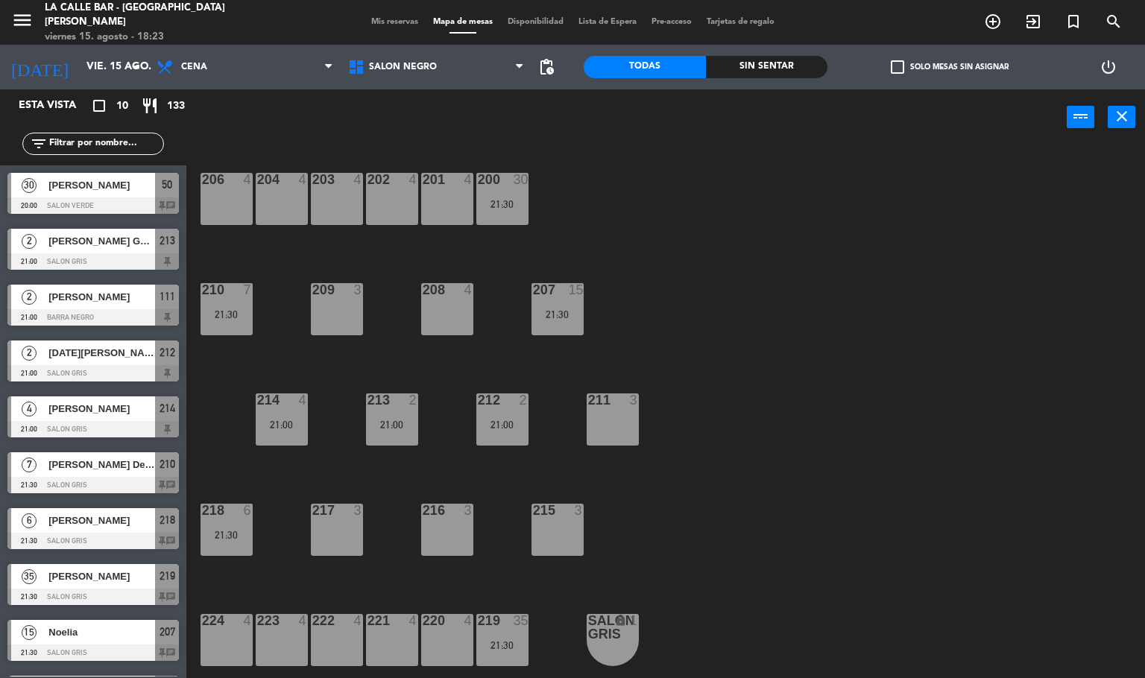
click at [407, 416] on div "213 2 21:00" at bounding box center [392, 420] width 52 height 52
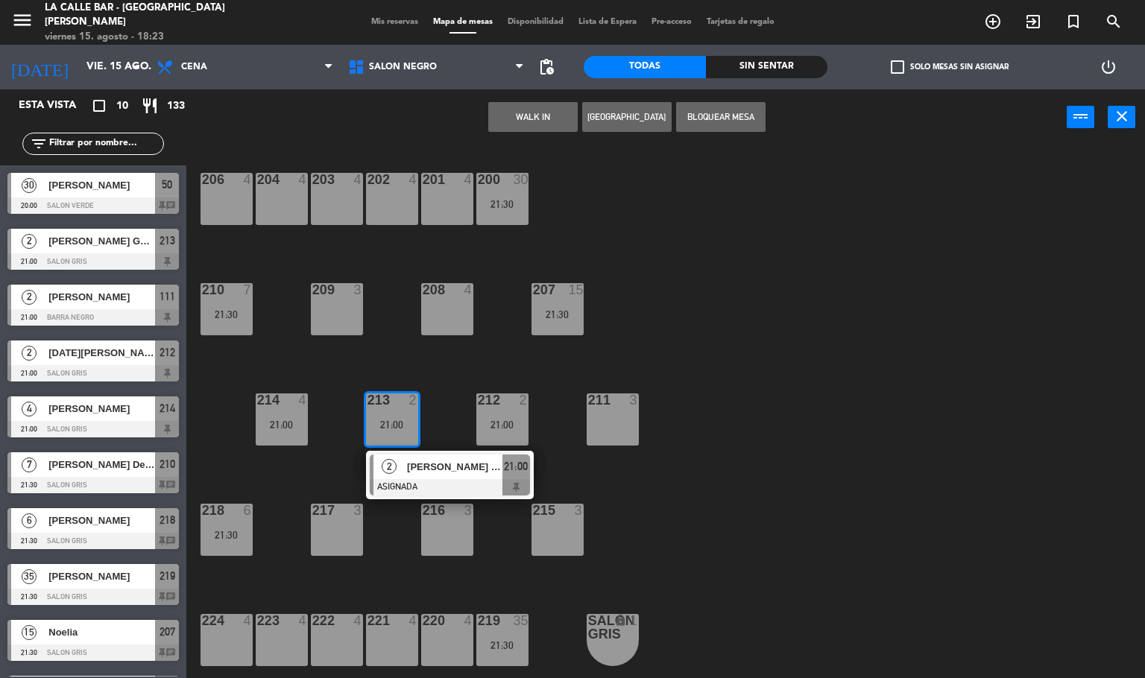
click at [383, 403] on div at bounding box center [391, 400] width 25 height 13
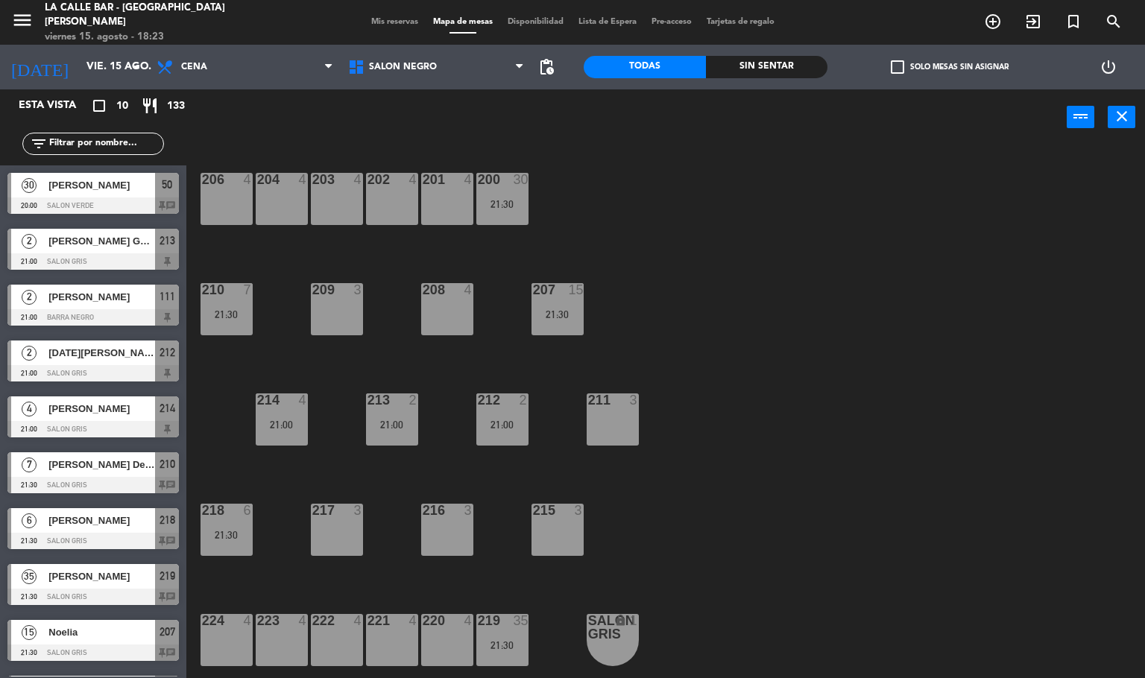
click at [271, 425] on div "21:00" at bounding box center [282, 425] width 52 height 10
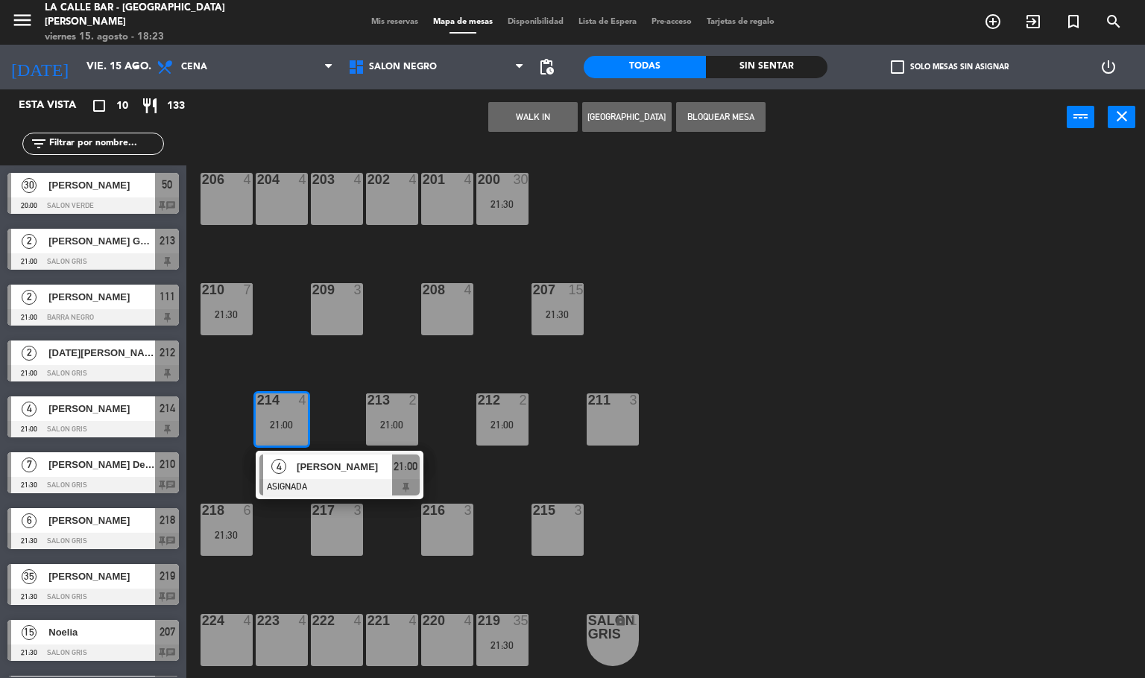
click at [280, 425] on div "21:00" at bounding box center [282, 425] width 52 height 10
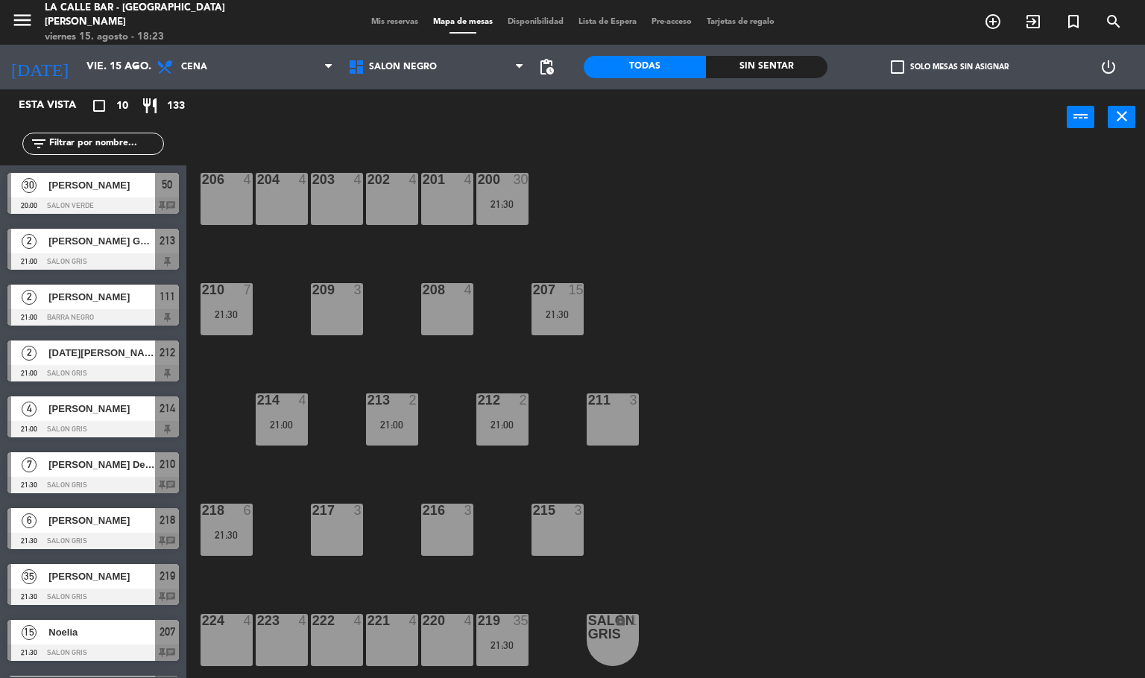
click at [224, 311] on div "21:30" at bounding box center [227, 314] width 52 height 10
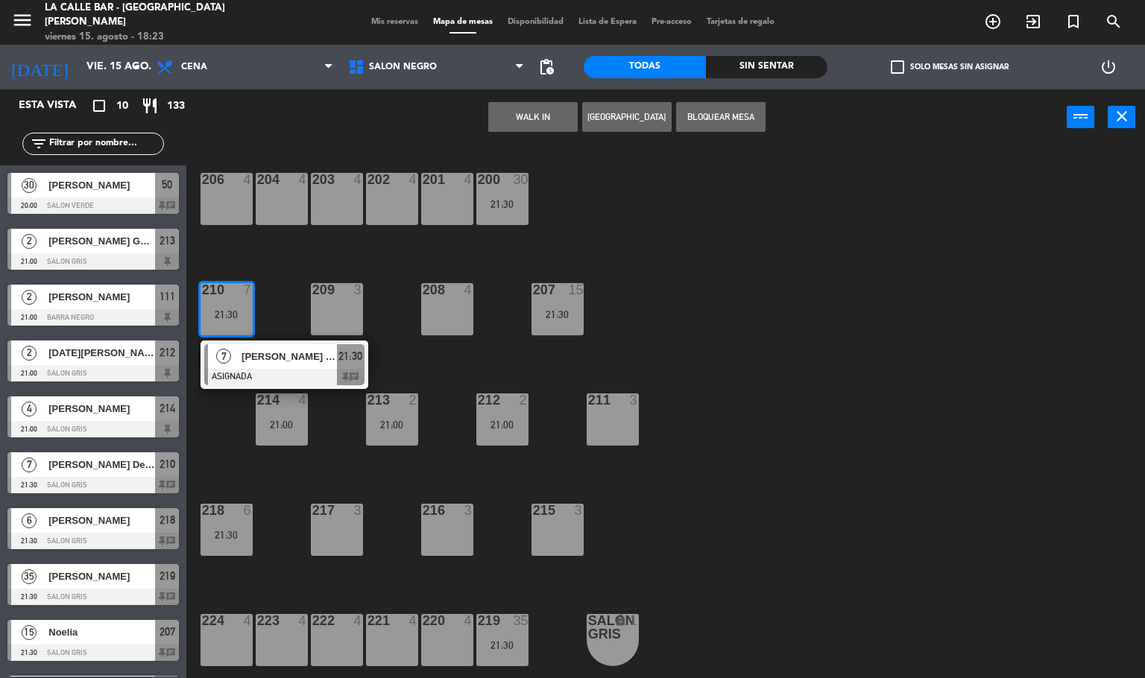
click at [229, 300] on div "210 7 21:30" at bounding box center [227, 309] width 52 height 52
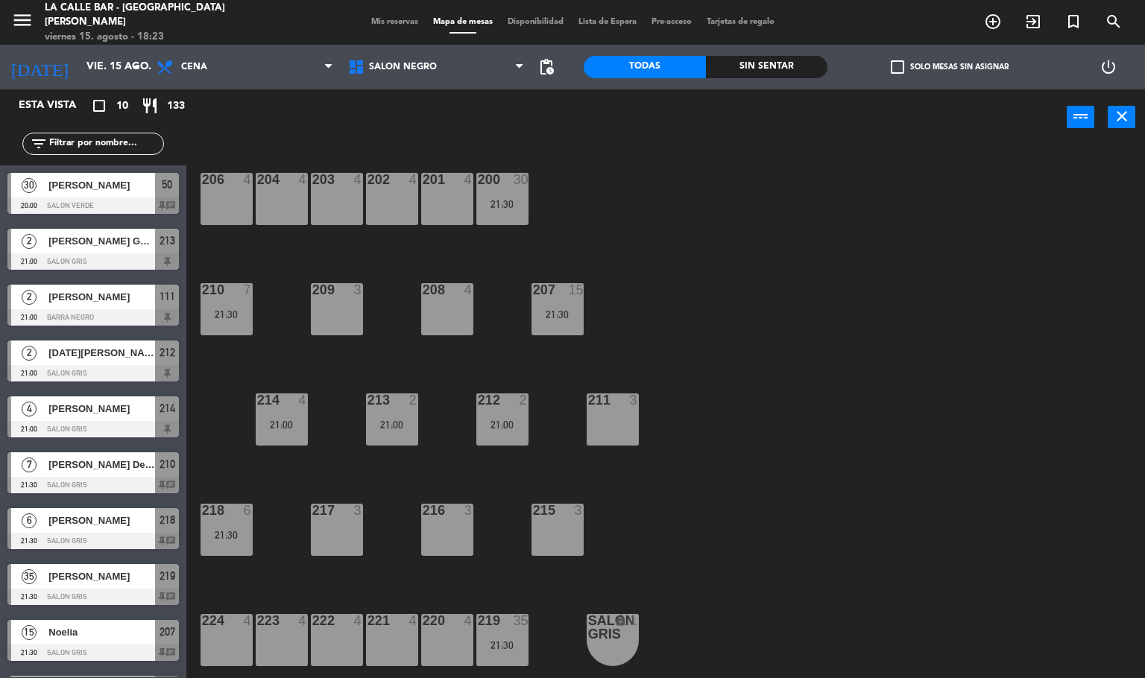
click at [224, 511] on div at bounding box center [226, 510] width 25 height 13
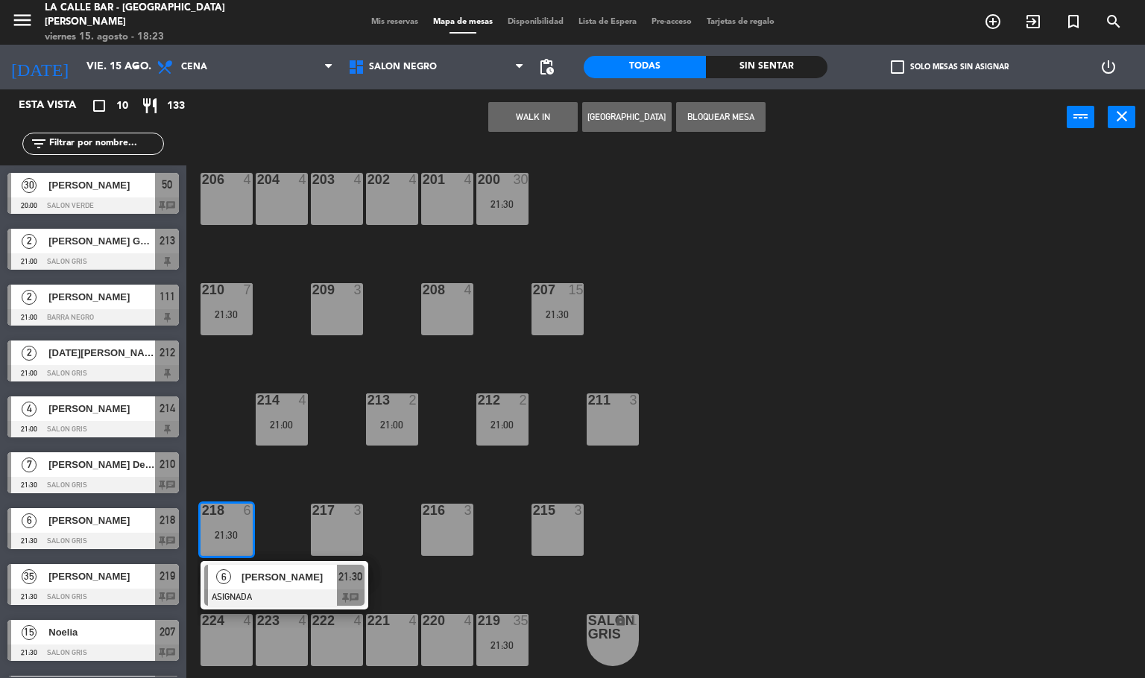
click at [218, 514] on div at bounding box center [226, 510] width 25 height 13
